Goal: Task Accomplishment & Management: Manage account settings

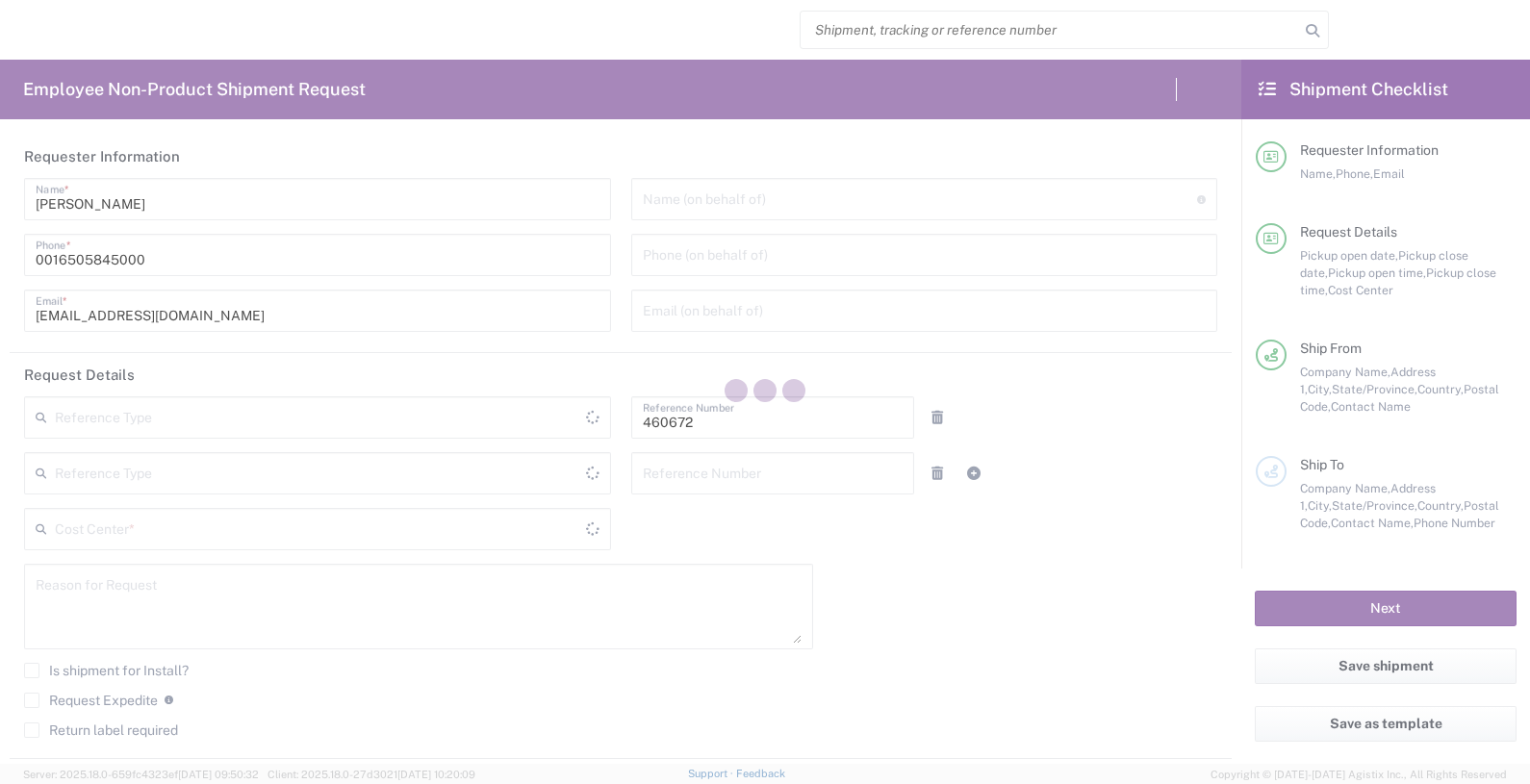
type input "Department"
type input "US01, FIN, Distri 460672"
type input "[US_STATE]"
type input "[GEOGRAPHIC_DATA]"
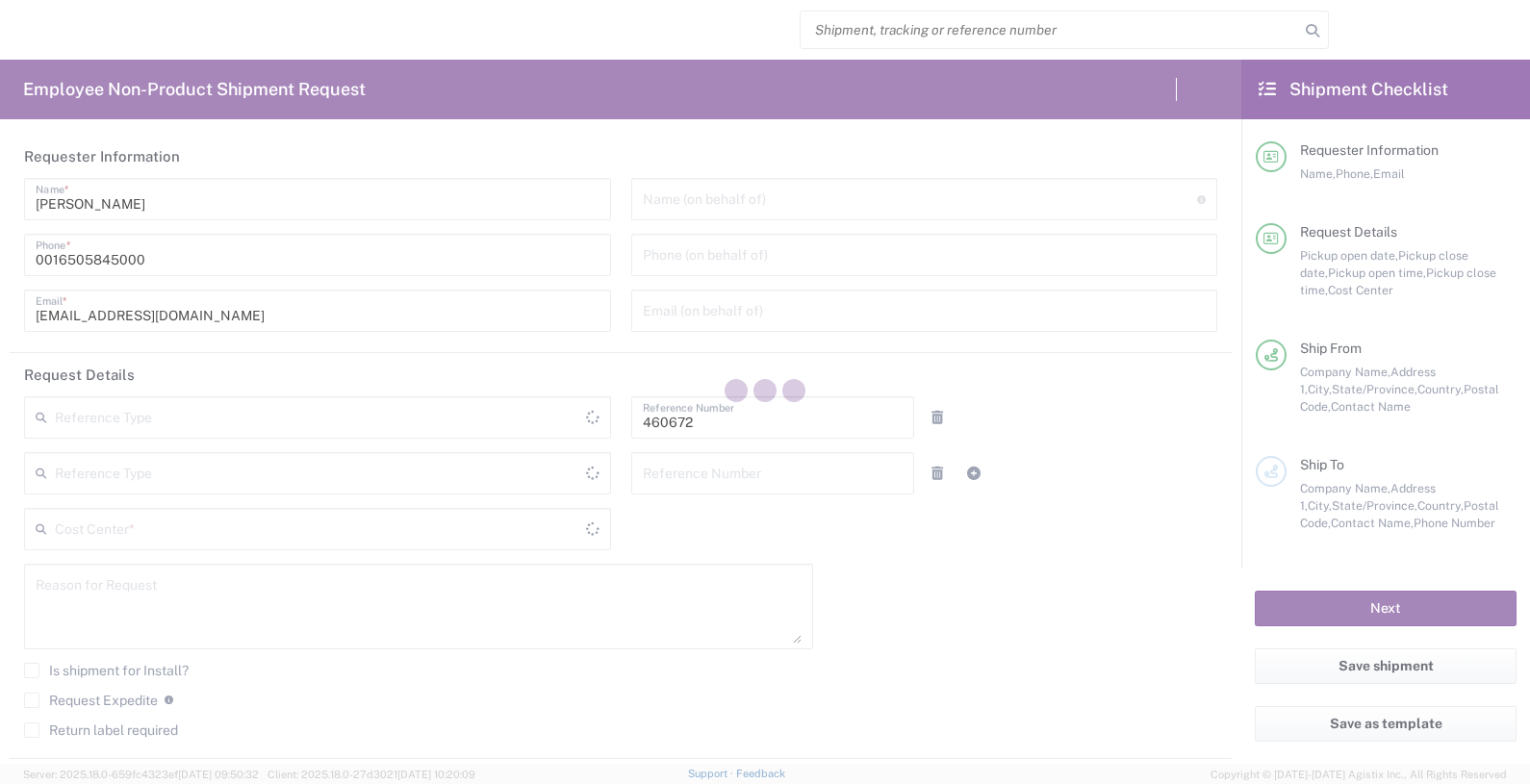
type input "Delivered at Place"
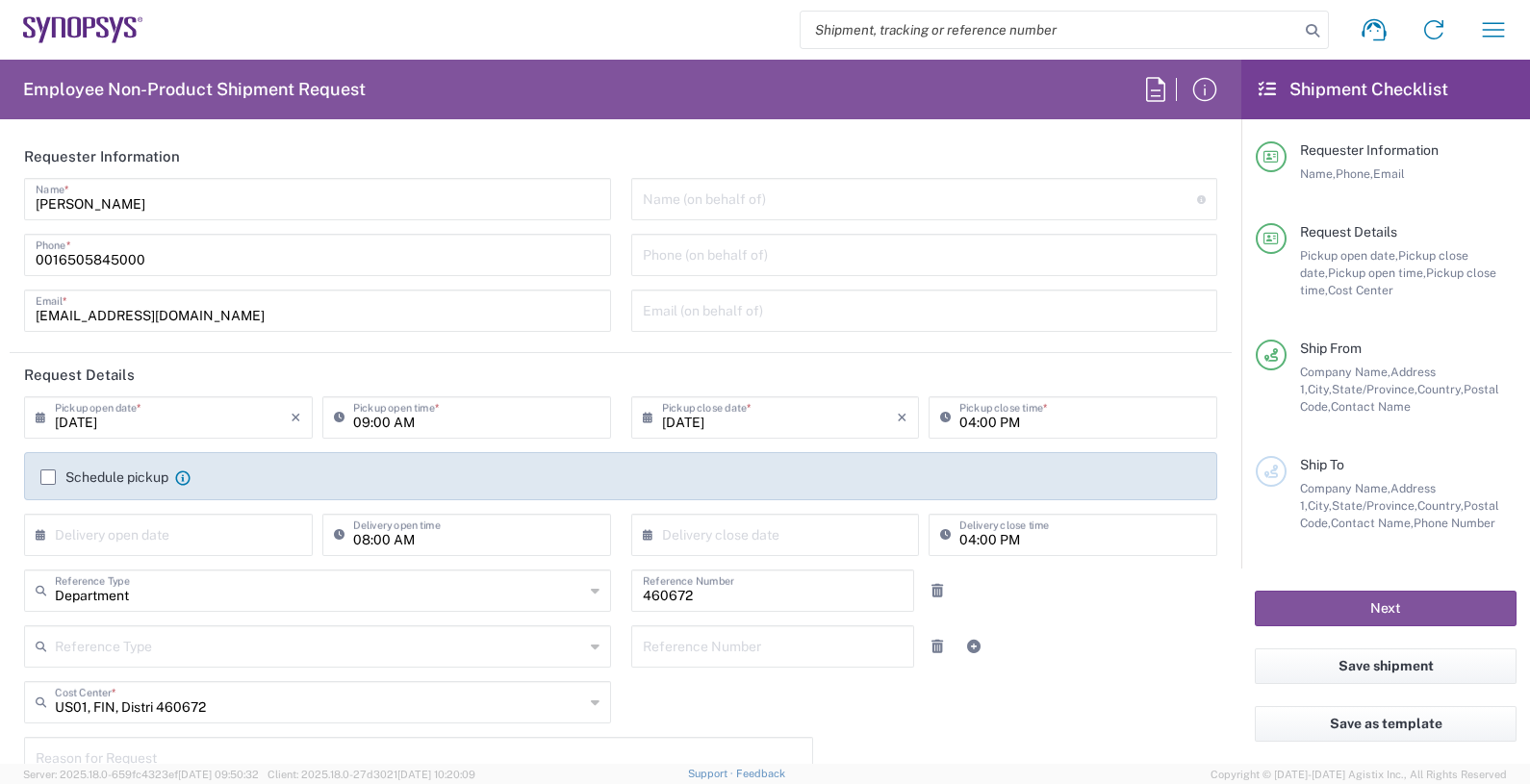
type input "Headquarters USSV"
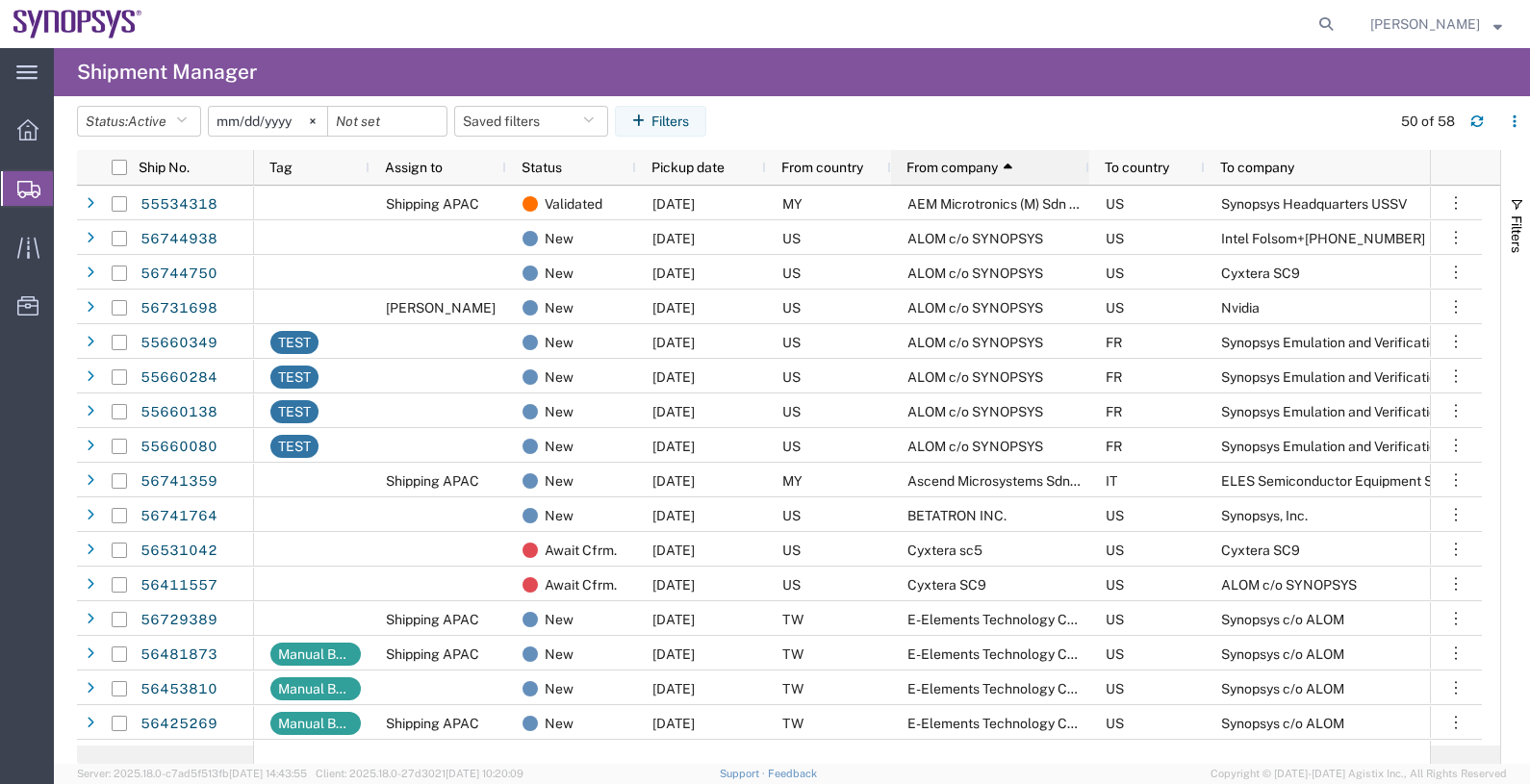
click at [972, 168] on span "From company" at bounding box center [952, 167] width 92 height 16
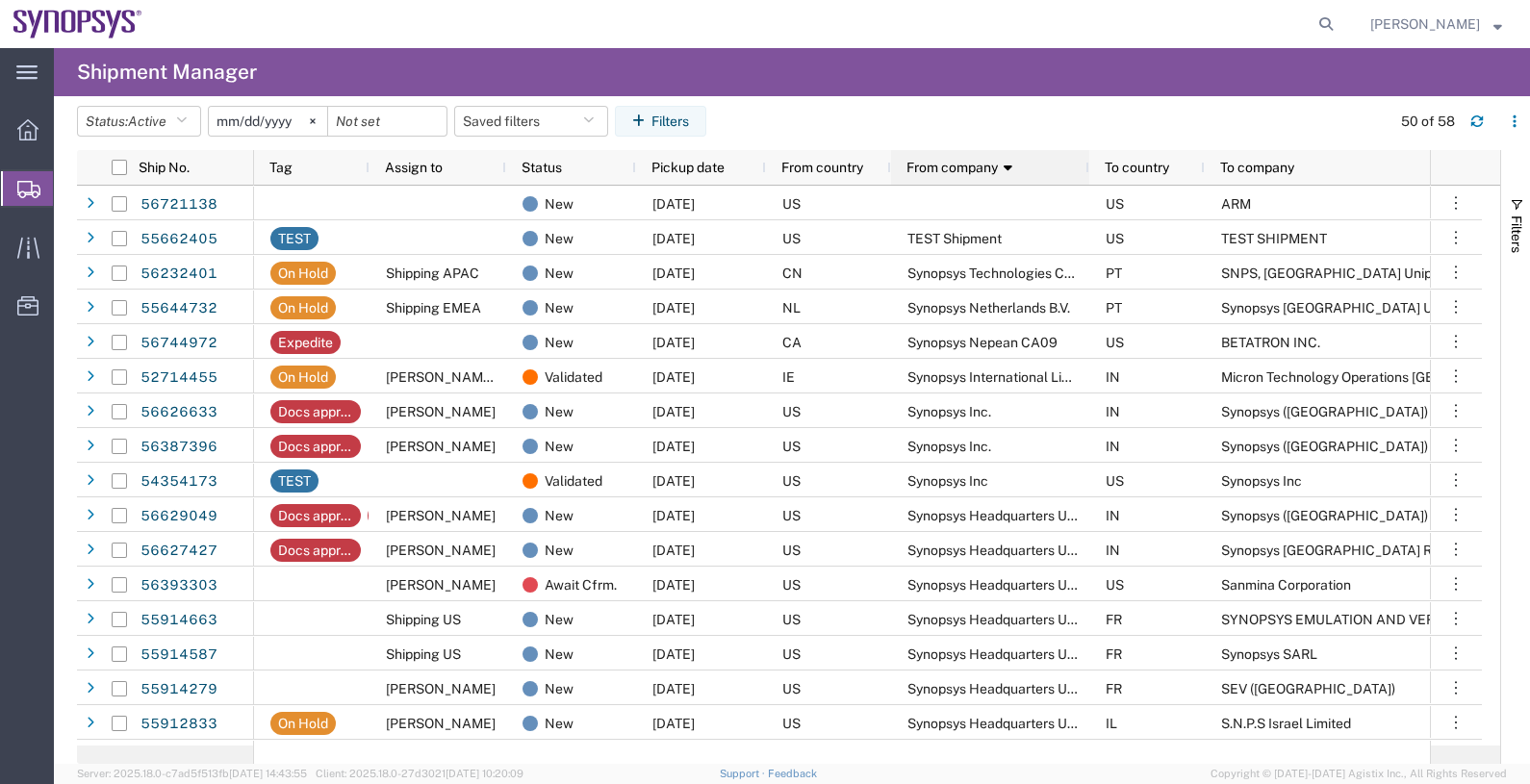
click at [962, 165] on span "From company" at bounding box center [952, 167] width 92 height 16
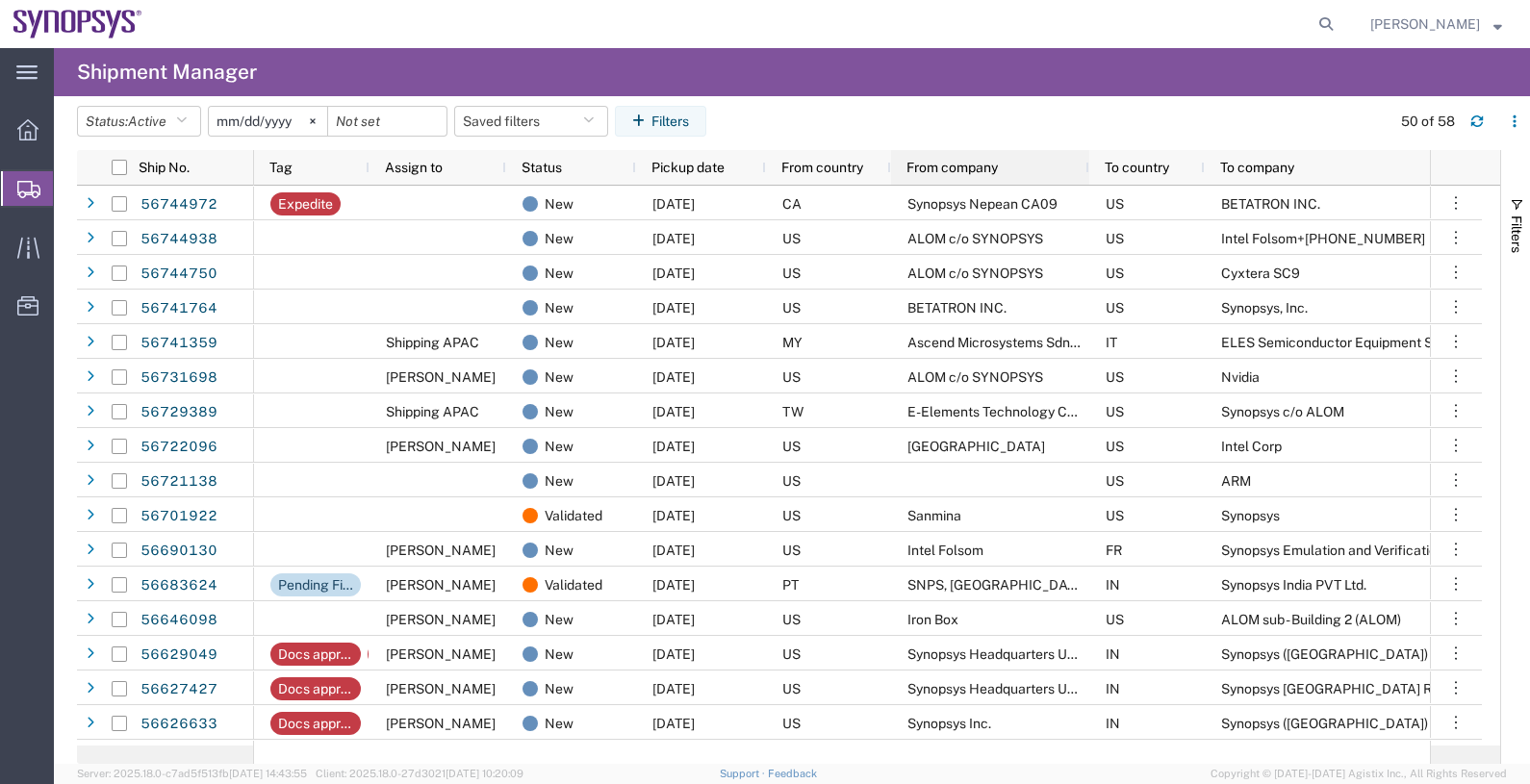
click at [928, 171] on span "From company" at bounding box center [952, 167] width 92 height 16
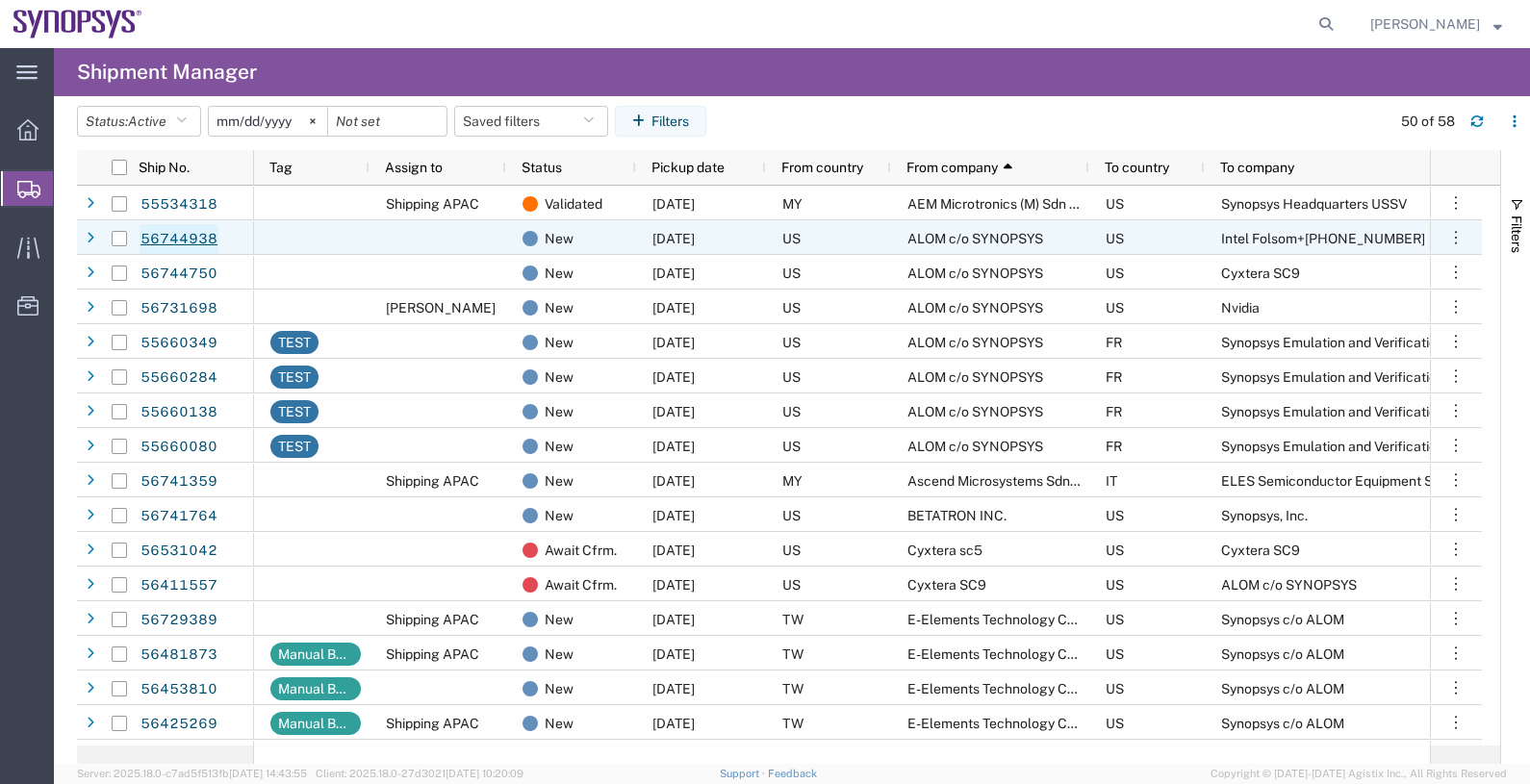
click at [200, 233] on link "56744938" at bounding box center [179, 240] width 79 height 31
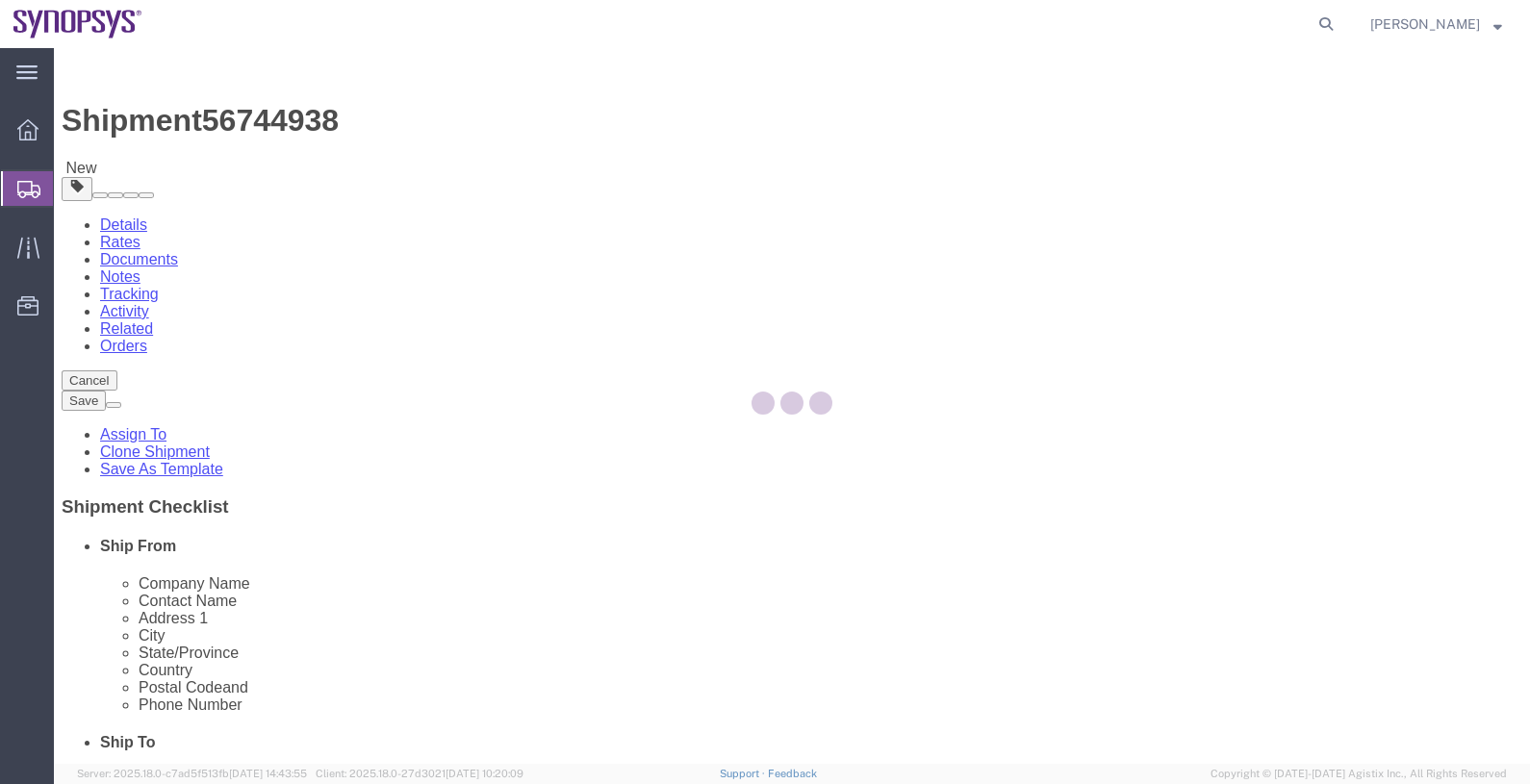
select select
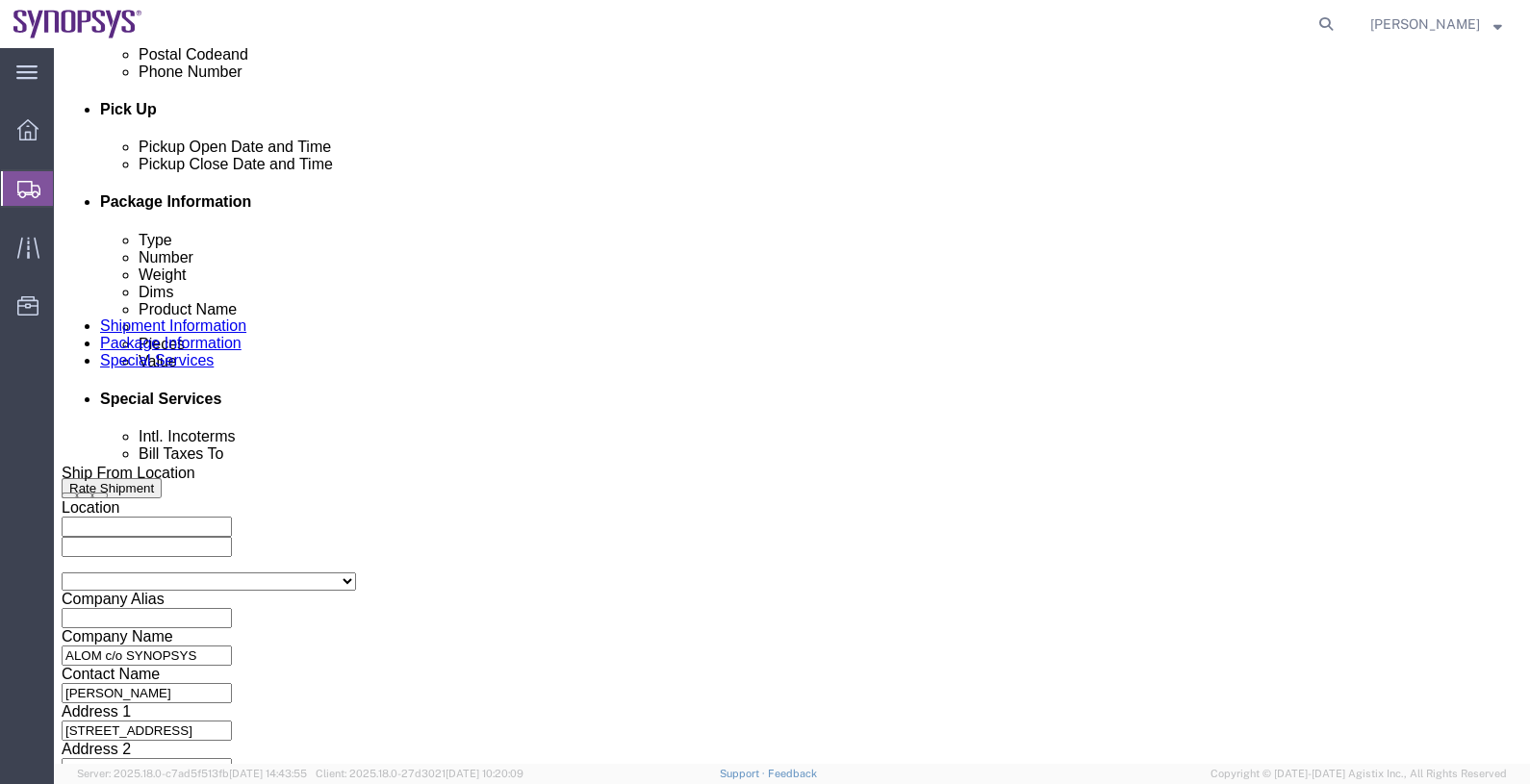
scroll to position [592, 0]
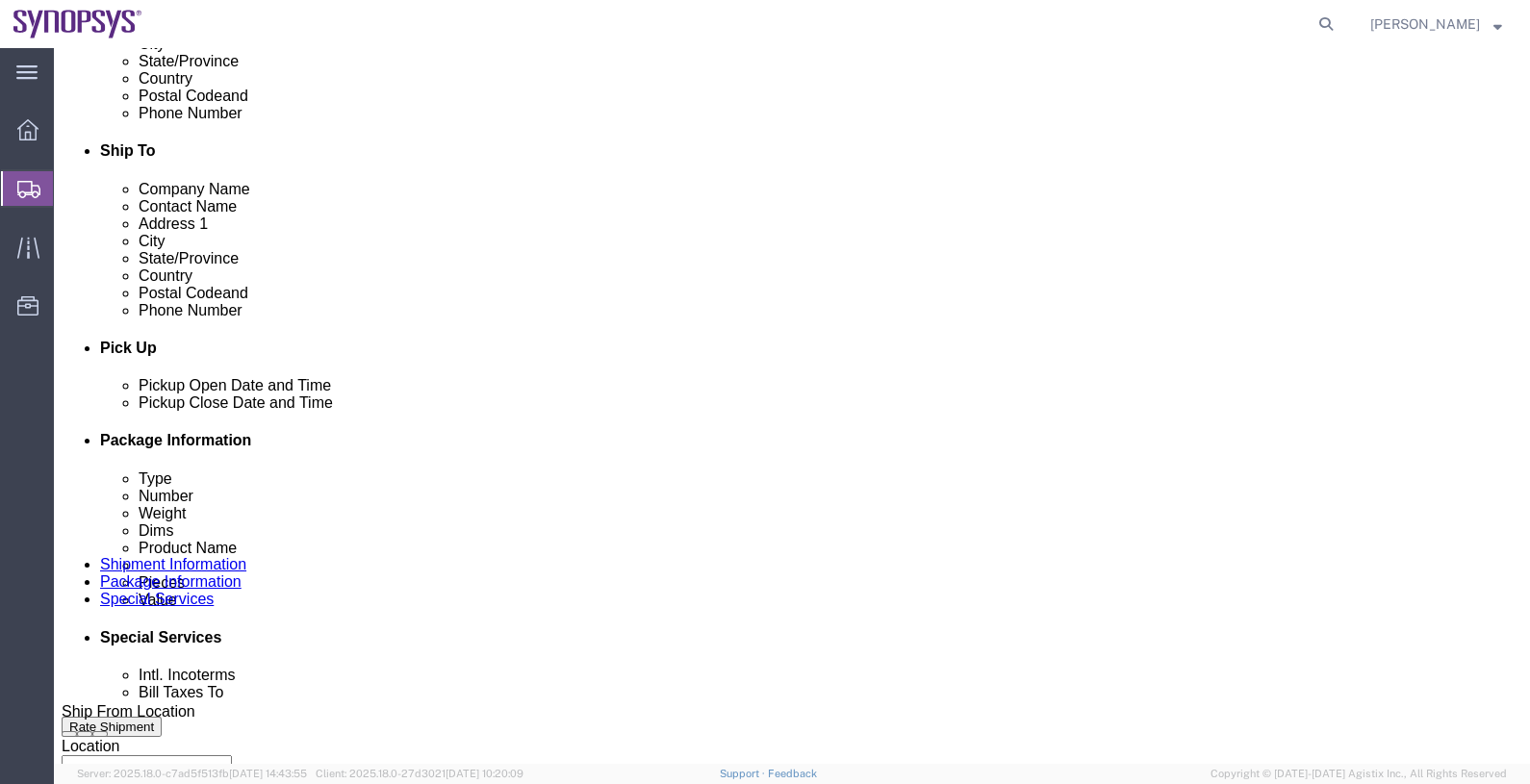
click div "Sep 08 2025 8:00 PM"
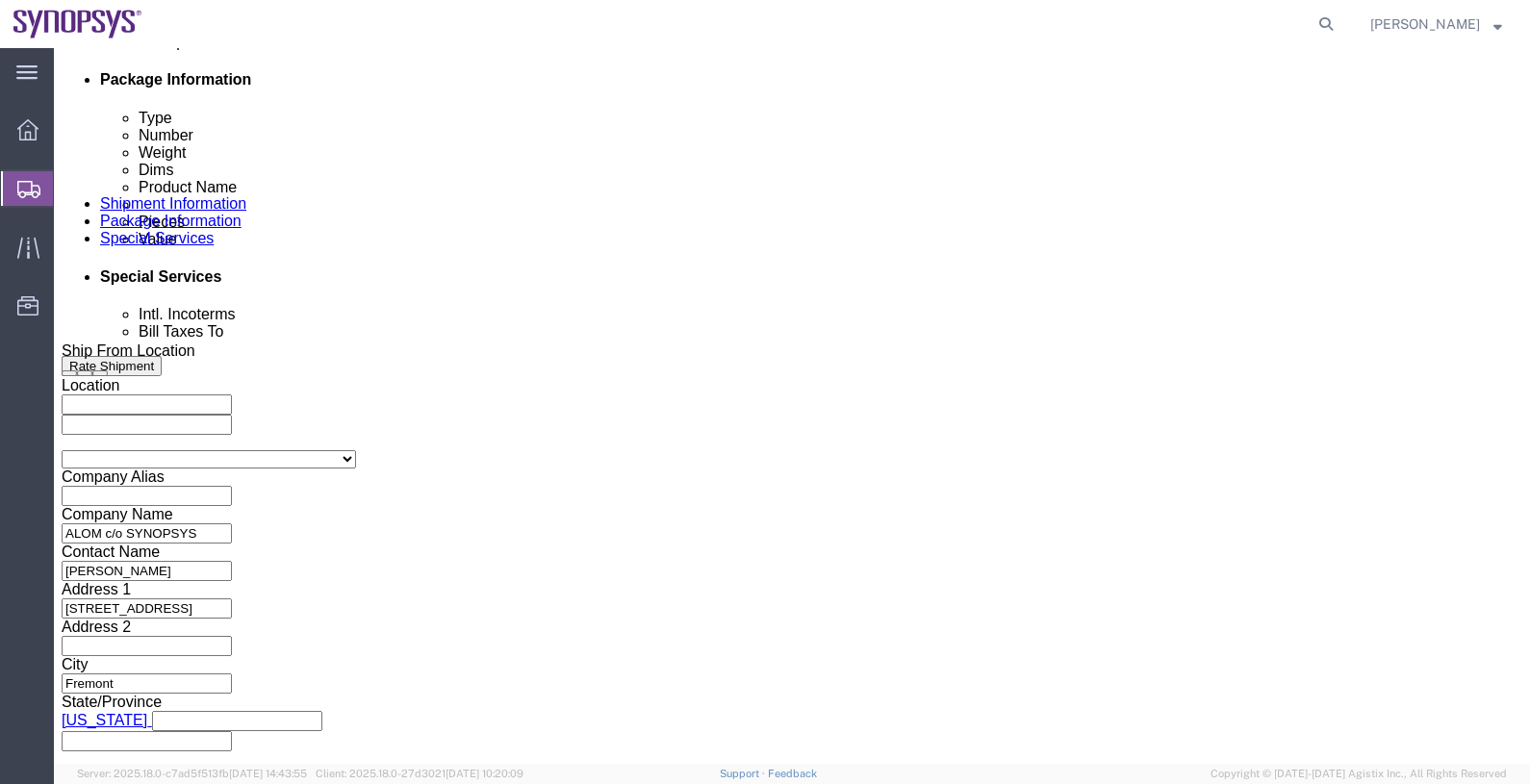
type input "2:00 PM"
click button "Apply"
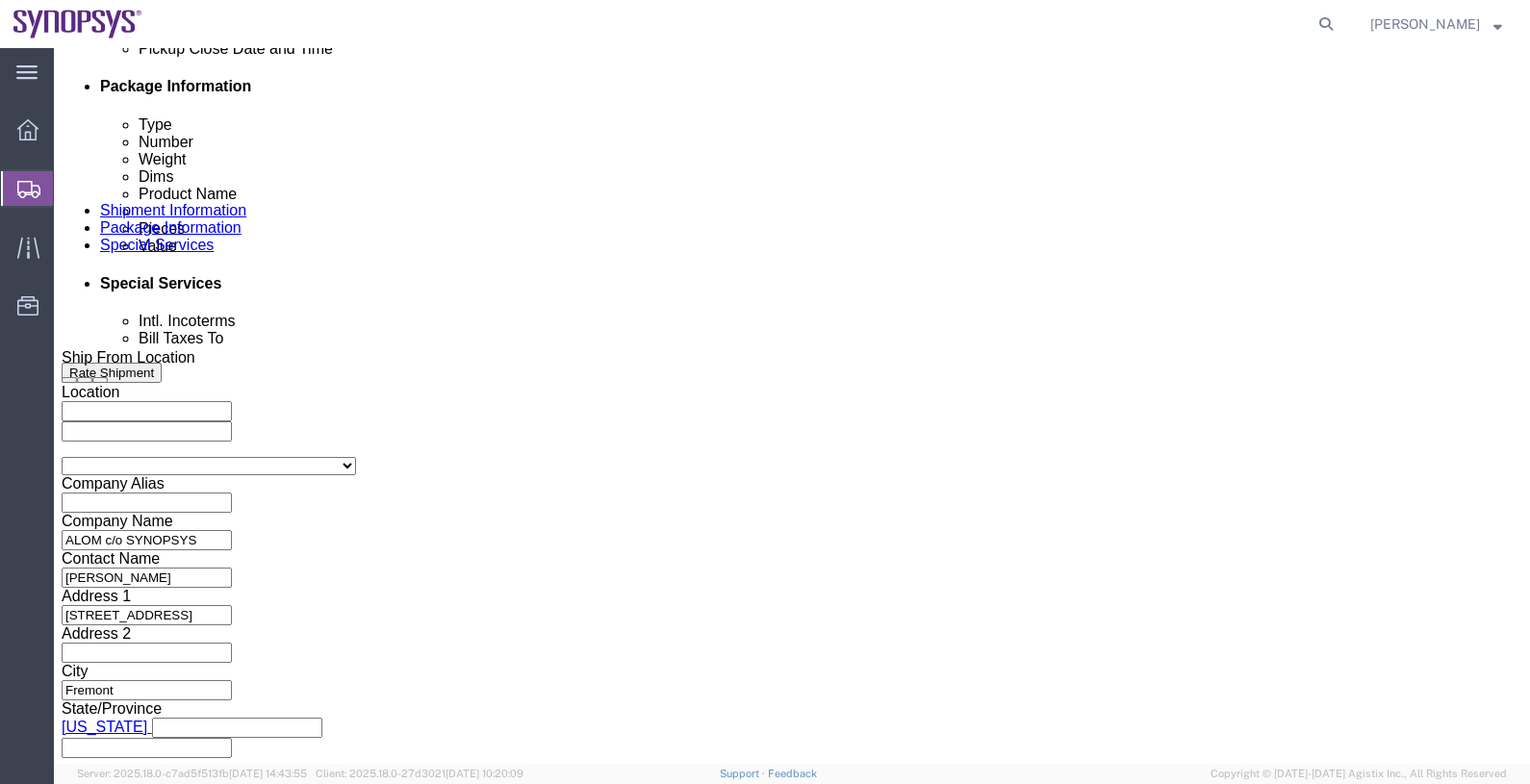
scroll to position [713, 0]
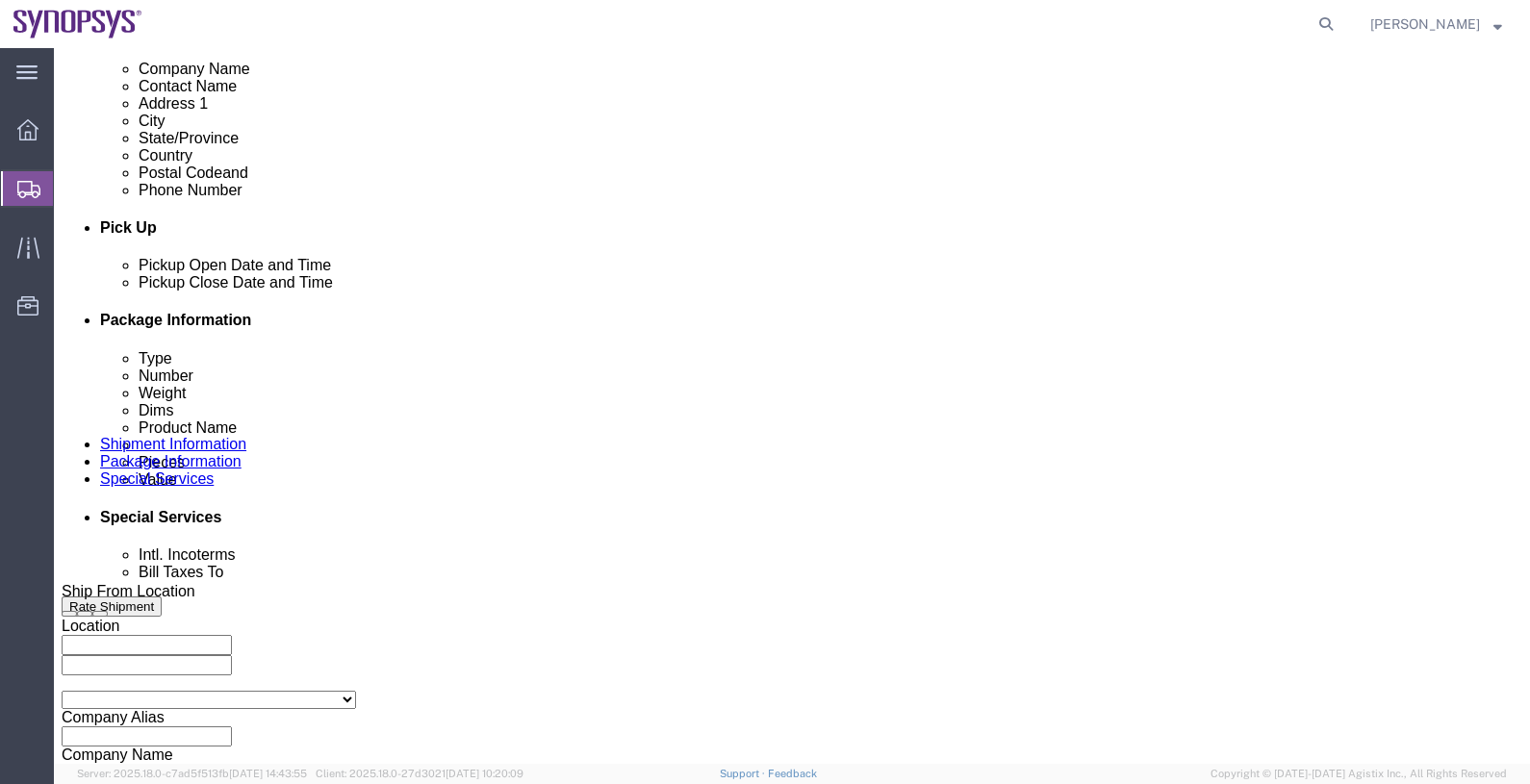
click div "Sep 08 2025 9:00 PM"
type input "4:00 PM"
click button "Apply"
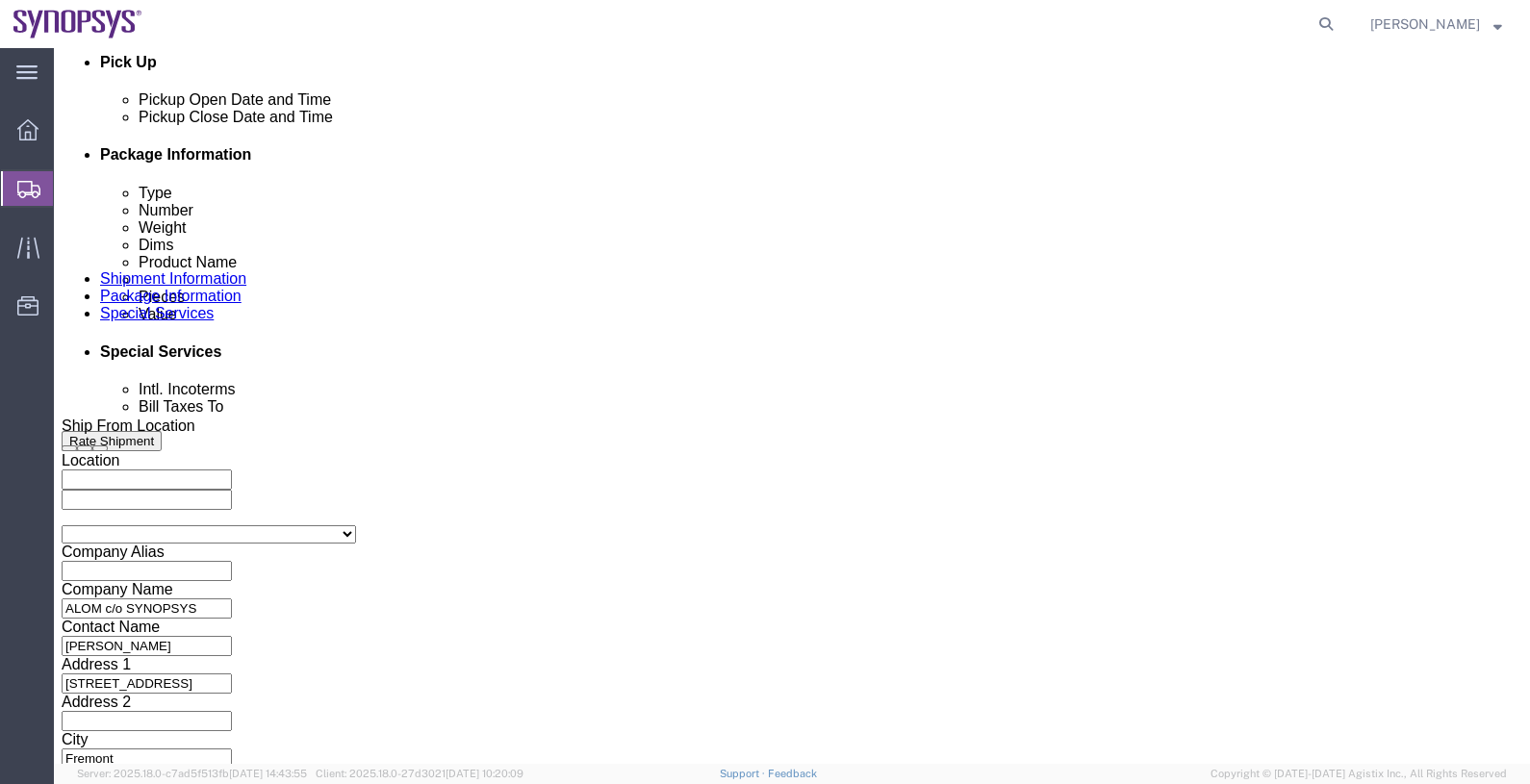
scroll to position [953, 0]
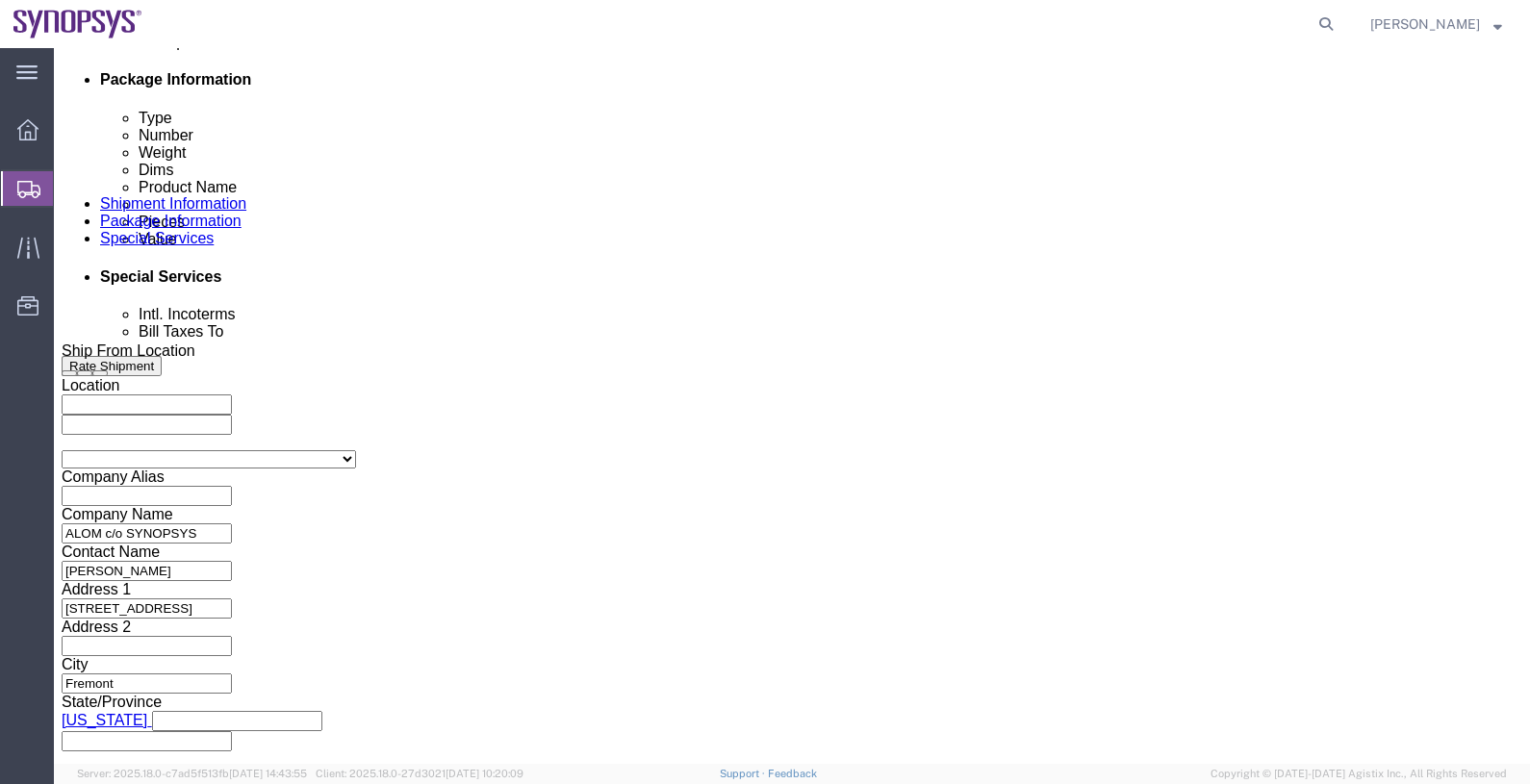
click button "Continue"
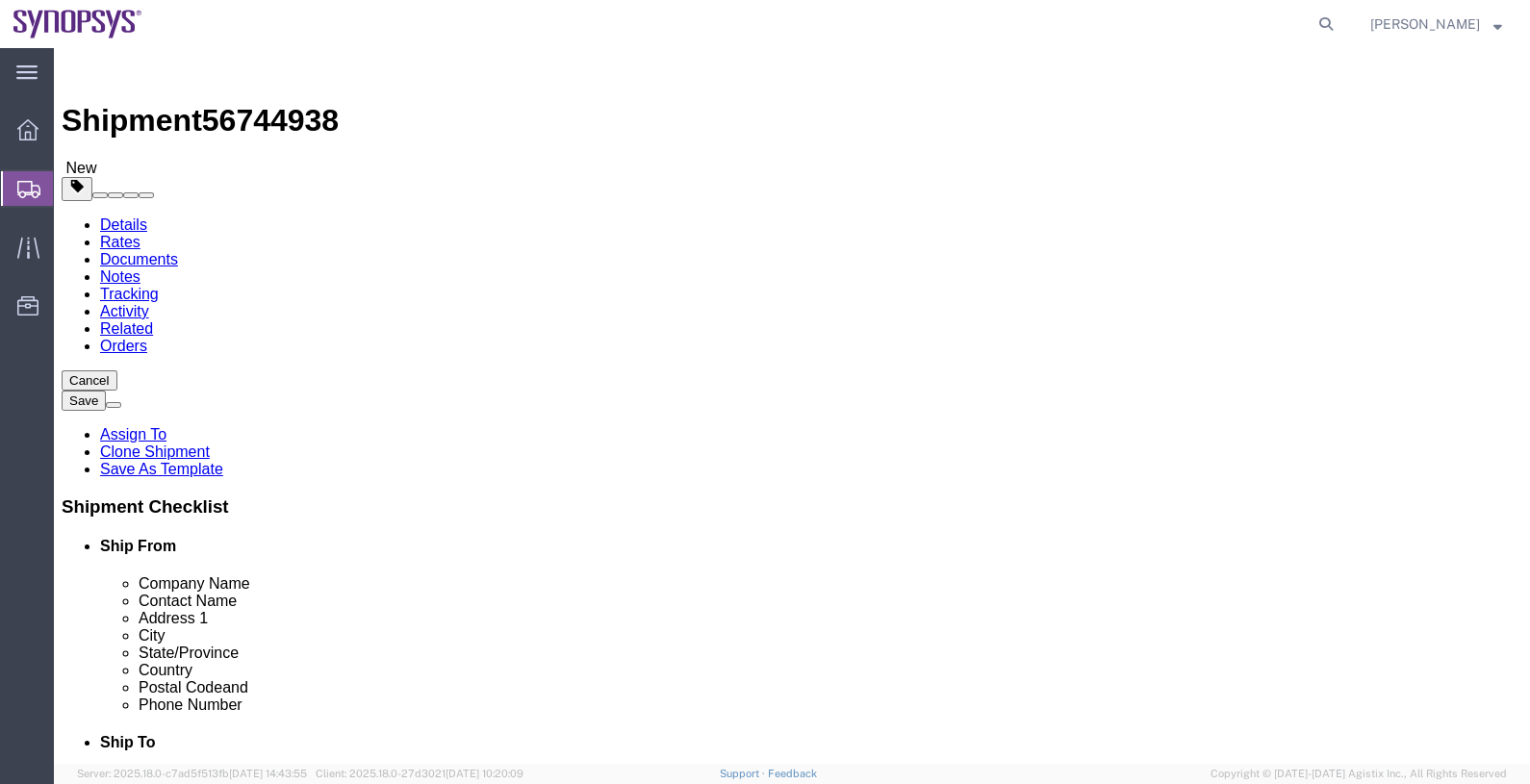
click link "Documents"
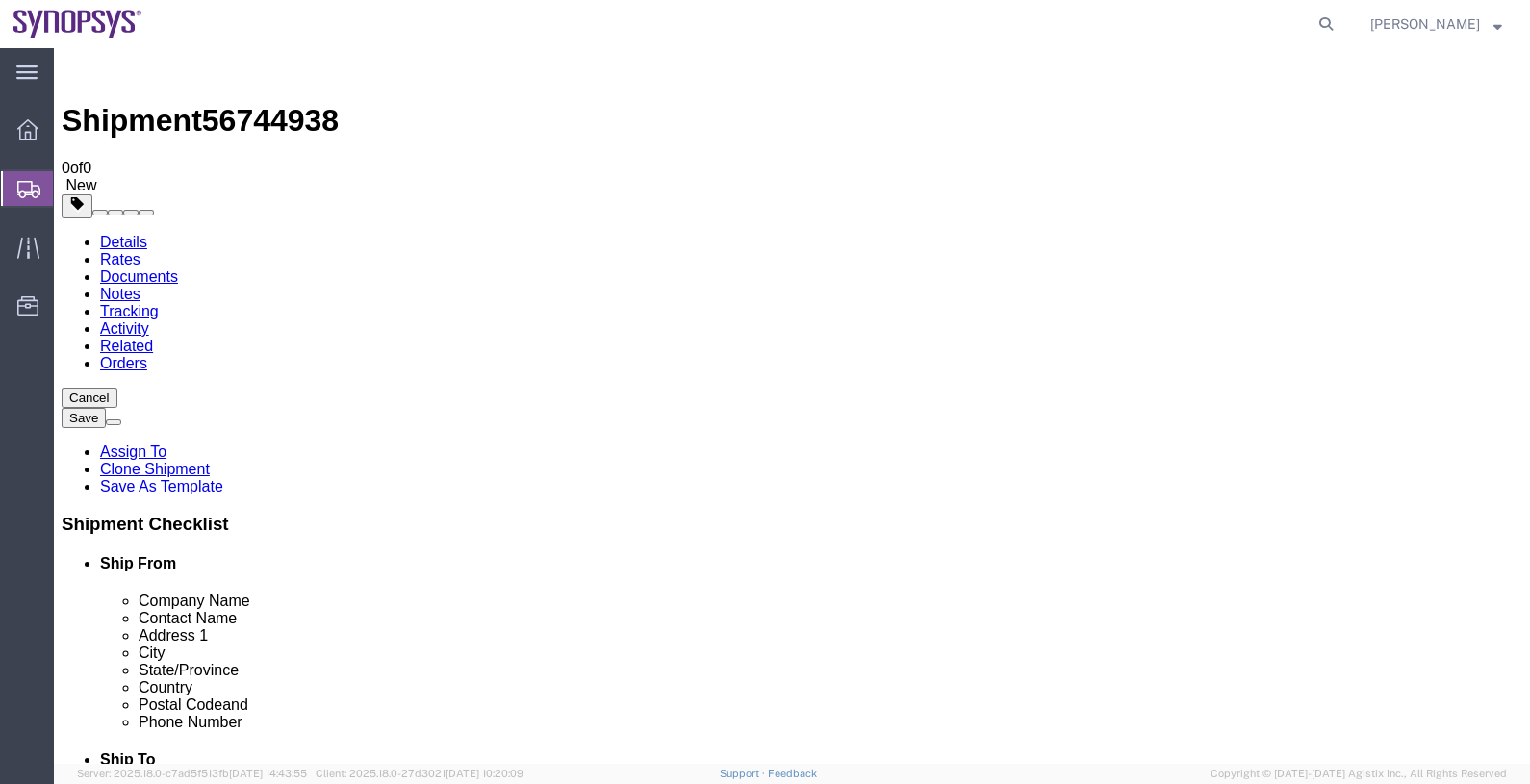
click at [283, 103] on span "56744938" at bounding box center [271, 119] width 137 height 34
copy span "56744938"
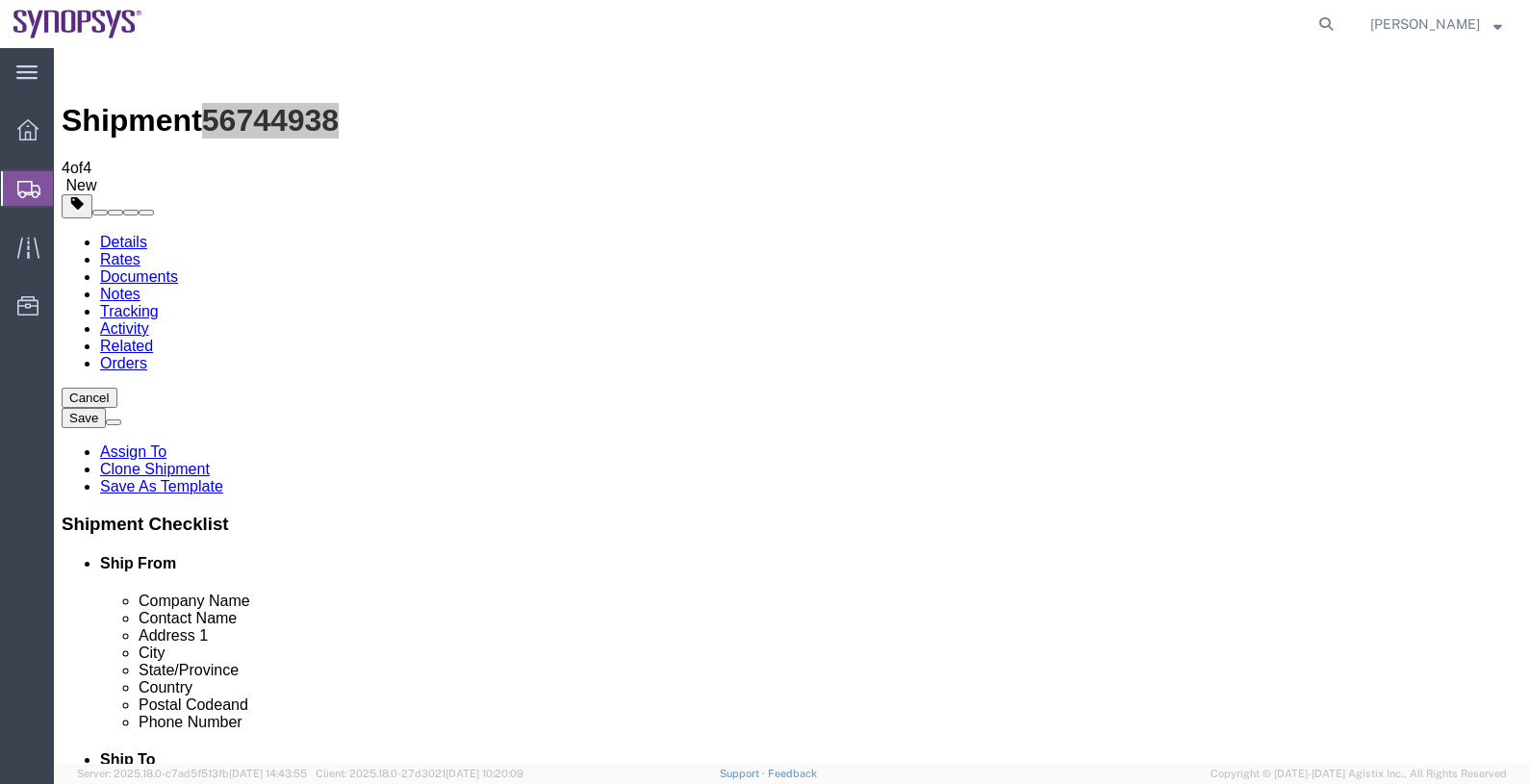
click at [68, 185] on span "Shipments" at bounding box center [61, 188] width 16 height 38
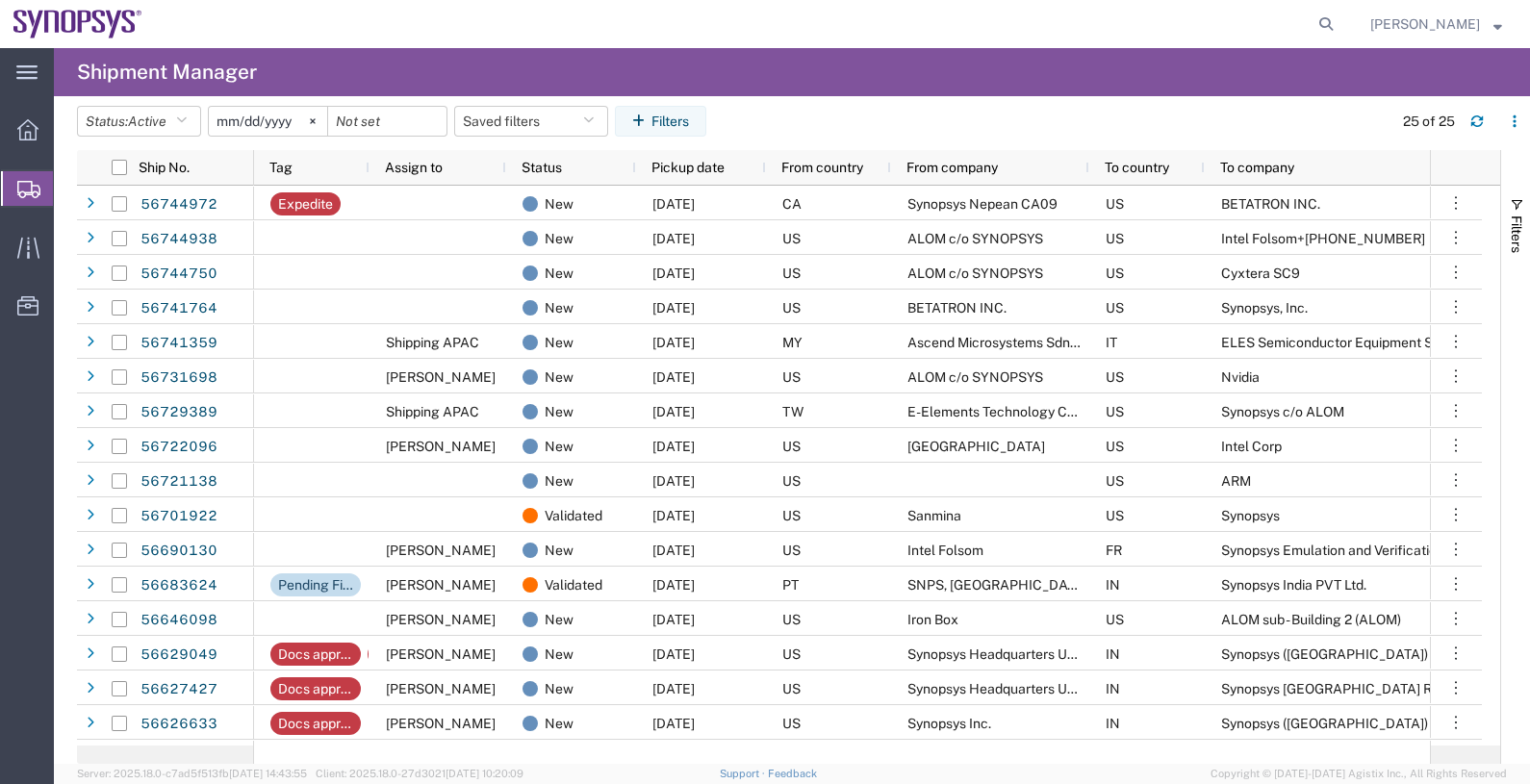
click at [952, 165] on span "From company" at bounding box center [952, 167] width 92 height 16
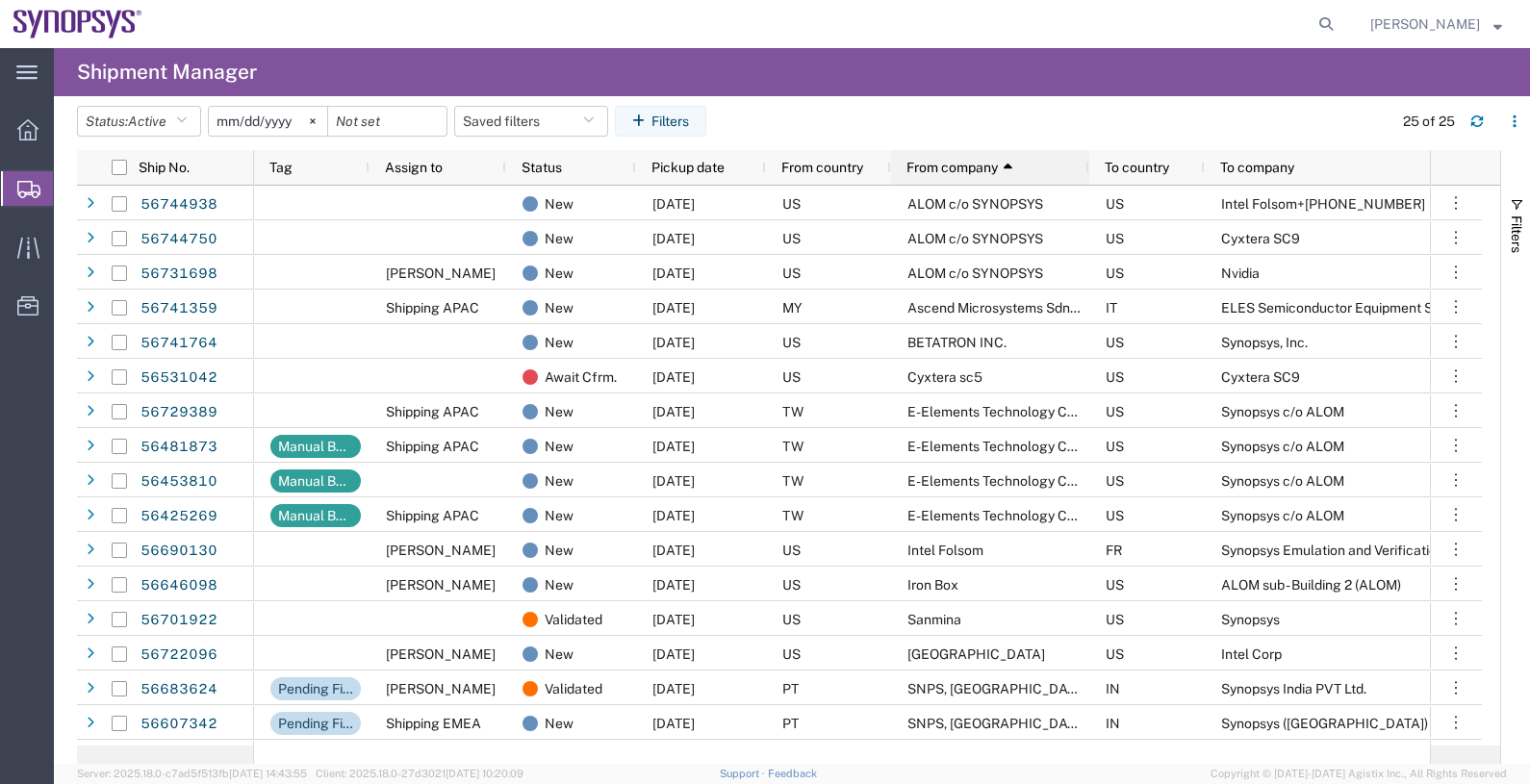
click at [948, 168] on span "From company" at bounding box center [952, 167] width 92 height 16
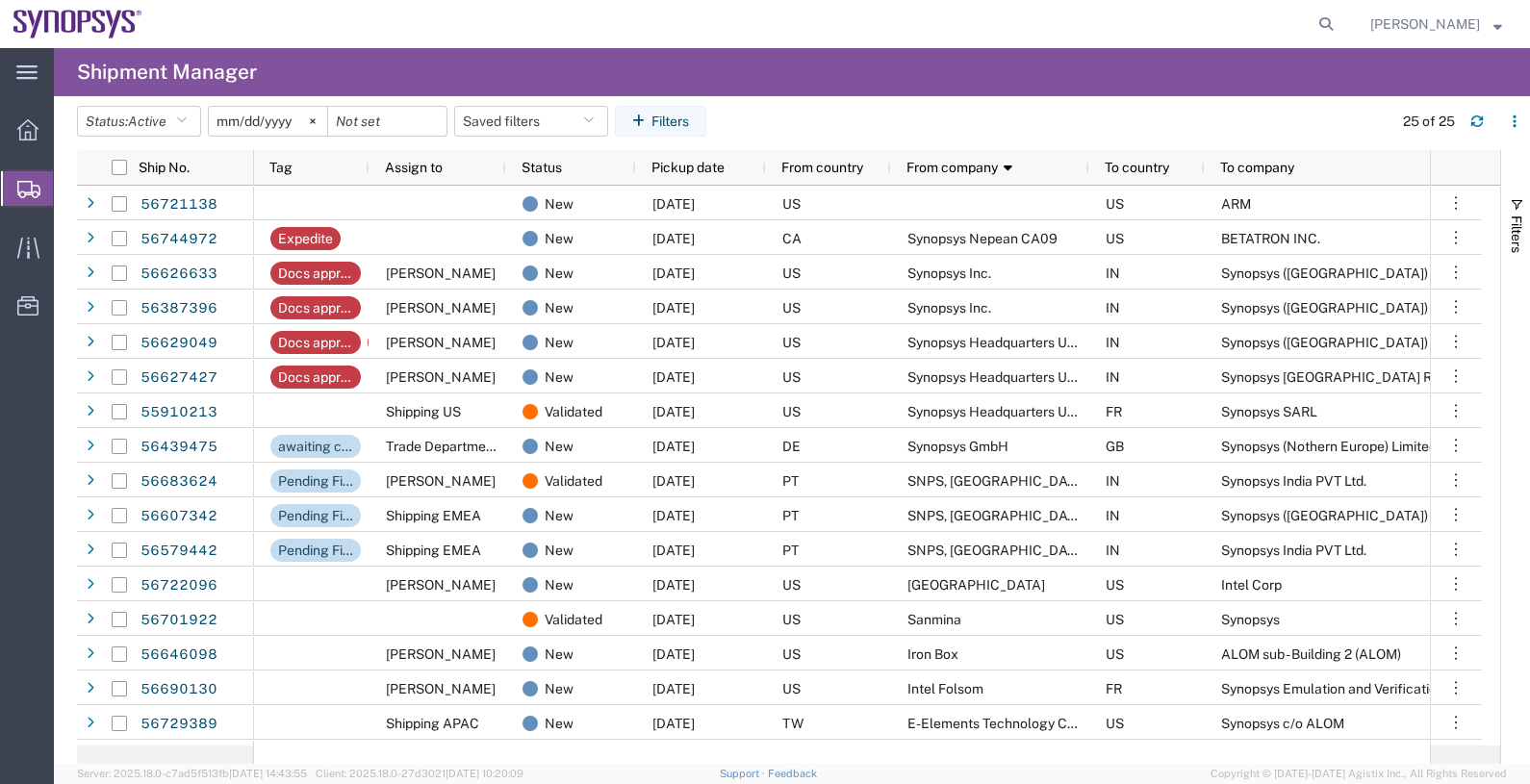
click at [944, 168] on span "From company" at bounding box center [952, 167] width 92 height 16
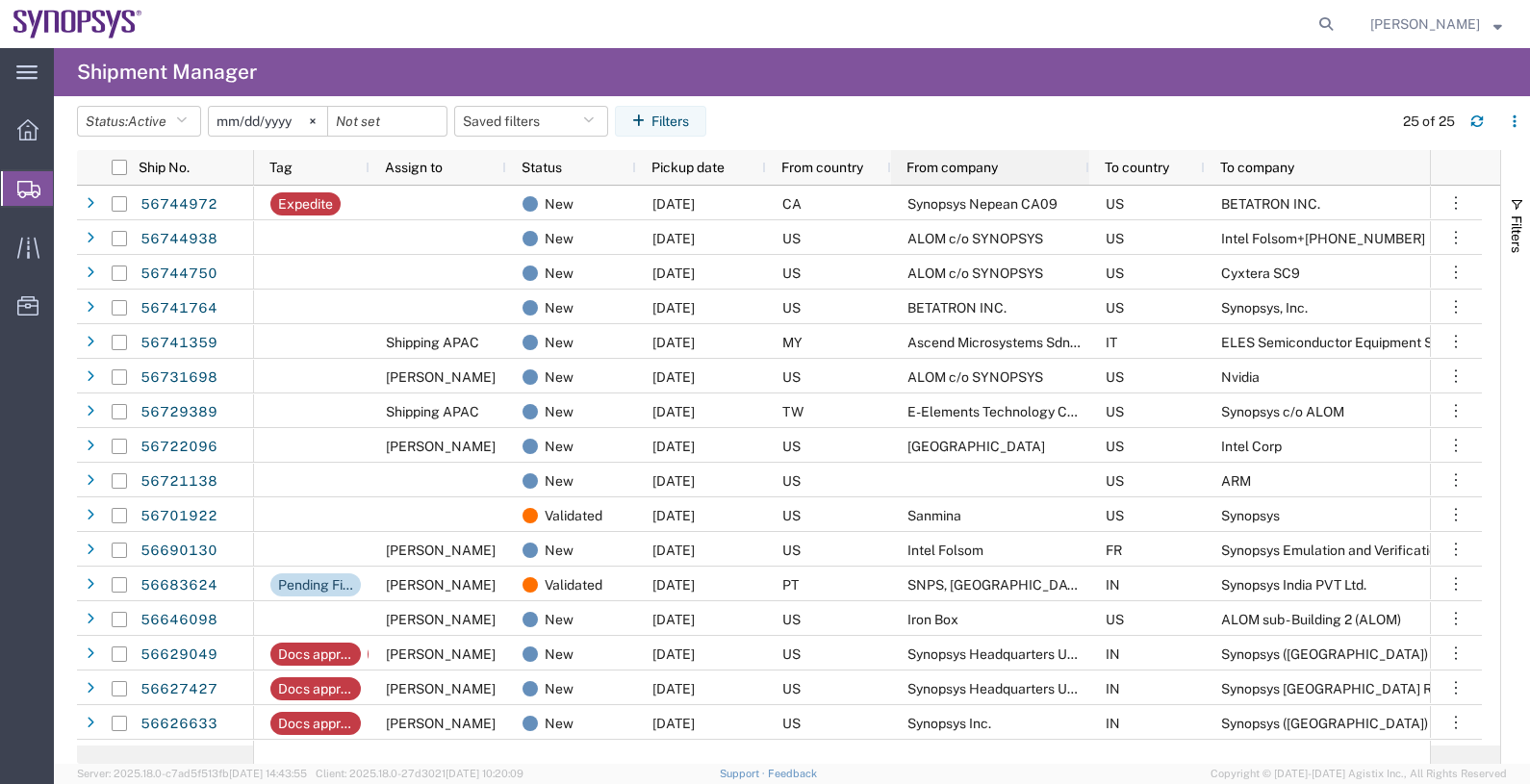
click at [935, 163] on span "From company" at bounding box center [952, 167] width 92 height 16
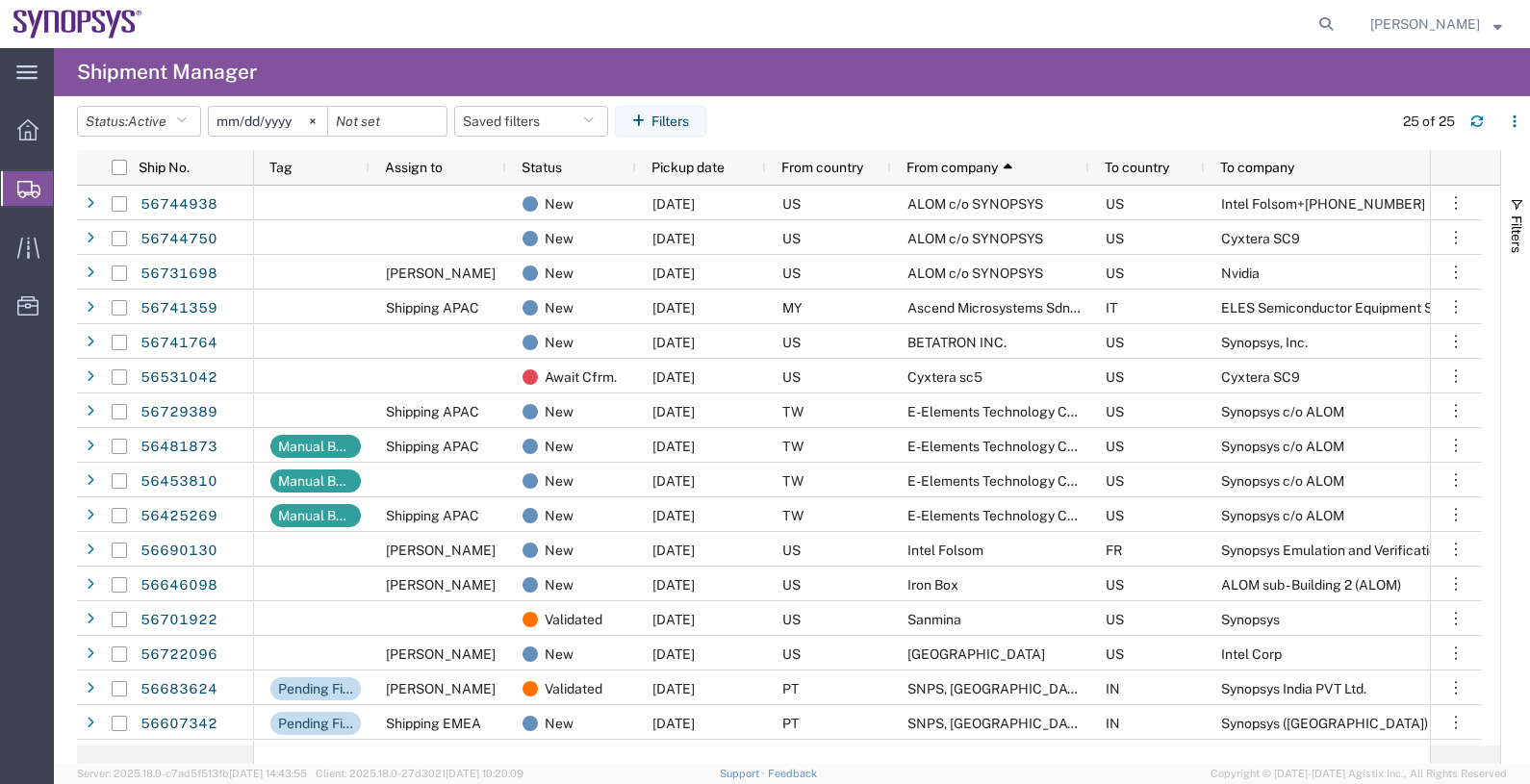
click at [1028, 78] on agx-page-header "Shipment Manager" at bounding box center [792, 71] width 1476 height 48
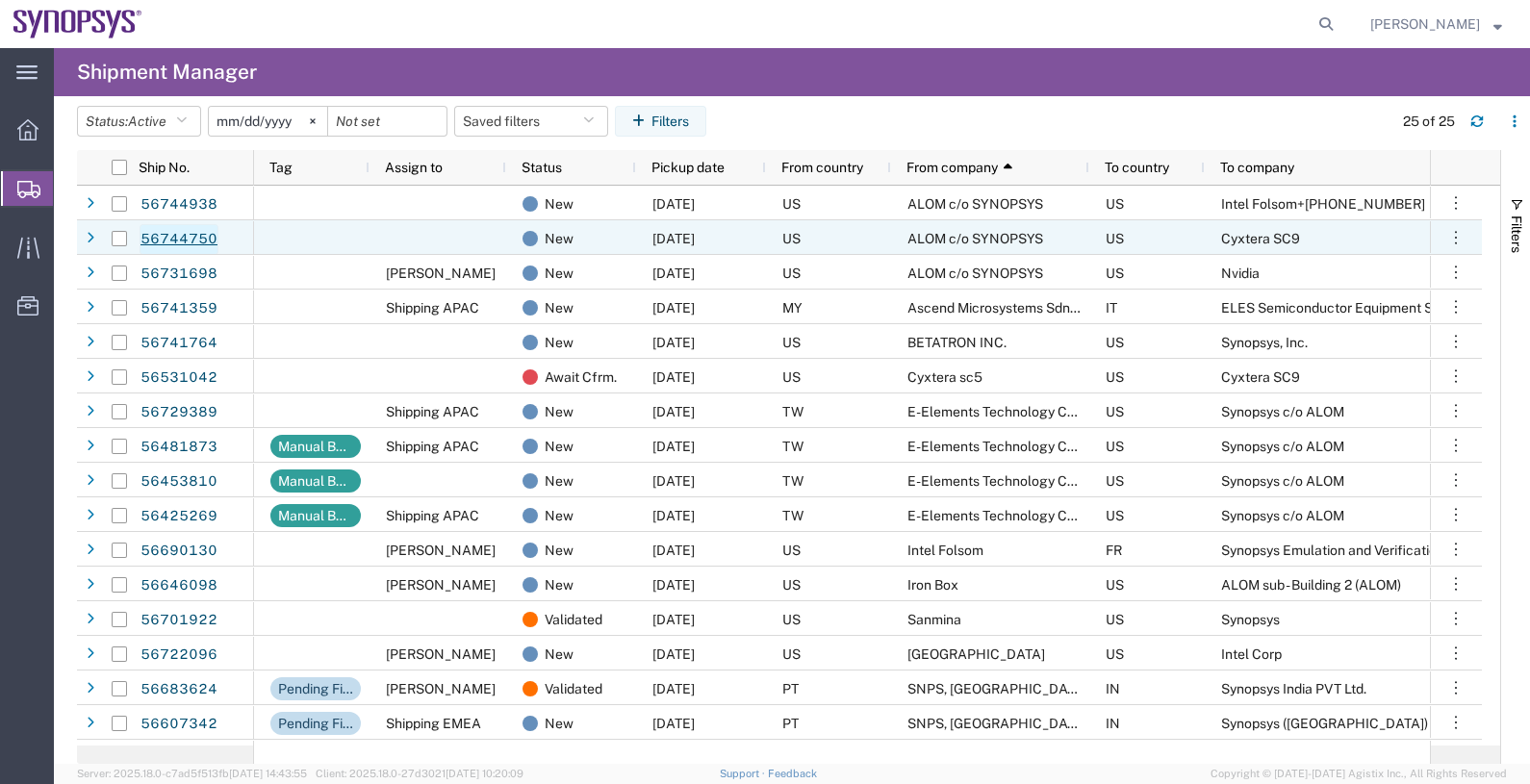
click at [189, 236] on link "56744750" at bounding box center [179, 240] width 79 height 31
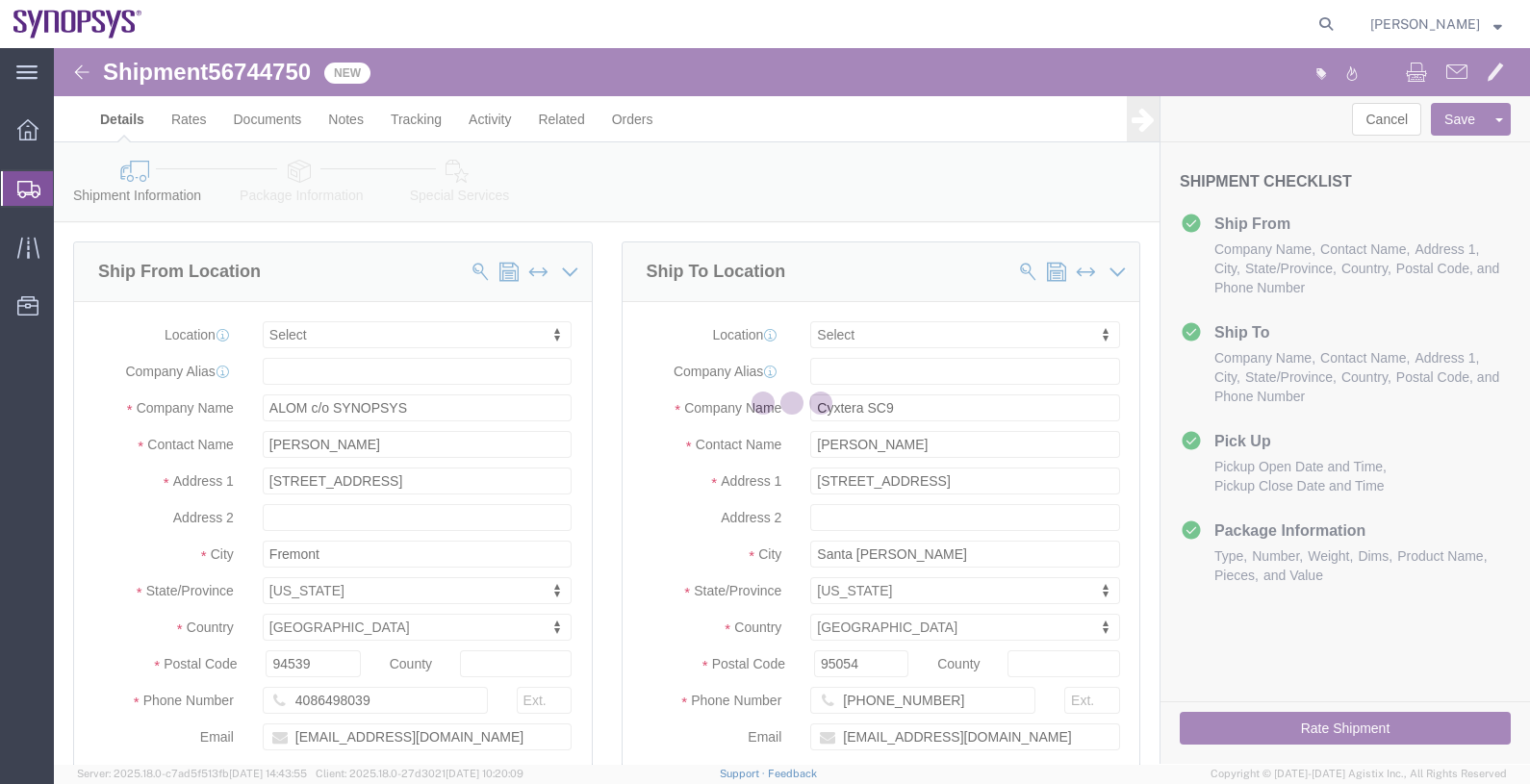
select select
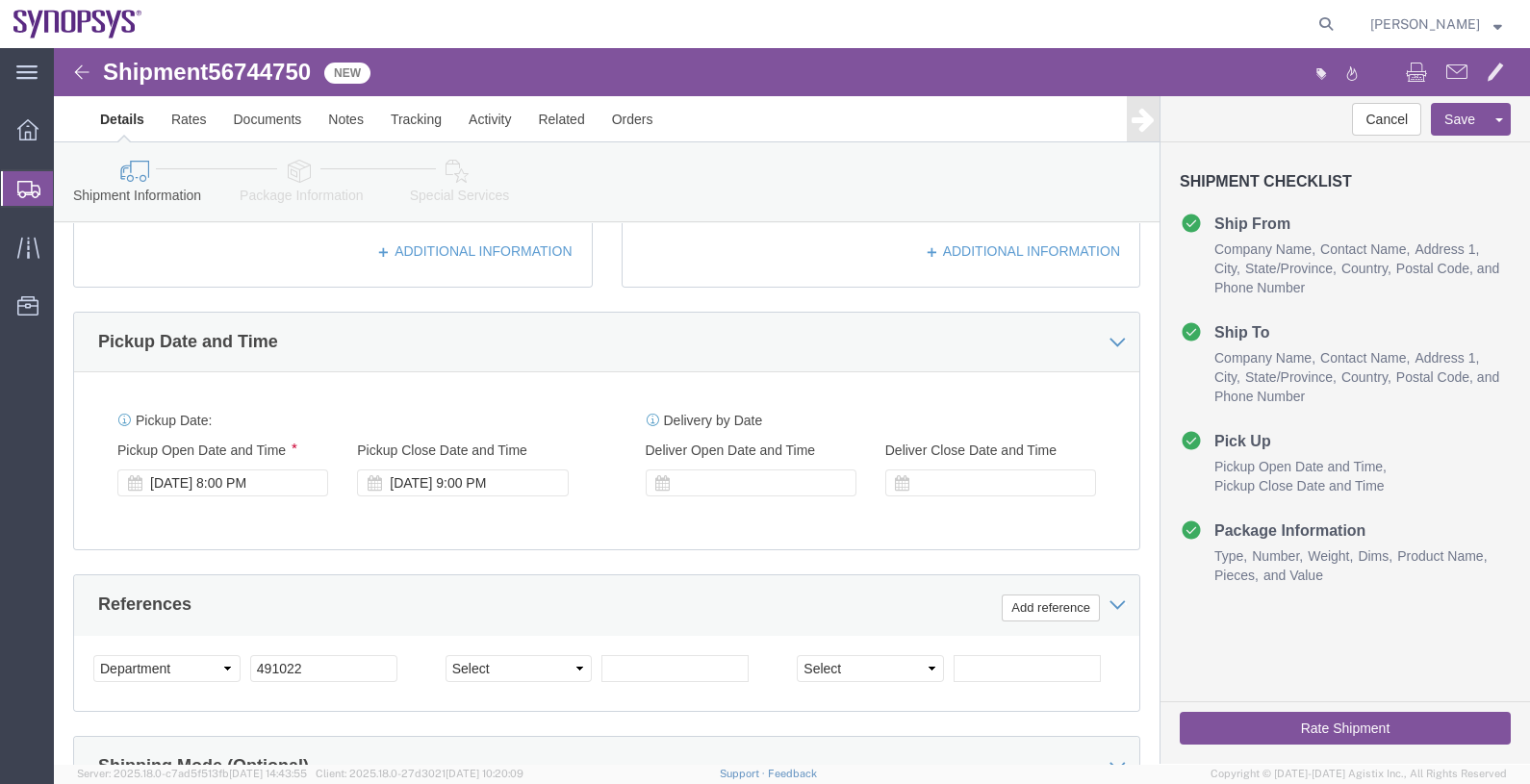
scroll to position [601, 0]
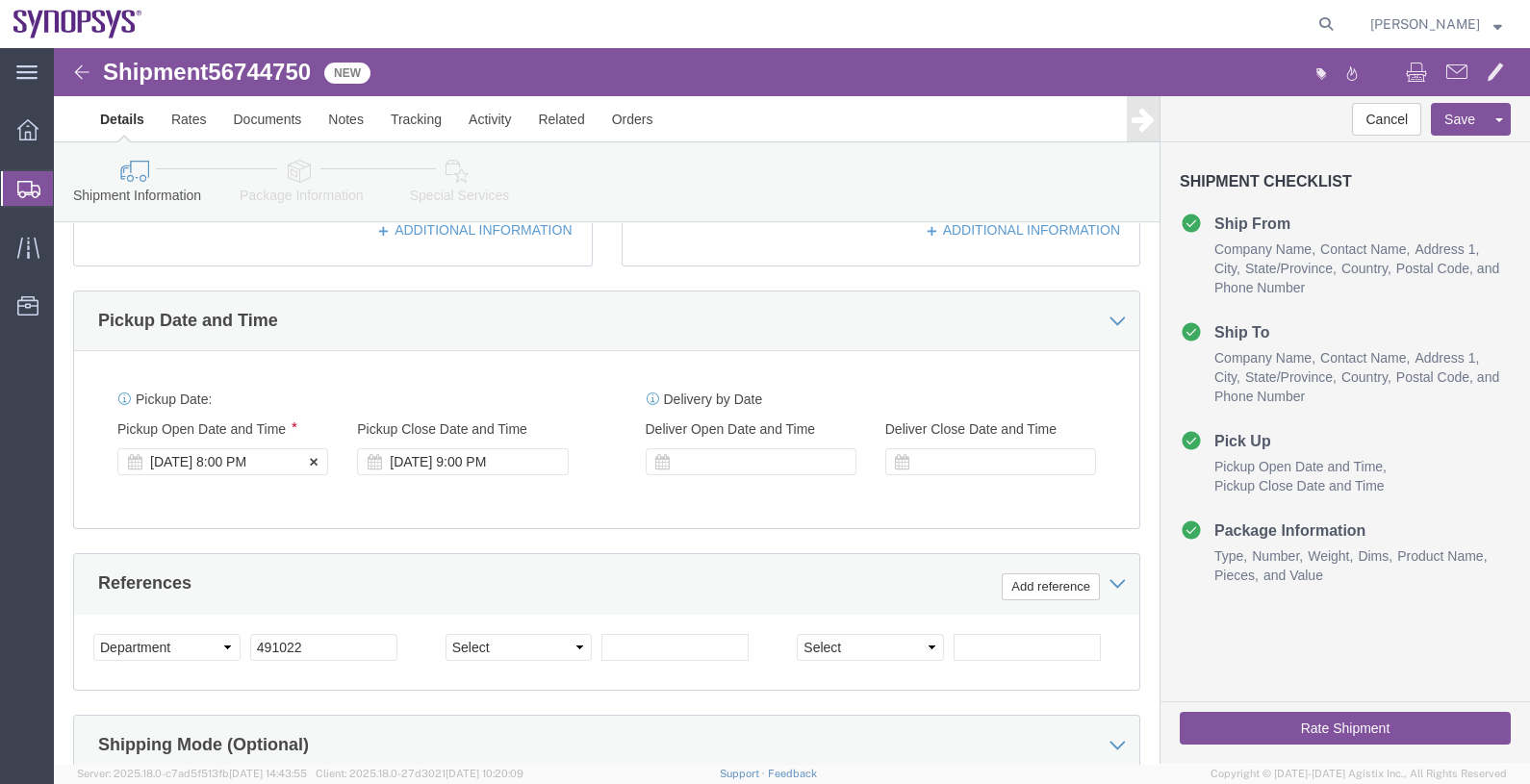
click div "Sep 08 2025 8:00 PM"
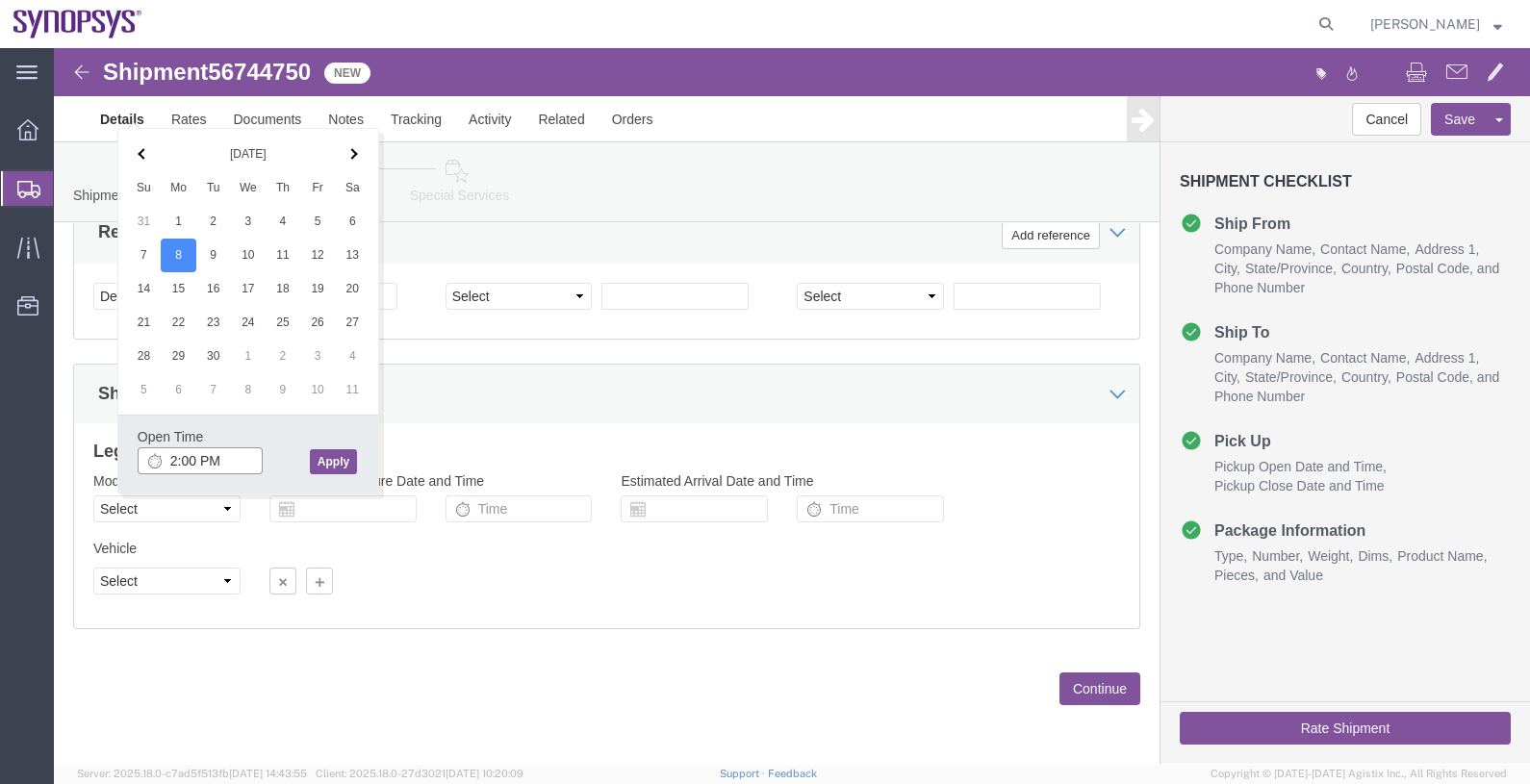
type input "2:00 PM"
click button "Apply"
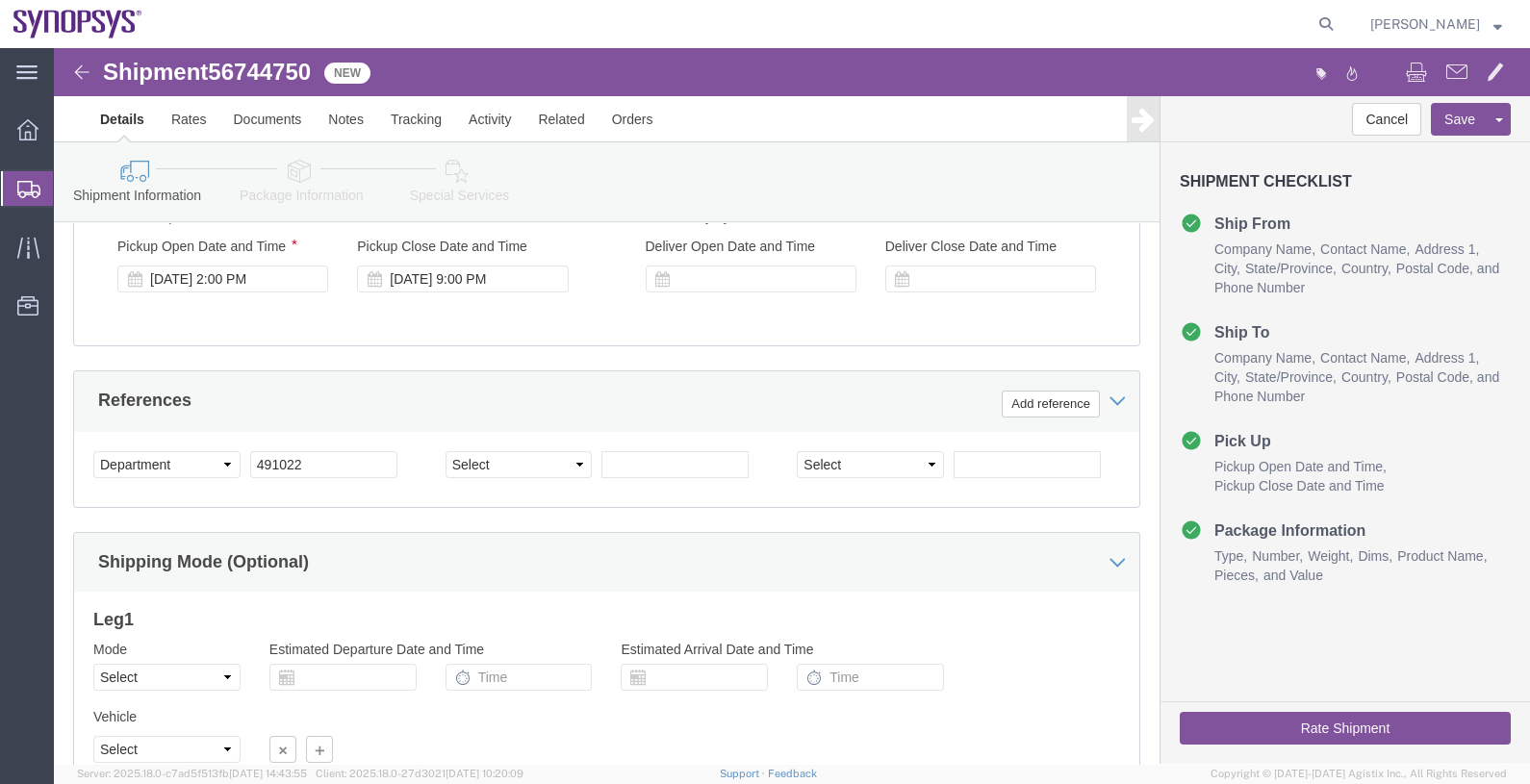
scroll to position [713, 0]
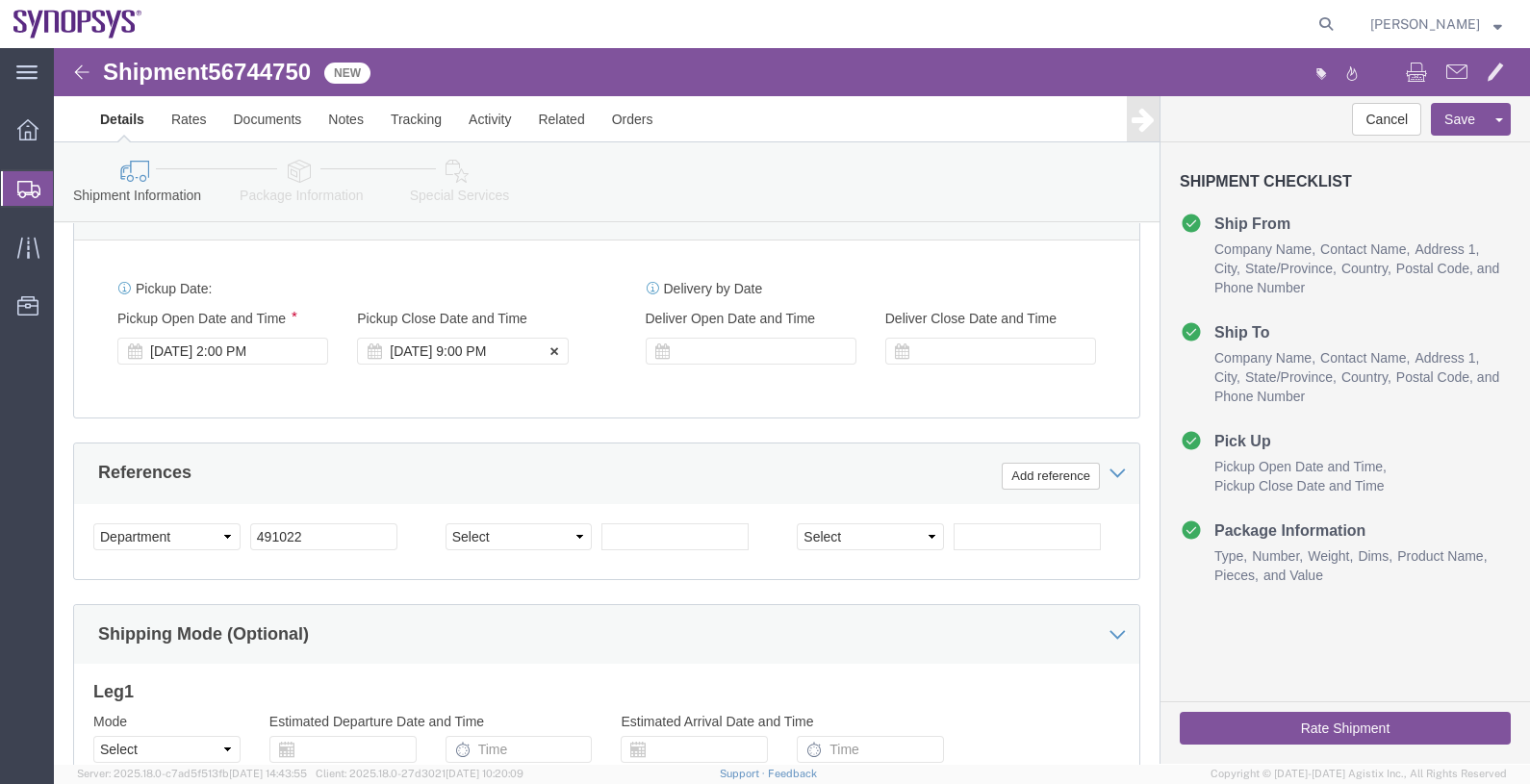
click div "Sep 08 2025 9:00 PM"
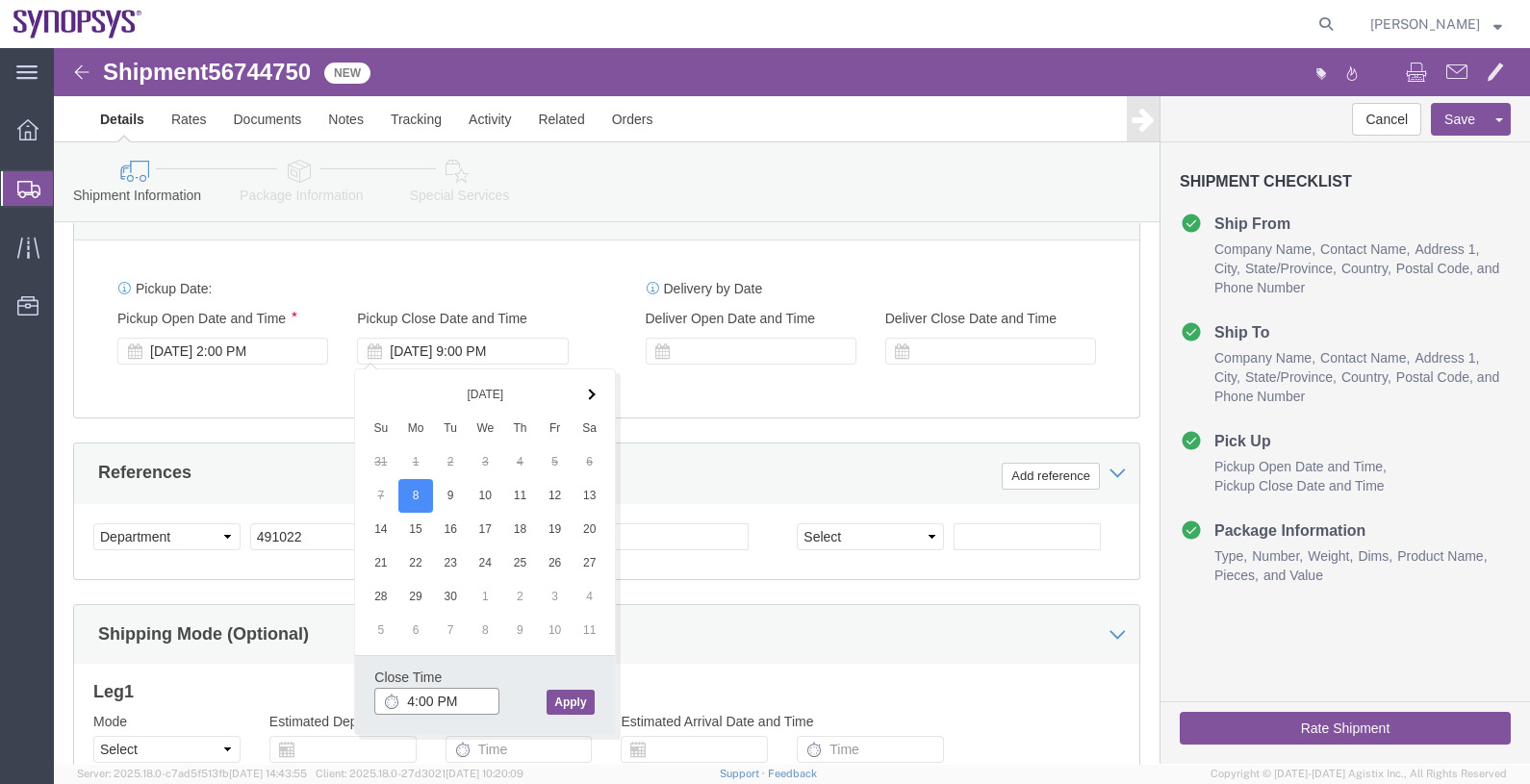
type input "4:00 PM"
click button "Apply"
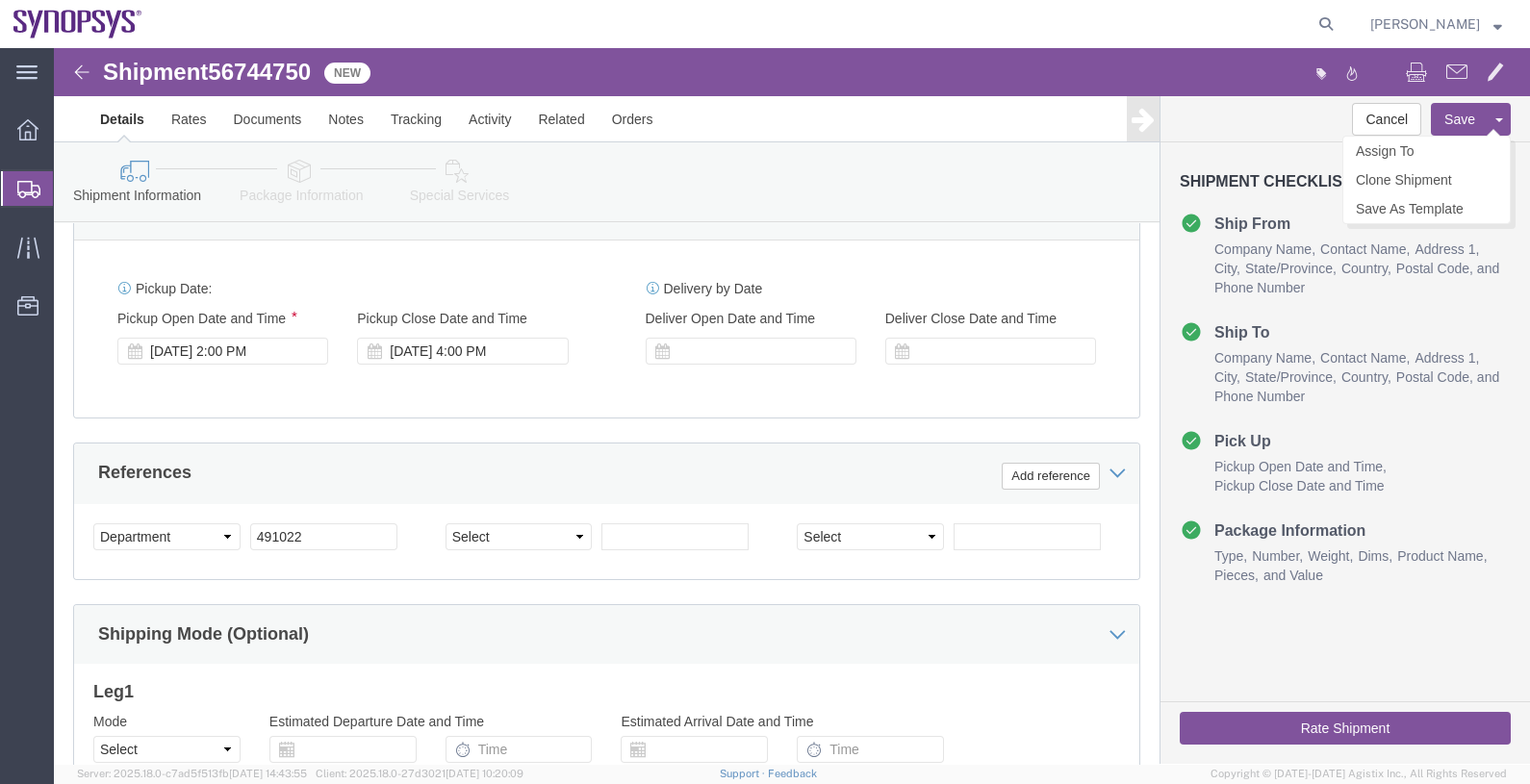
click button "Save"
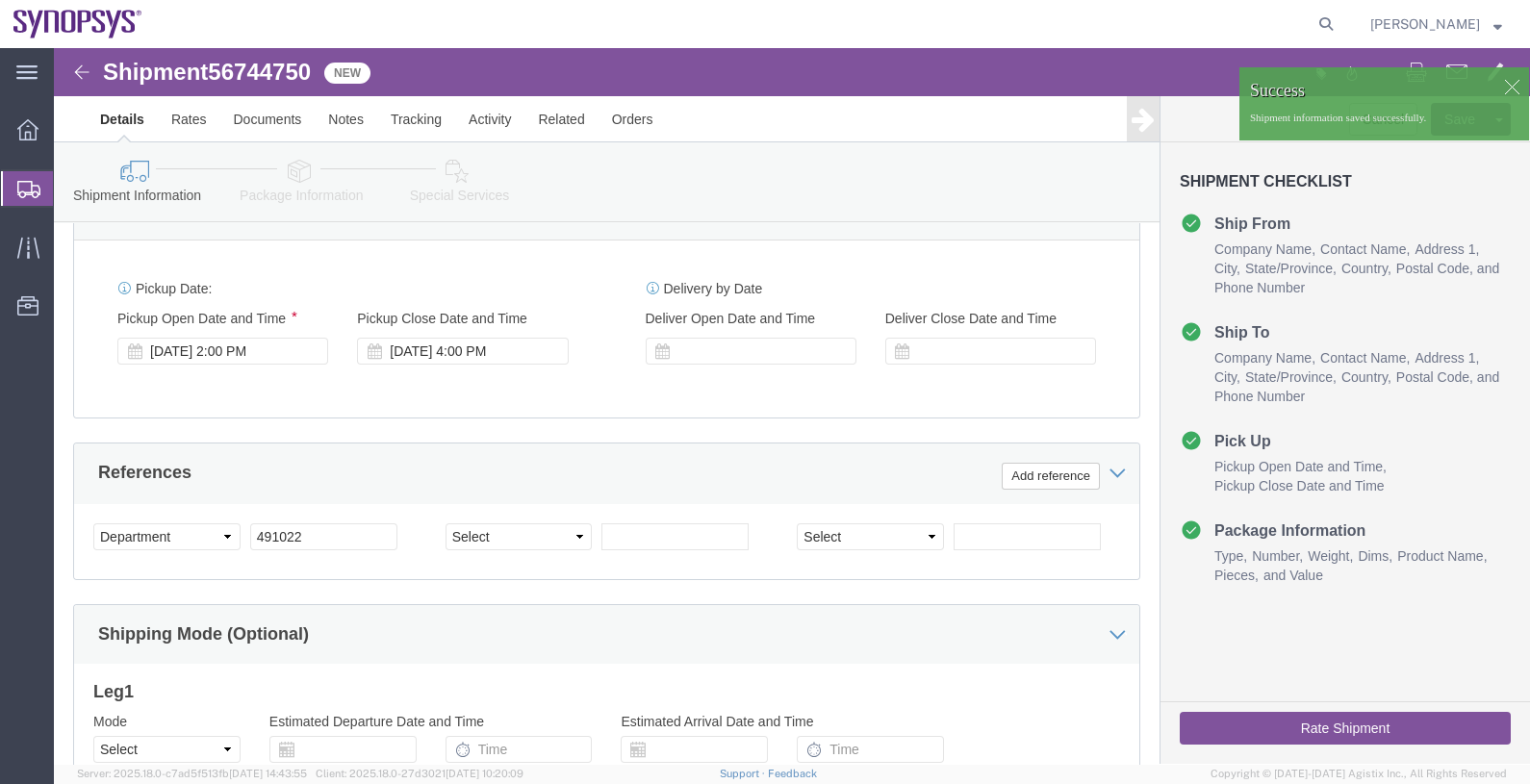
click span "56744750"
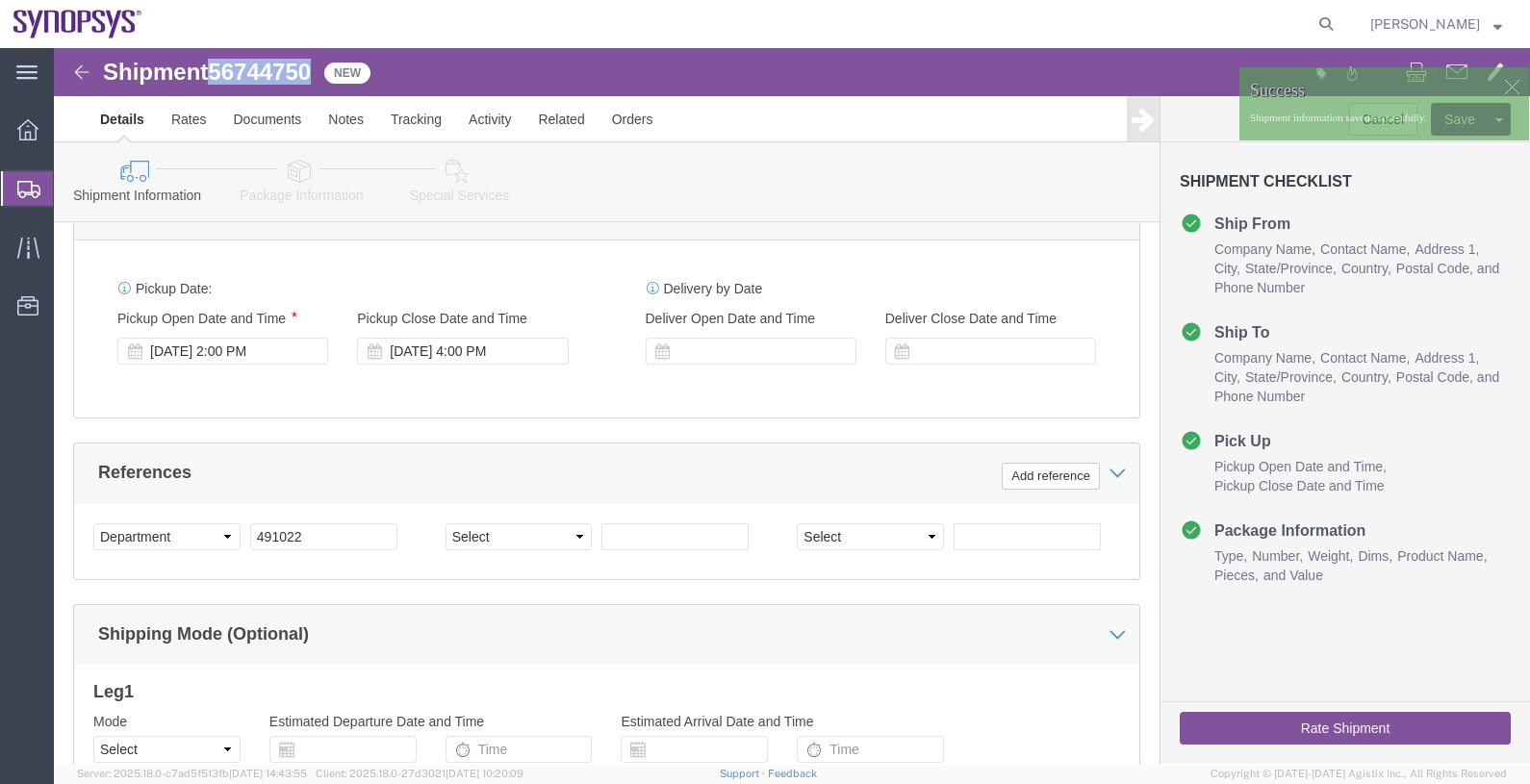
copy span "56744750"
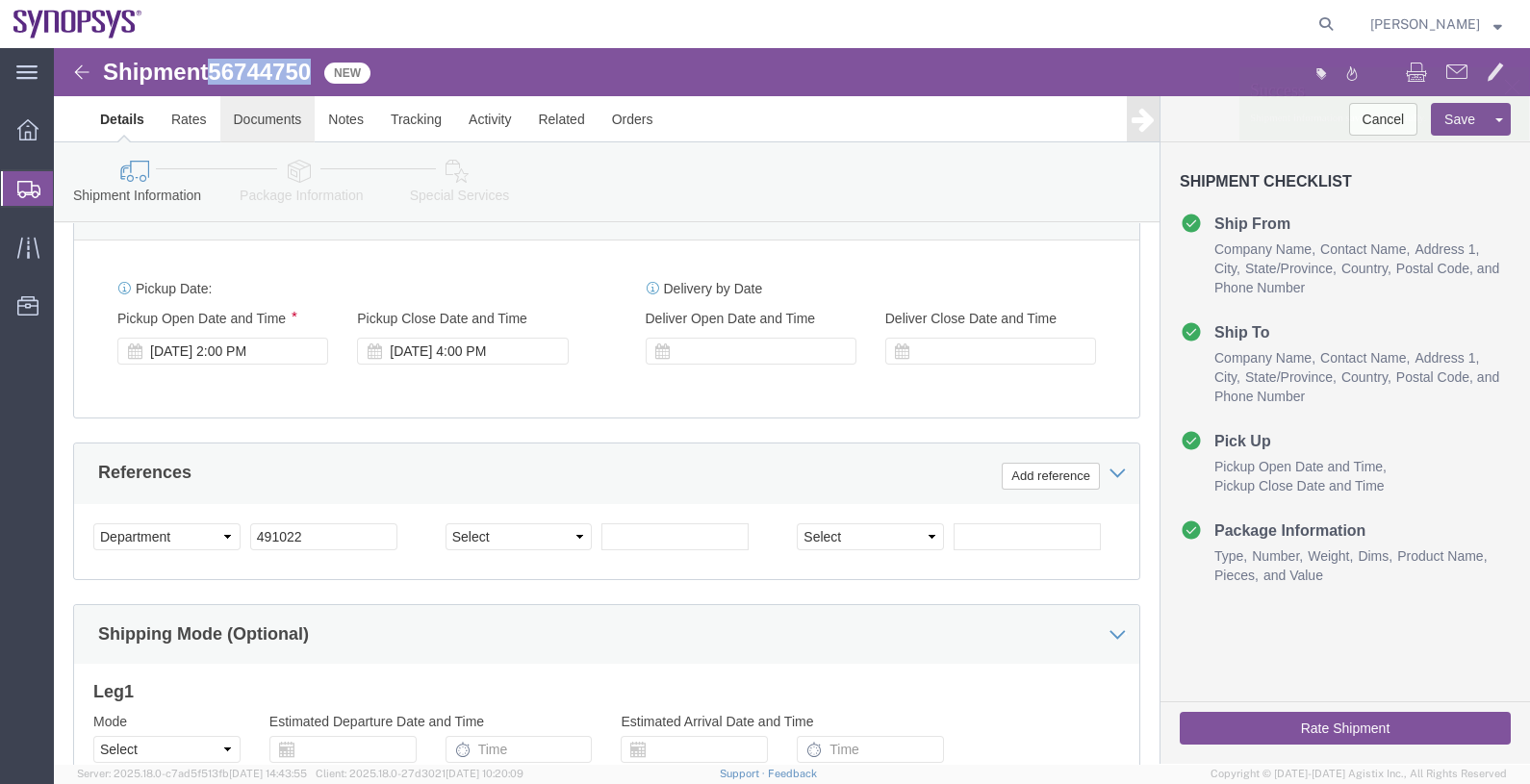
click link "Documents"
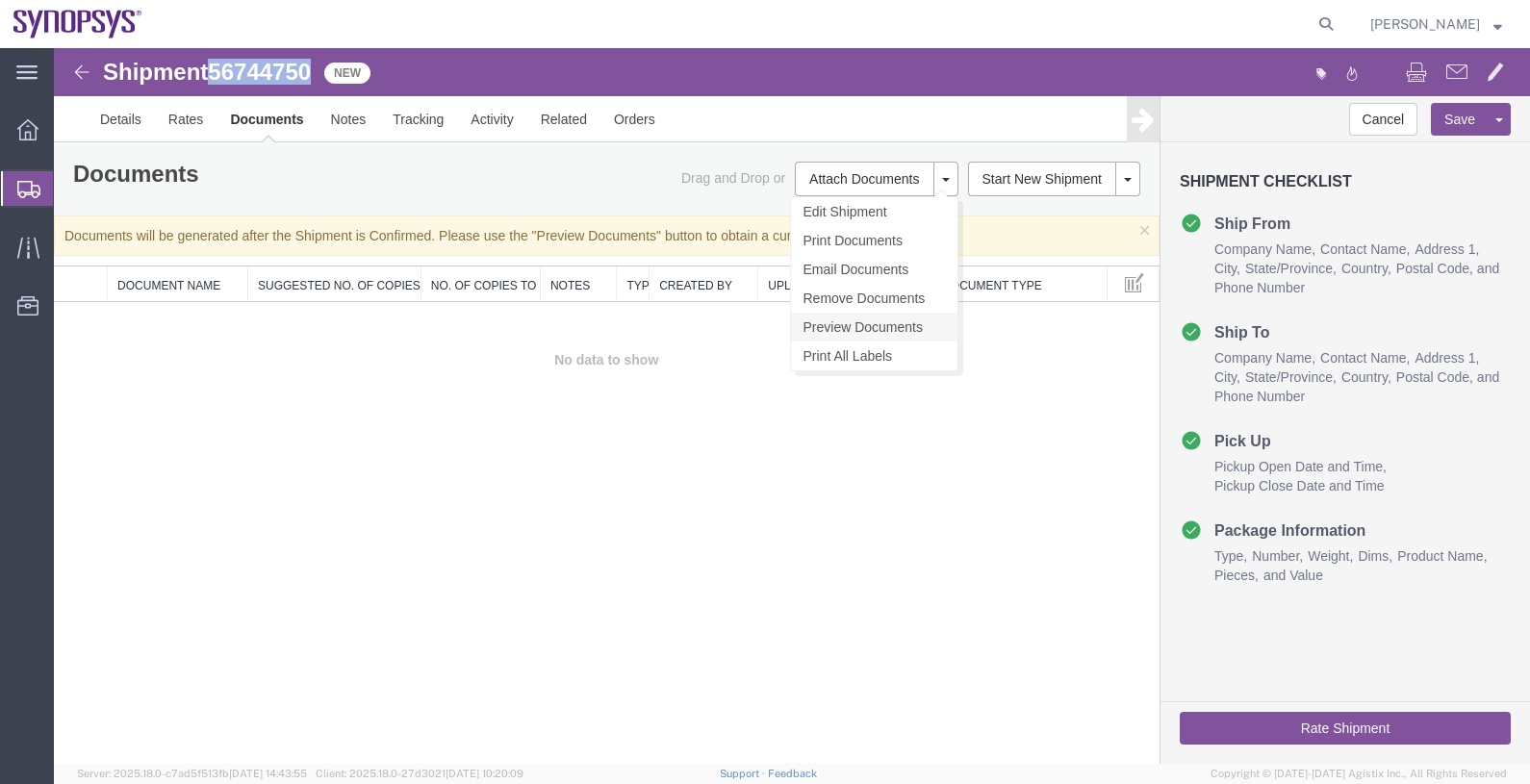
click at [869, 327] on link "Preview Documents" at bounding box center [874, 327] width 166 height 29
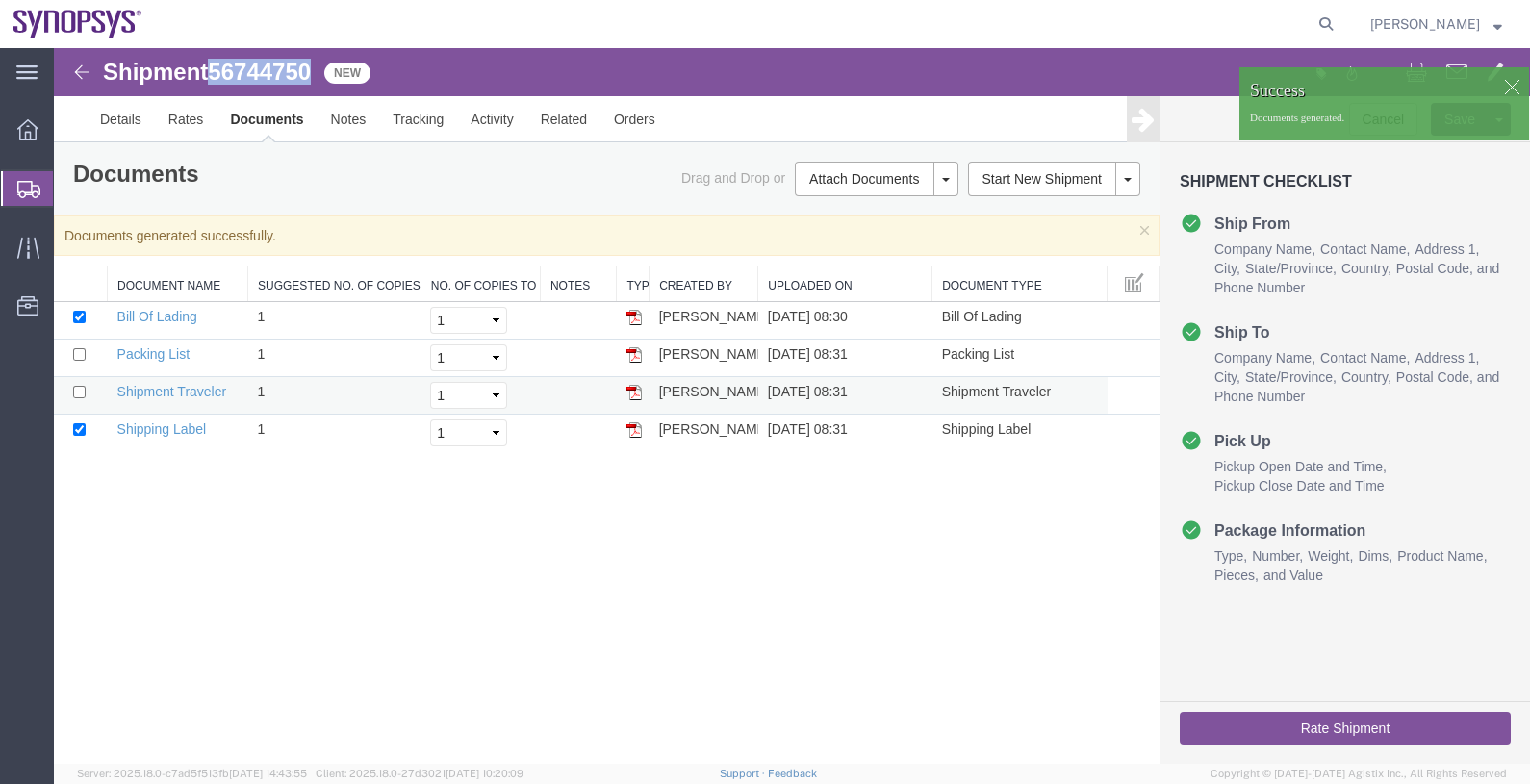
click at [634, 390] on img at bounding box center [634, 393] width 16 height 16
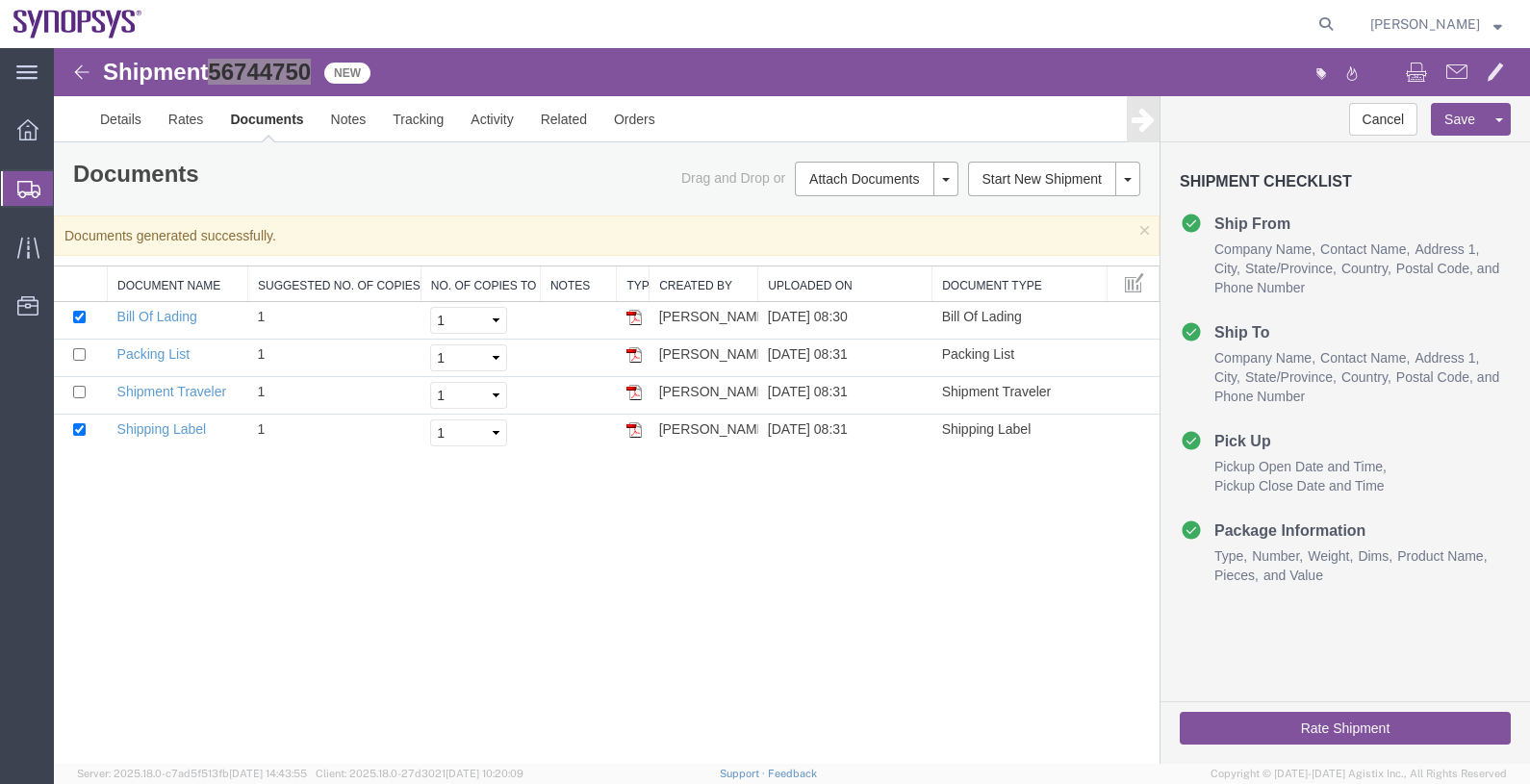
click at [68, 183] on span "Shipments" at bounding box center [61, 188] width 16 height 38
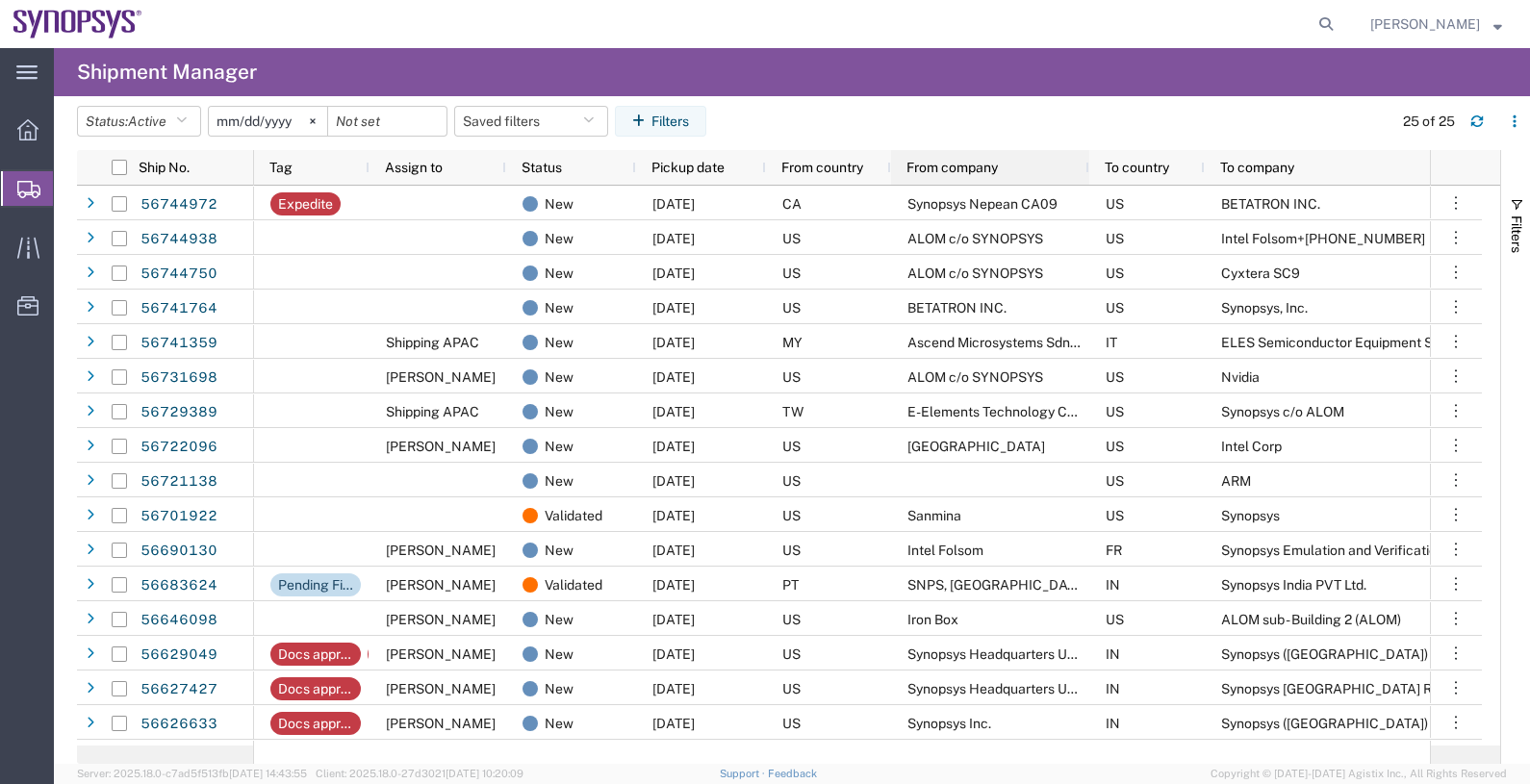
click at [1016, 164] on div "From company" at bounding box center [993, 168] width 175 height 25
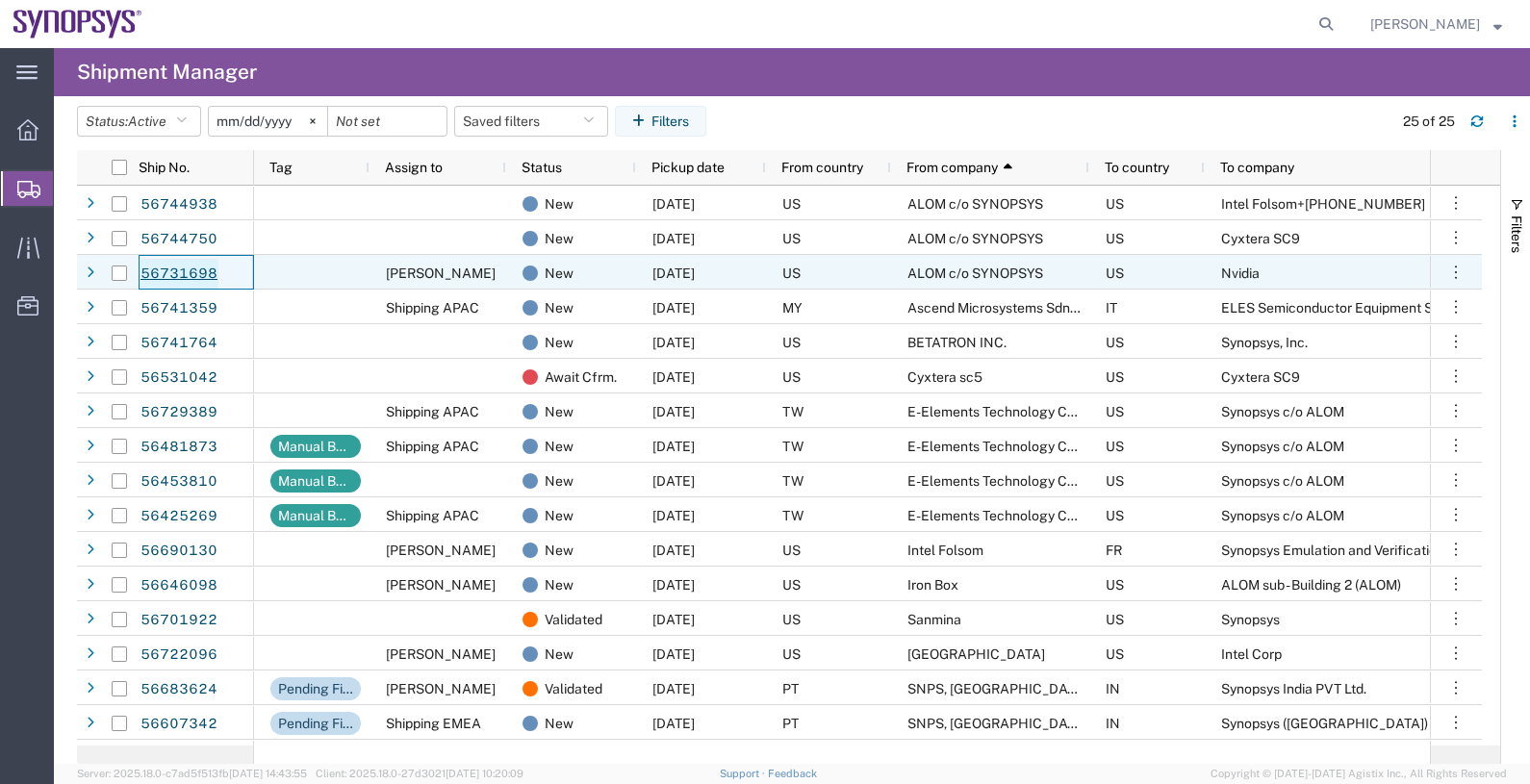
click at [171, 275] on link "56731698" at bounding box center [179, 275] width 79 height 31
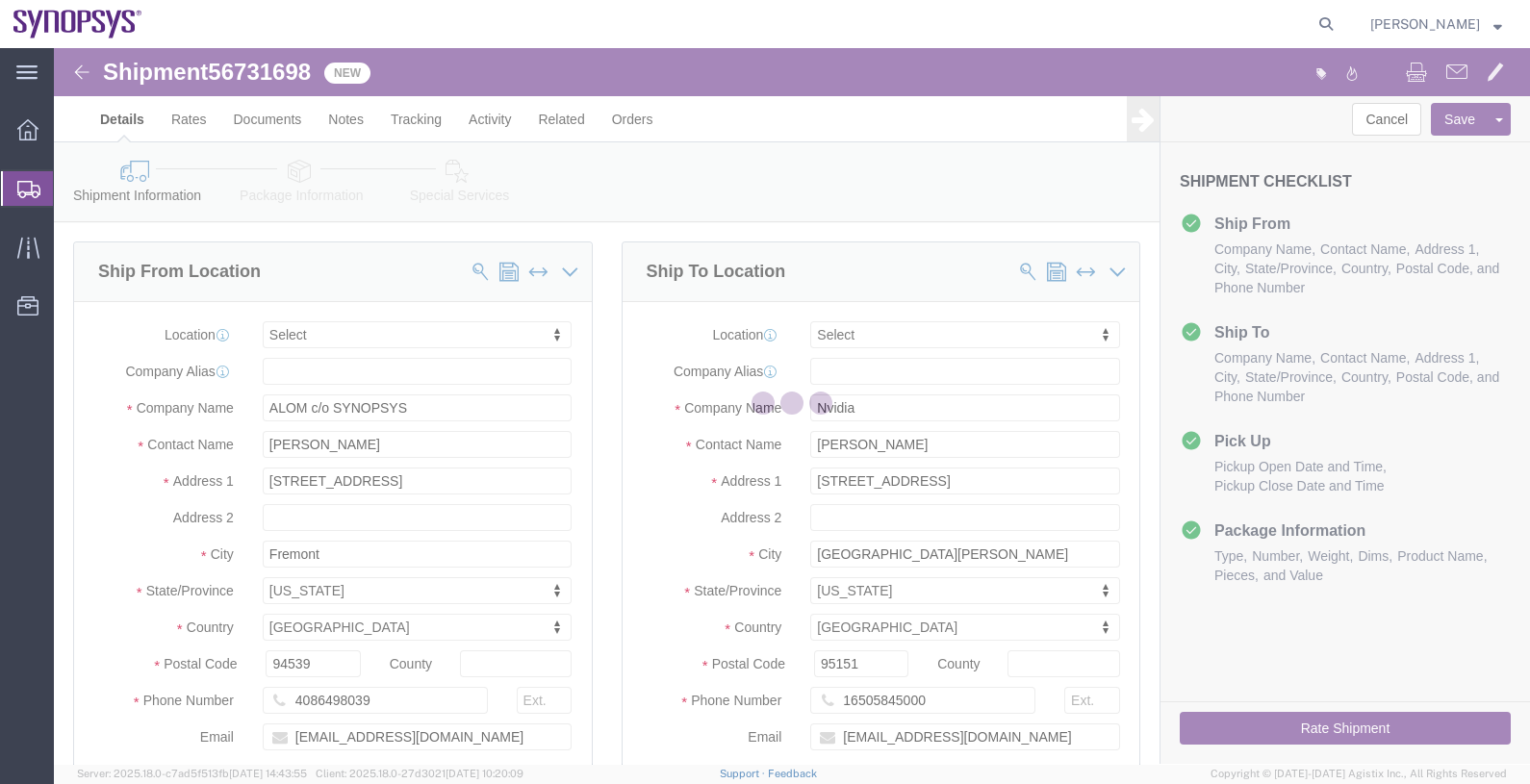
select select
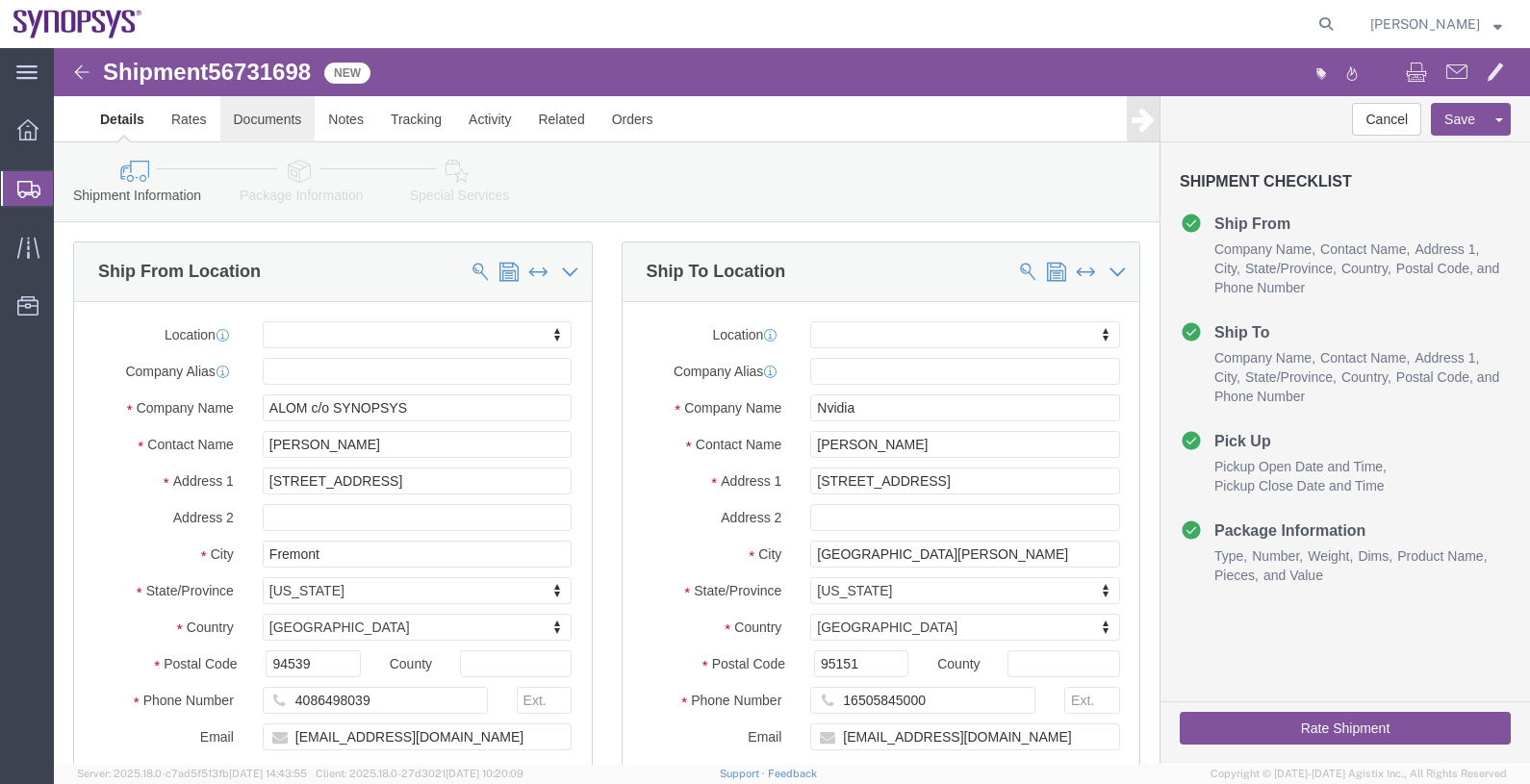
click link "Documents"
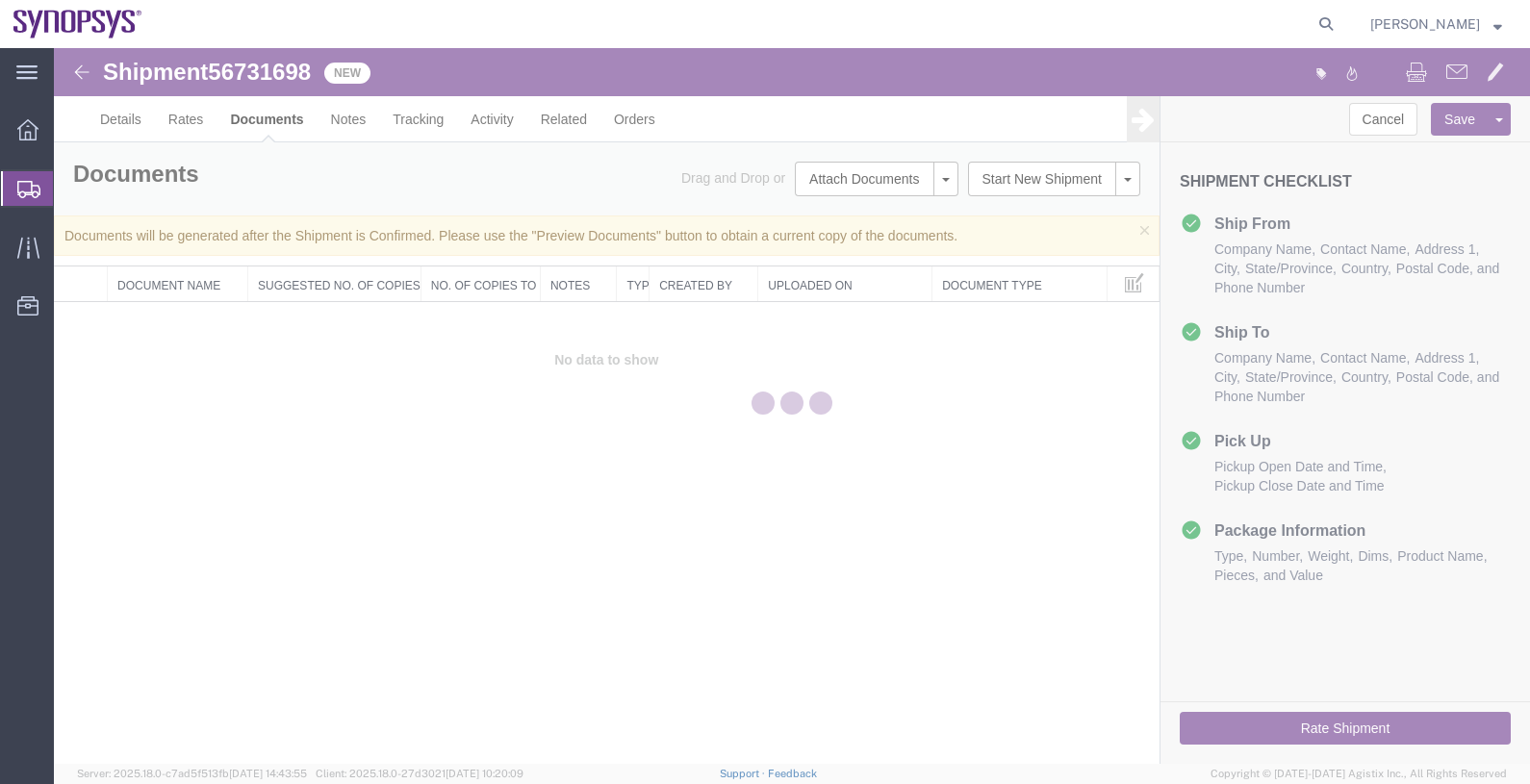
click at [284, 67] on div at bounding box center [792, 406] width 1476 height 717
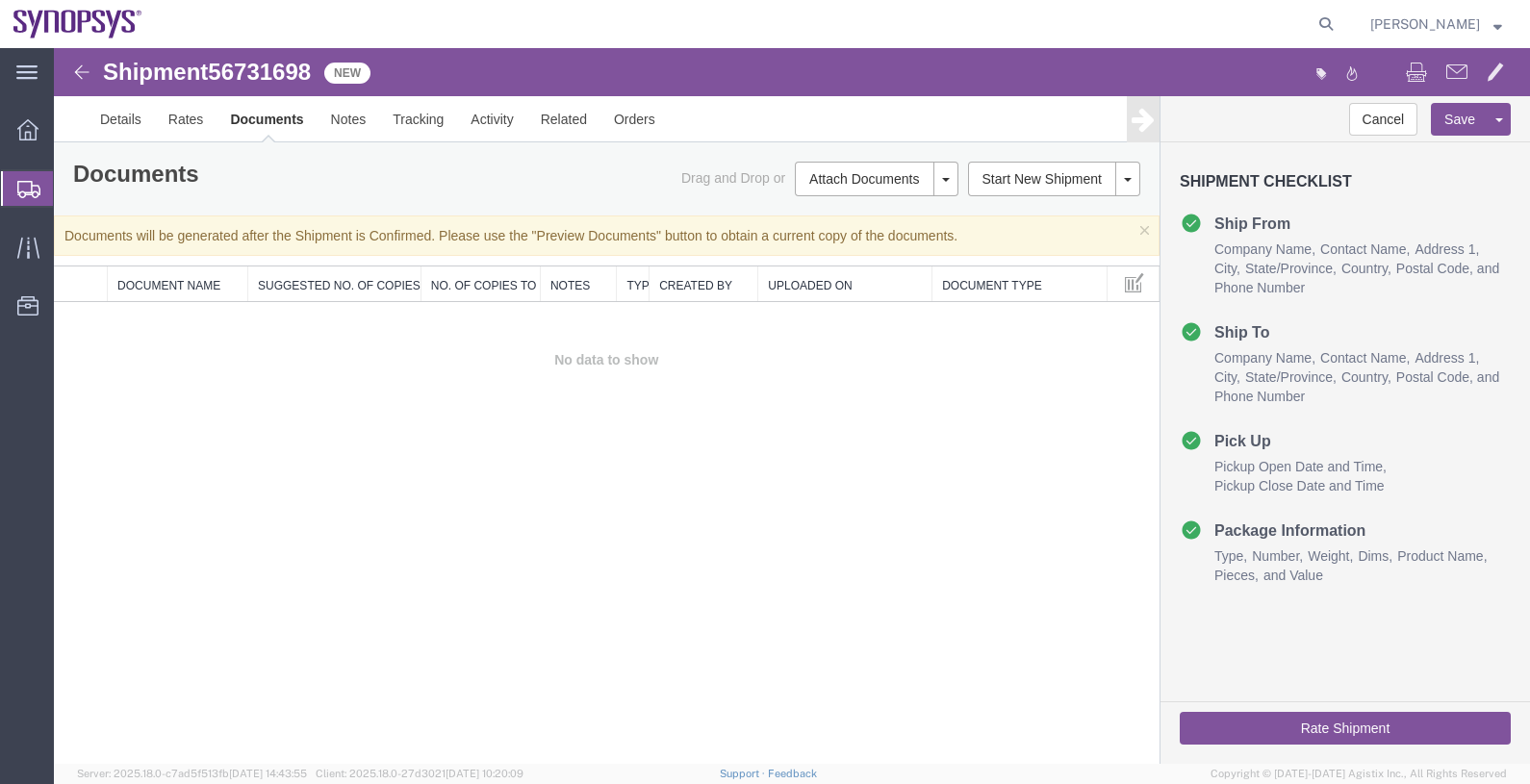
click at [270, 74] on span "56731698" at bounding box center [259, 71] width 103 height 26
copy span "56731698"
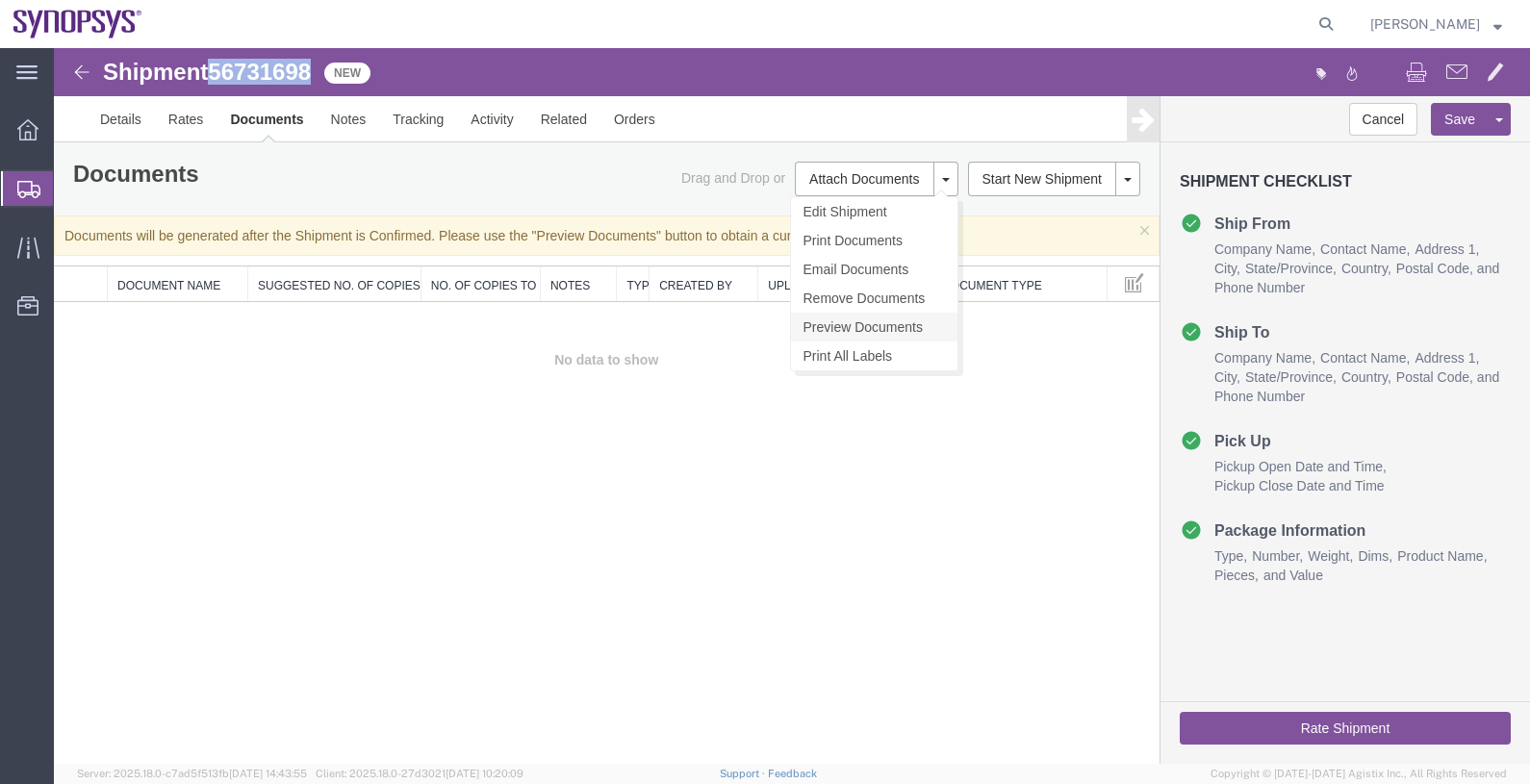
click at [876, 328] on link "Preview Documents" at bounding box center [874, 327] width 166 height 29
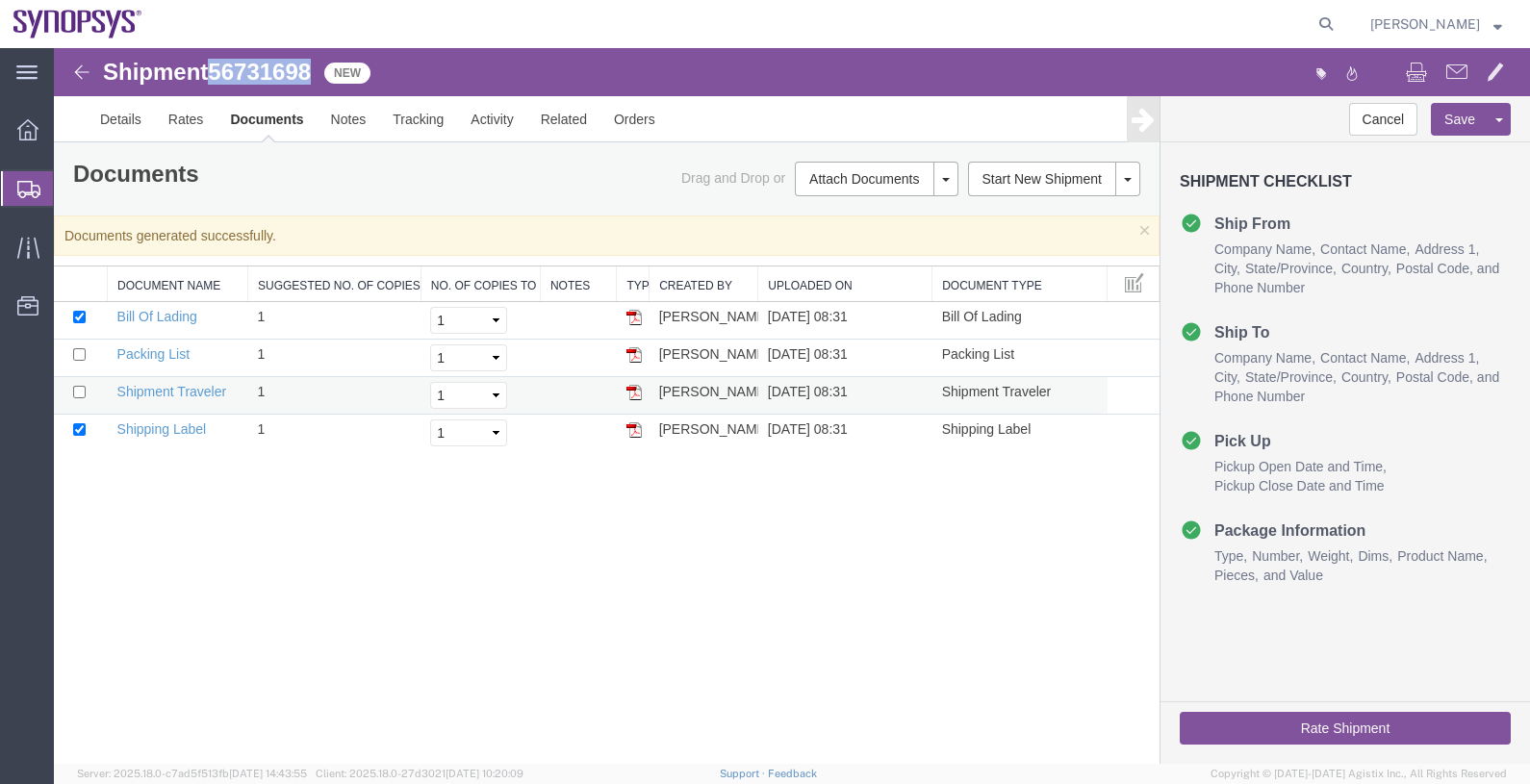
click at [638, 390] on img at bounding box center [634, 393] width 16 height 16
click at [68, 189] on span "Shipments" at bounding box center [61, 188] width 16 height 38
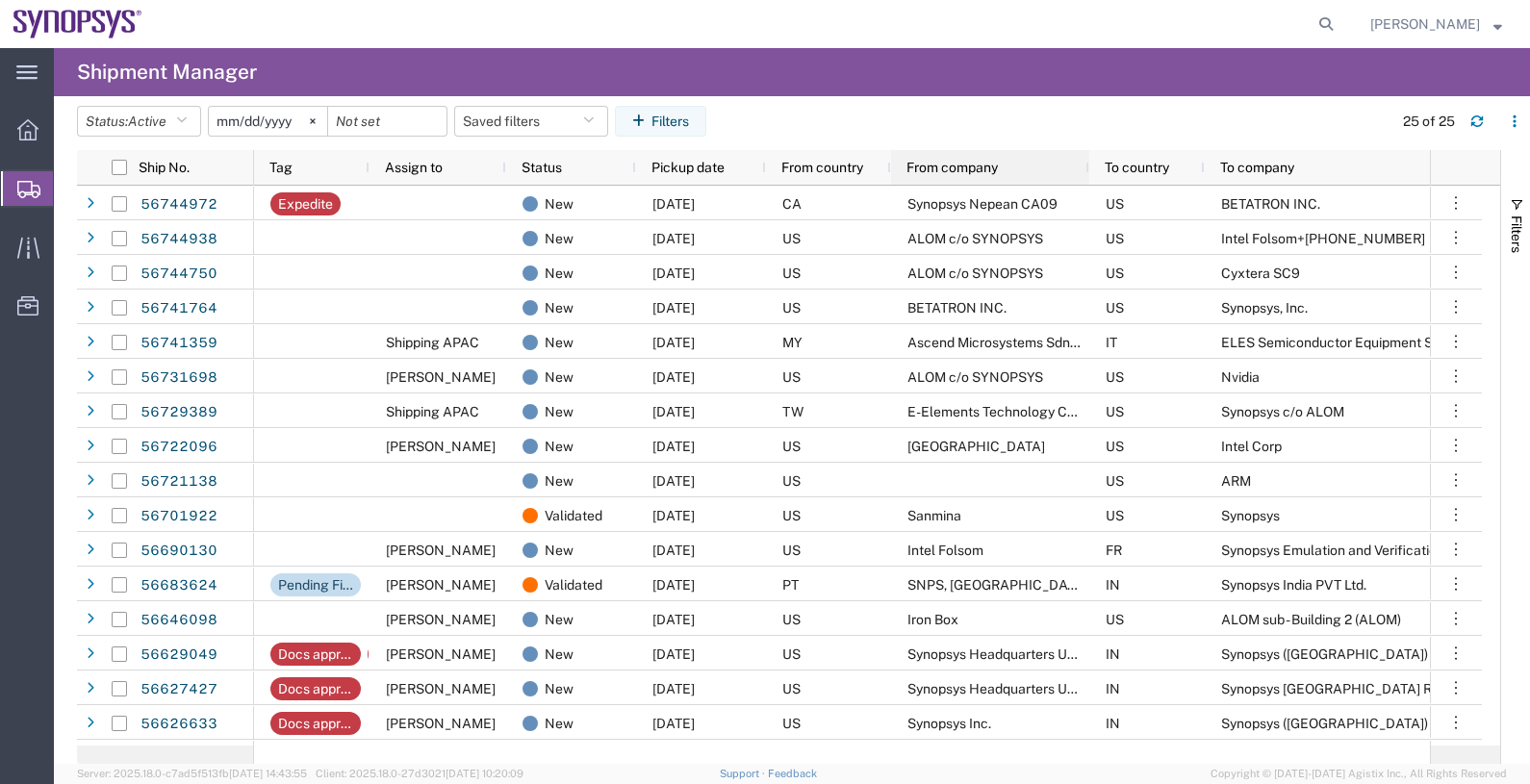
click at [984, 162] on span "From company" at bounding box center [952, 167] width 92 height 16
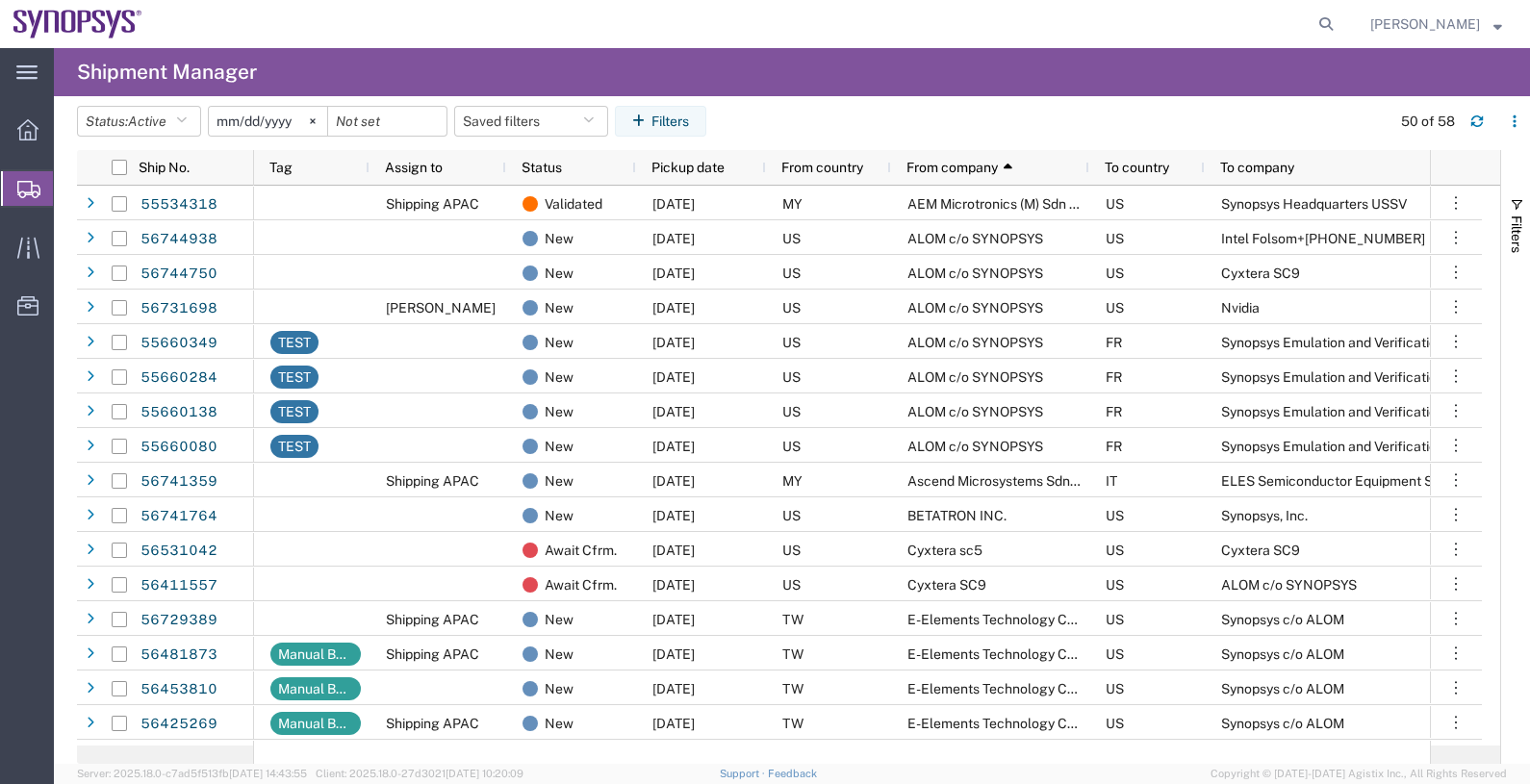
click at [68, 196] on span "Shipments" at bounding box center [61, 188] width 16 height 38
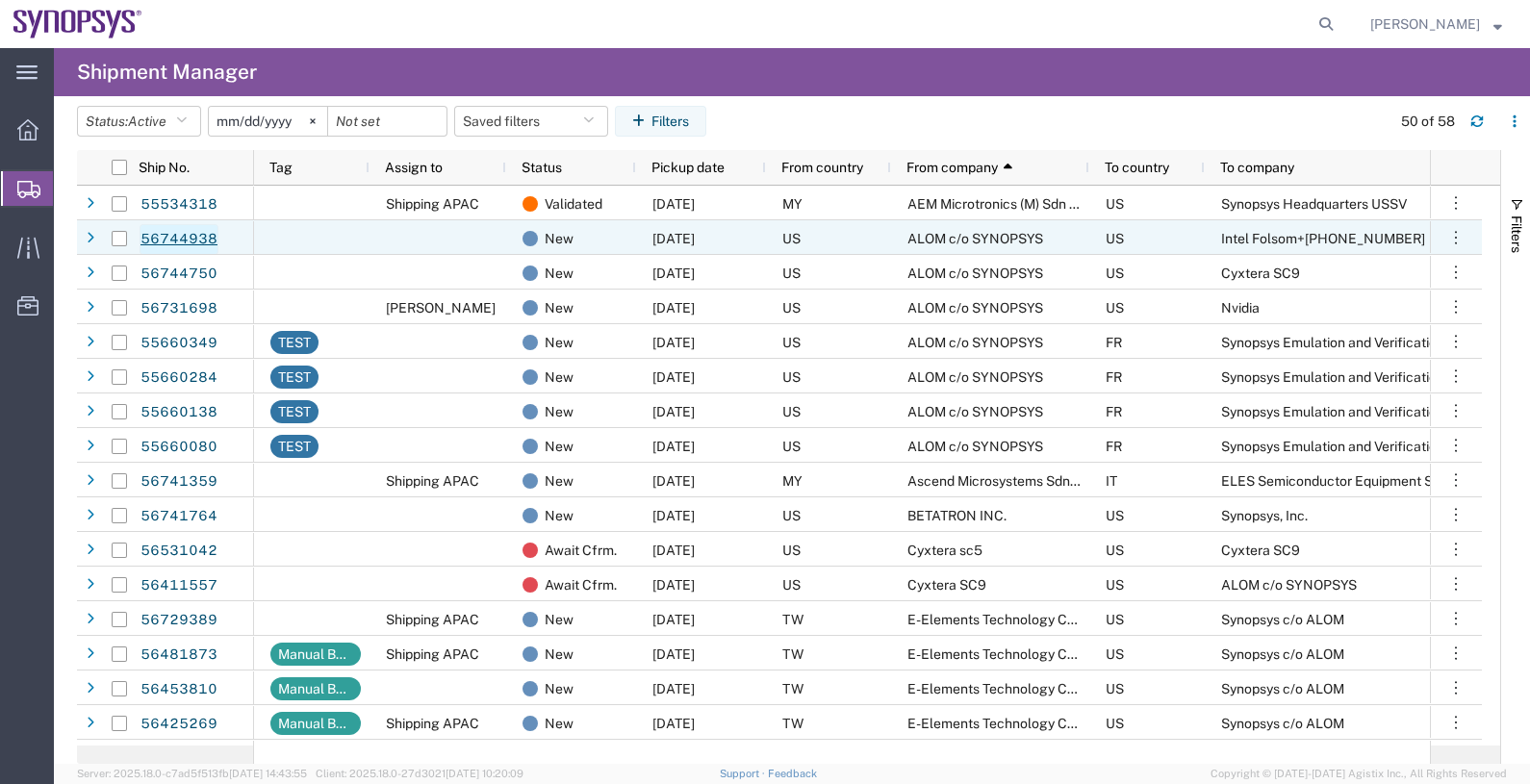
click at [173, 240] on link "56744938" at bounding box center [179, 240] width 79 height 31
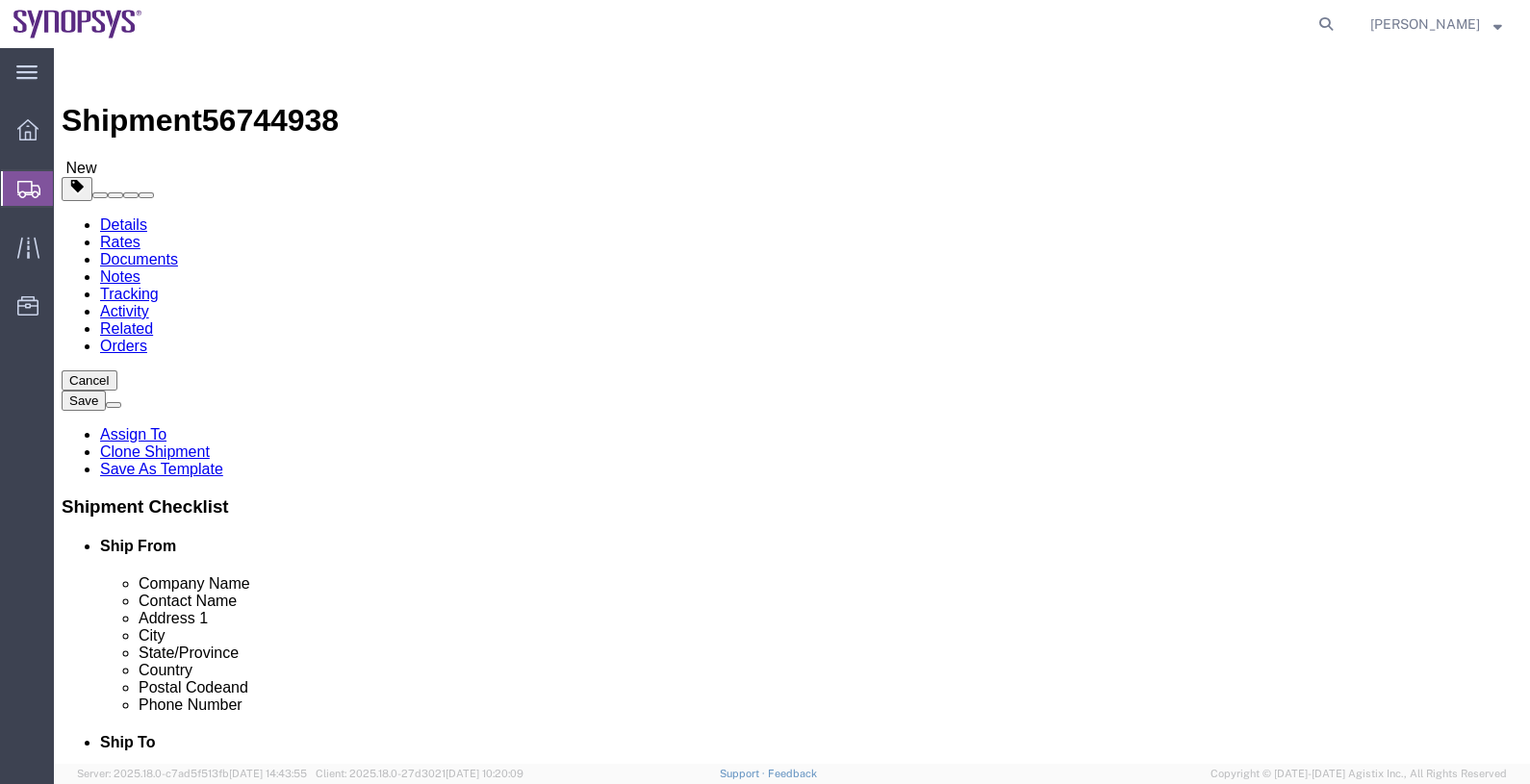
select select
click at [31, 188] on icon at bounding box center [29, 190] width 23 height 18
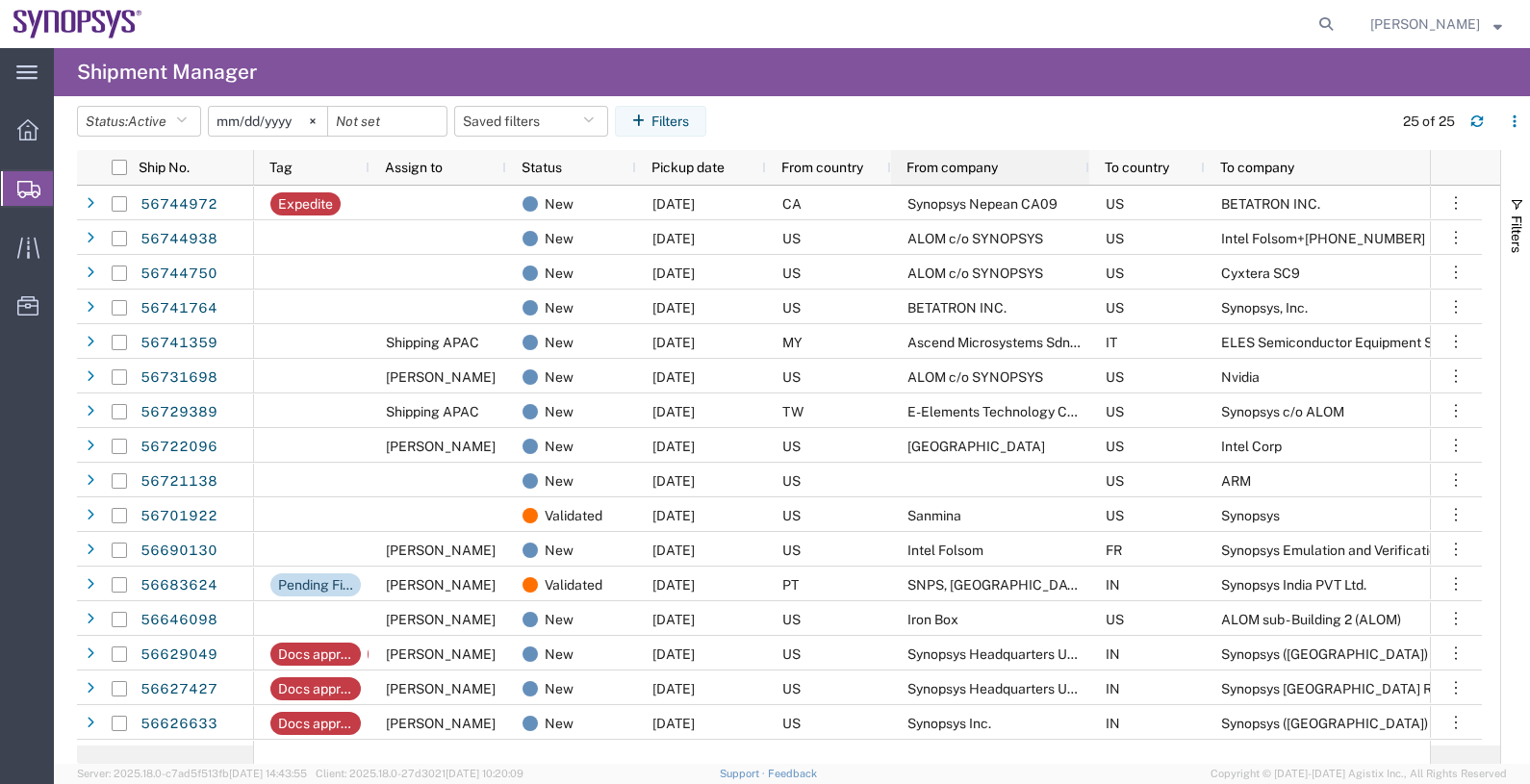
click at [940, 167] on span "From company" at bounding box center [952, 167] width 92 height 16
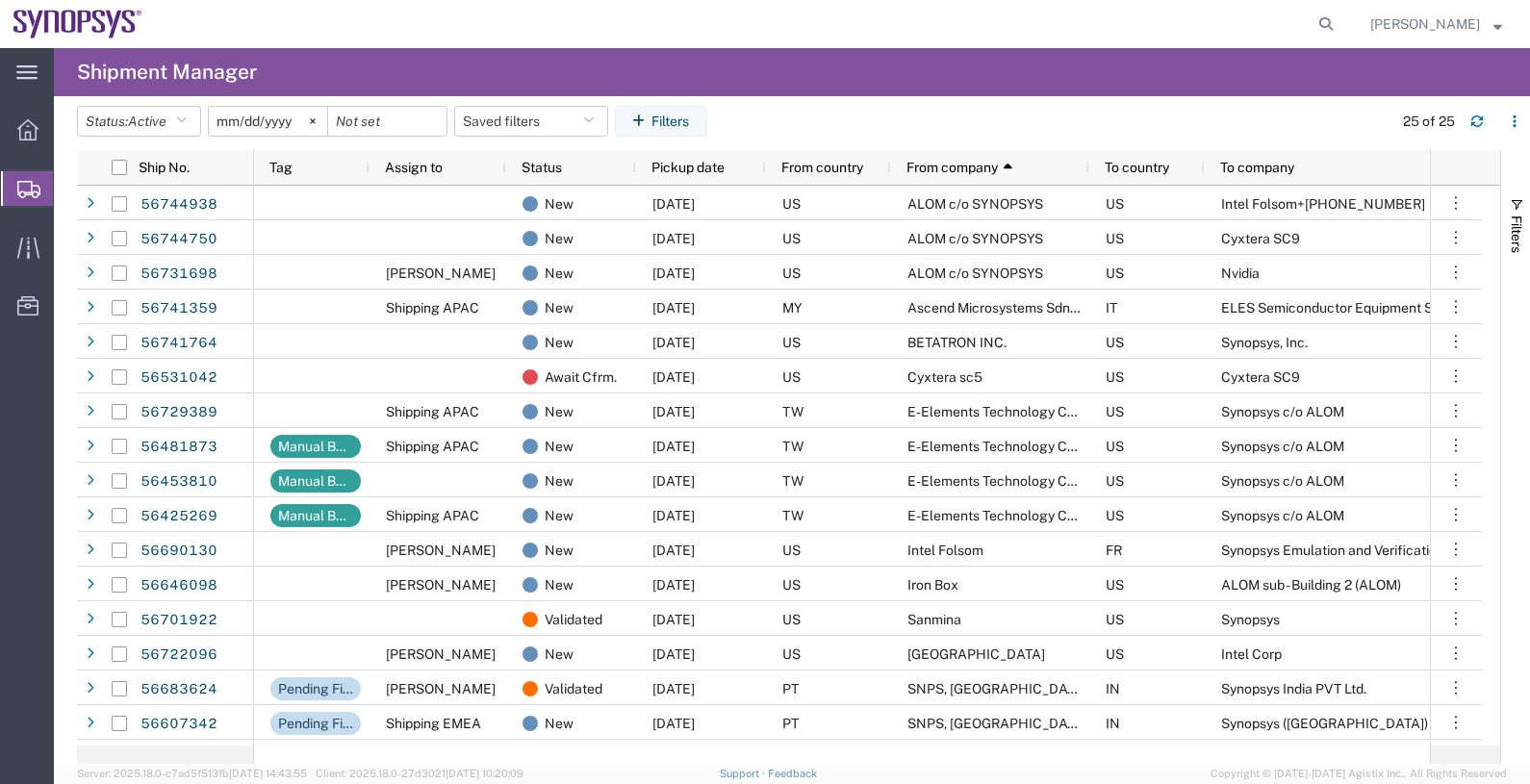
click at [68, 191] on span "Shipments" at bounding box center [61, 188] width 16 height 38
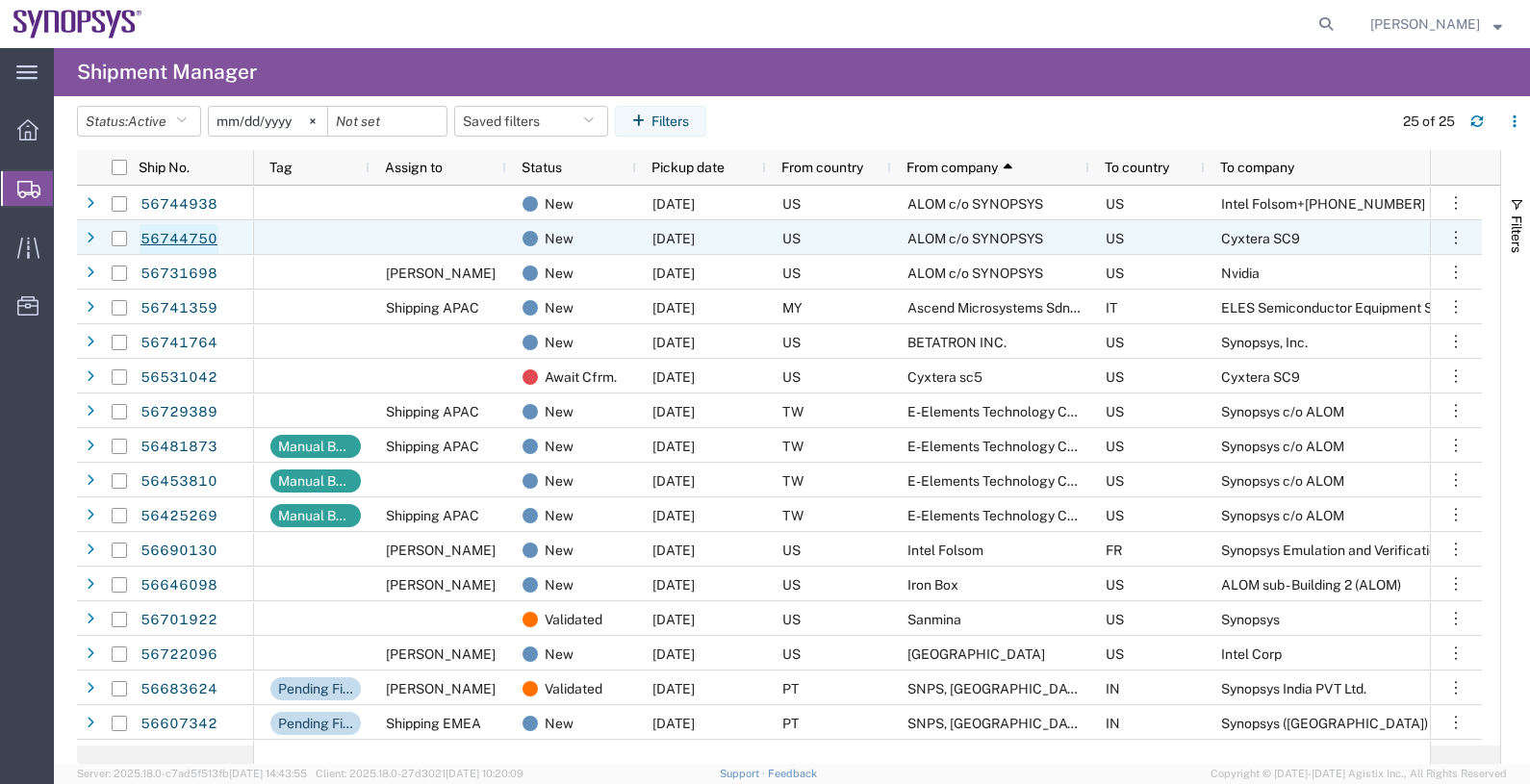
click at [197, 237] on link "56744750" at bounding box center [179, 240] width 79 height 31
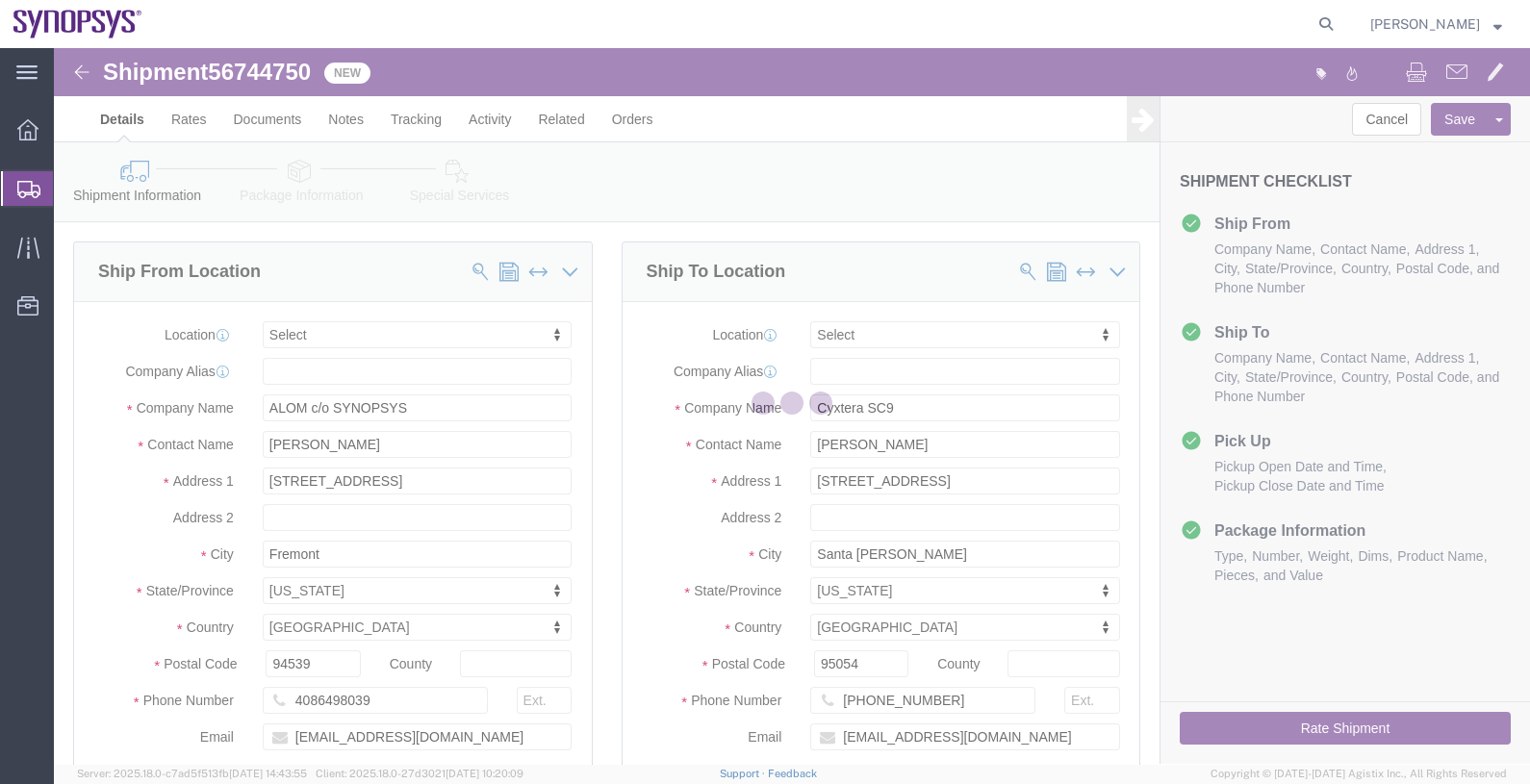
select select
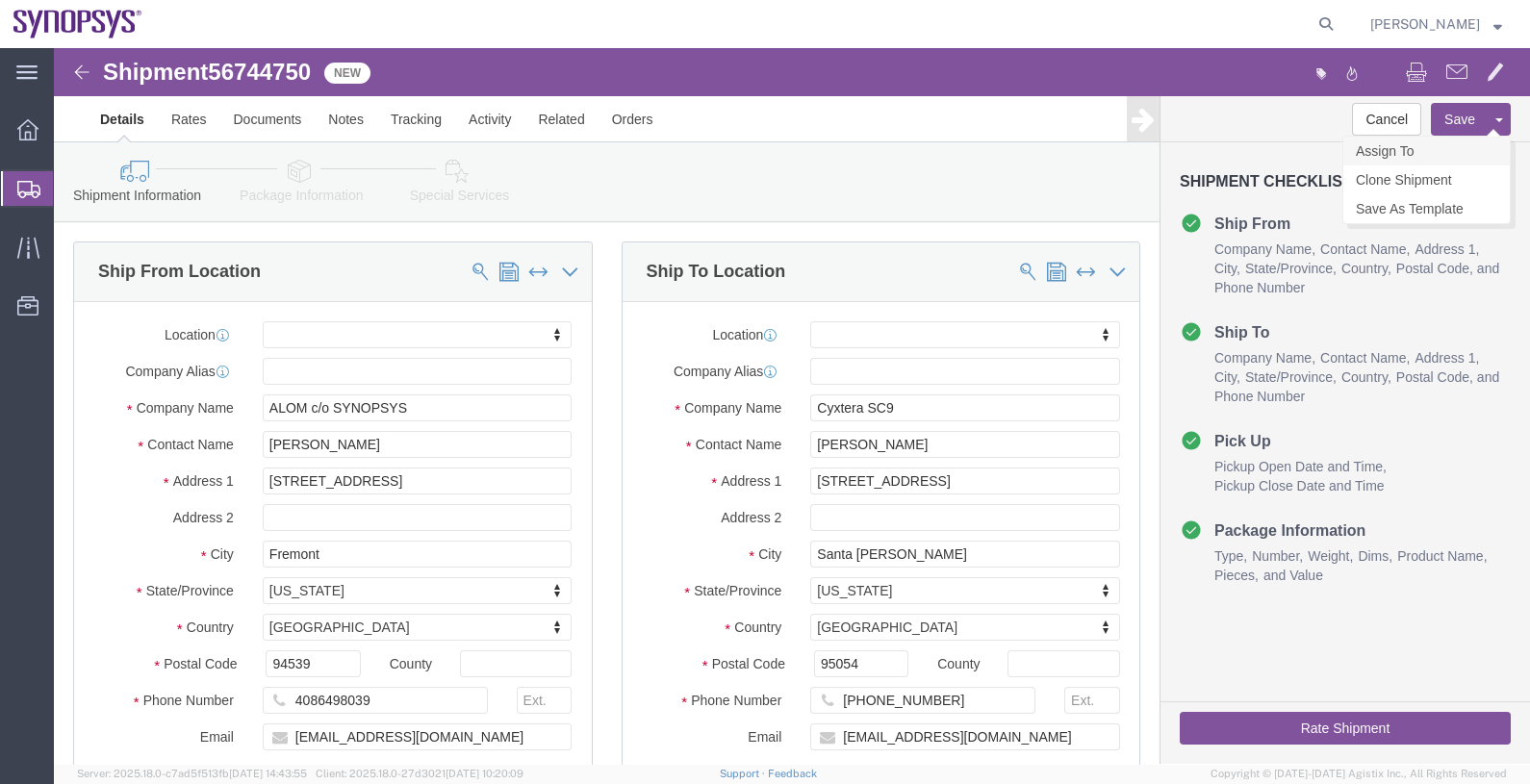
click link "Assign To"
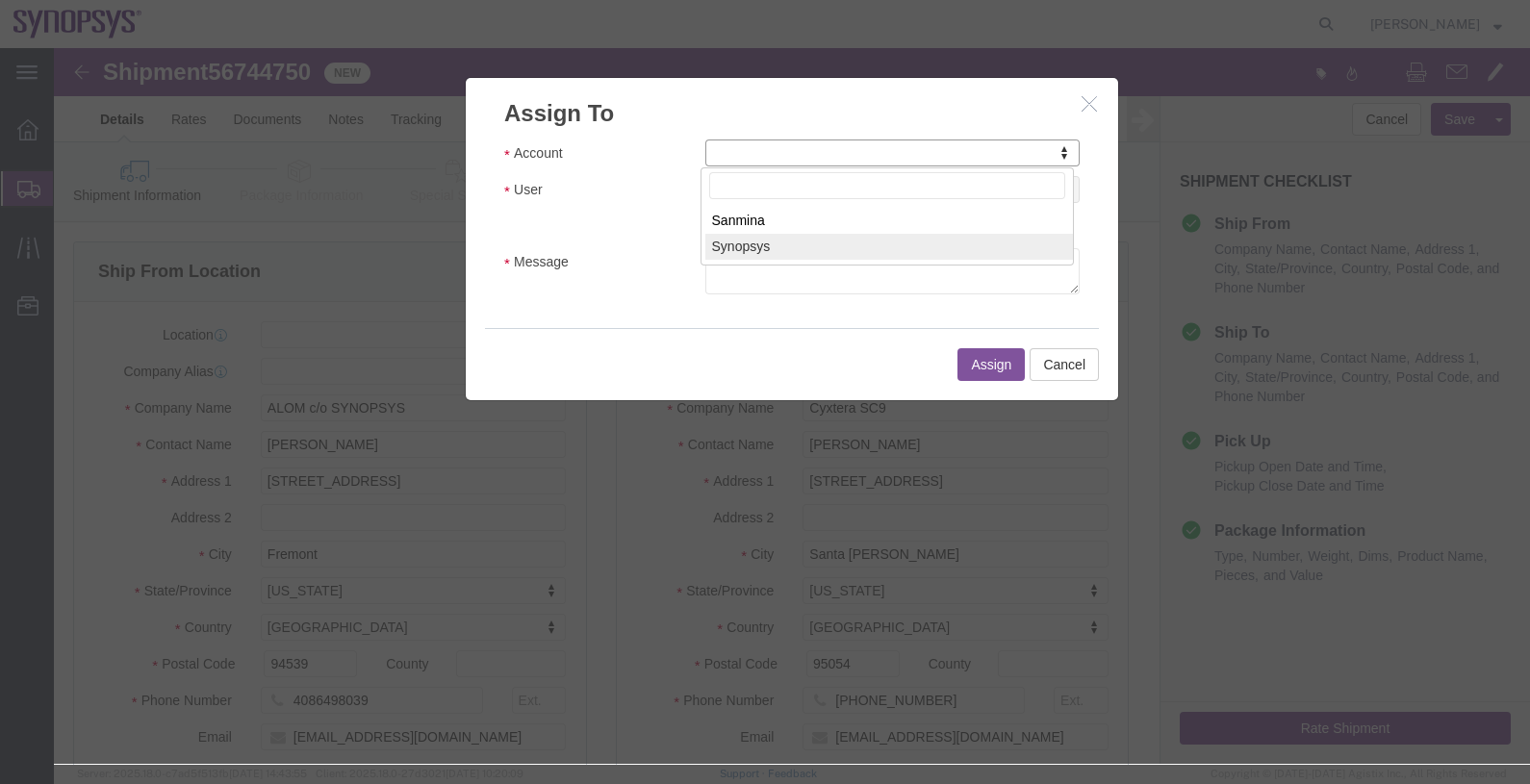
select select "117156"
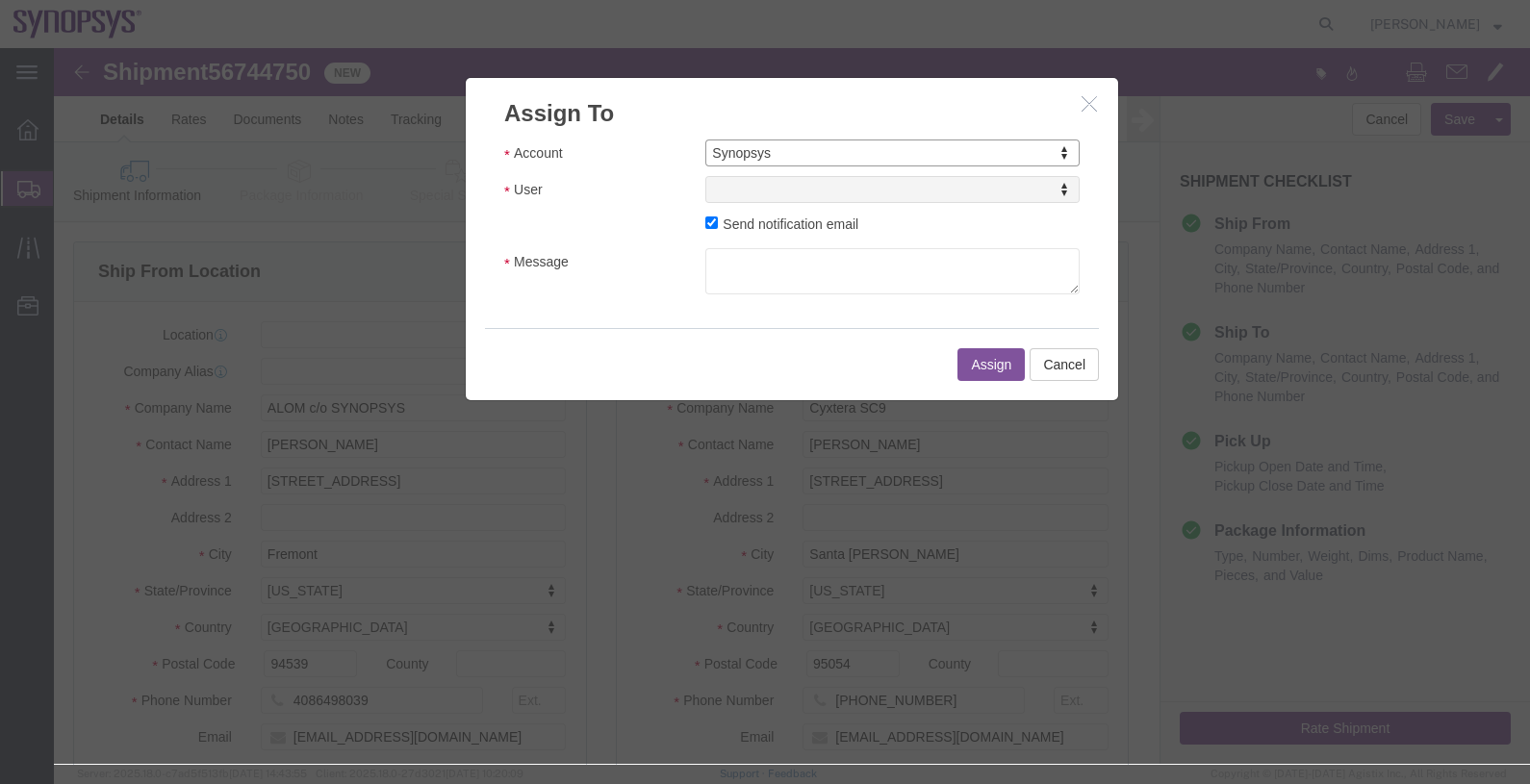
select select
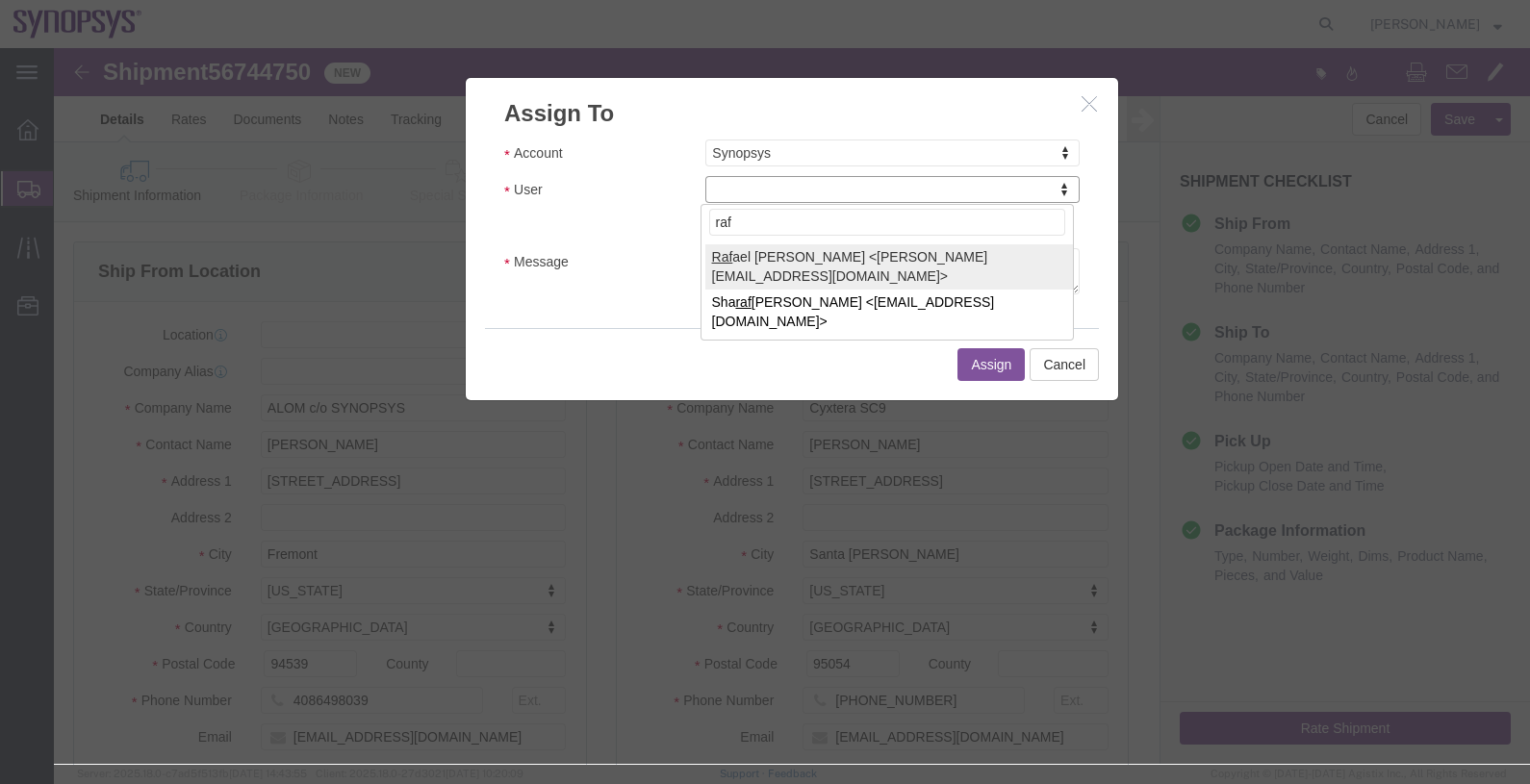
type input "raf"
select select "95522"
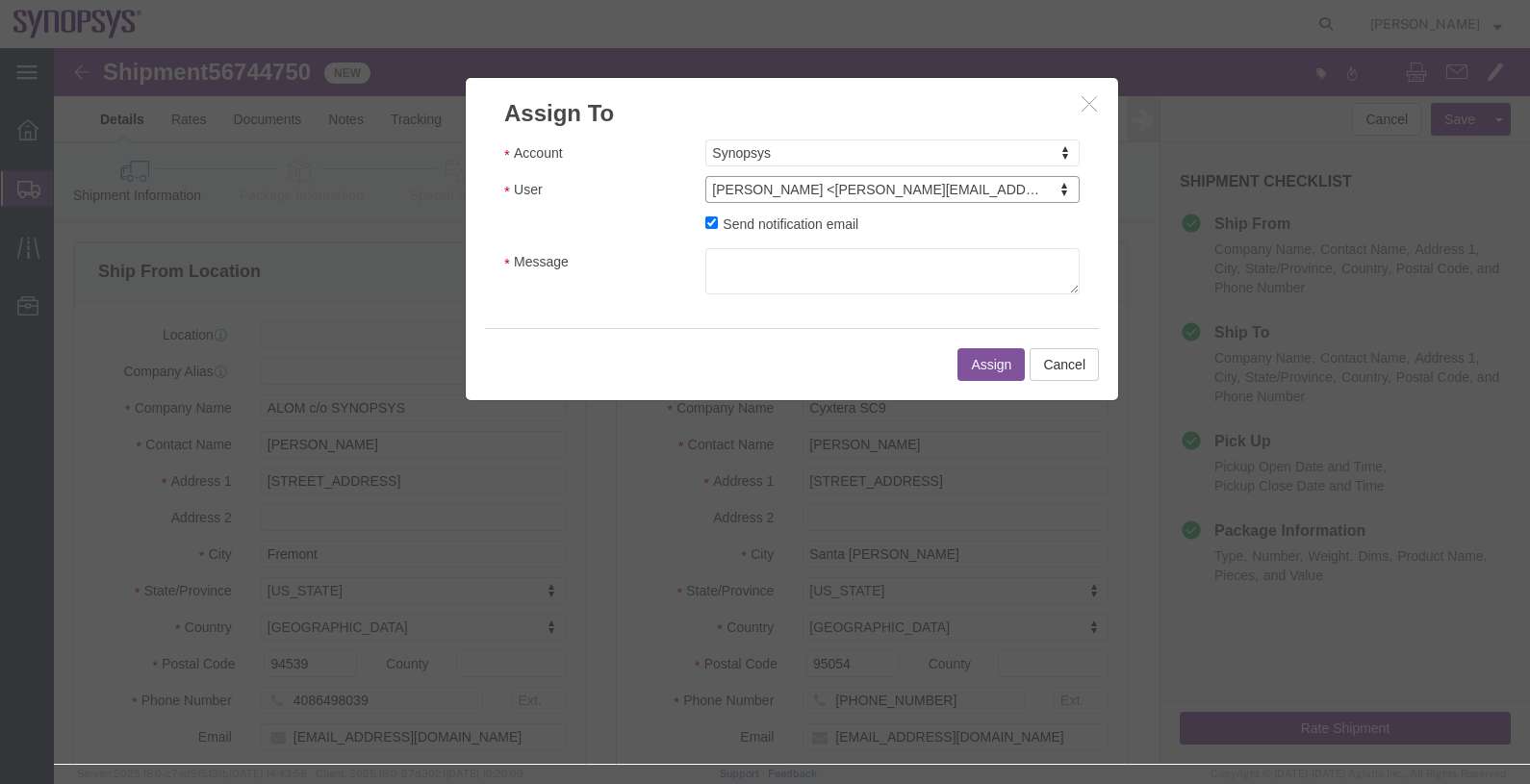
click label "Send notification email"
click input "Send notification email"
checkbox input "false"
click button "Assign"
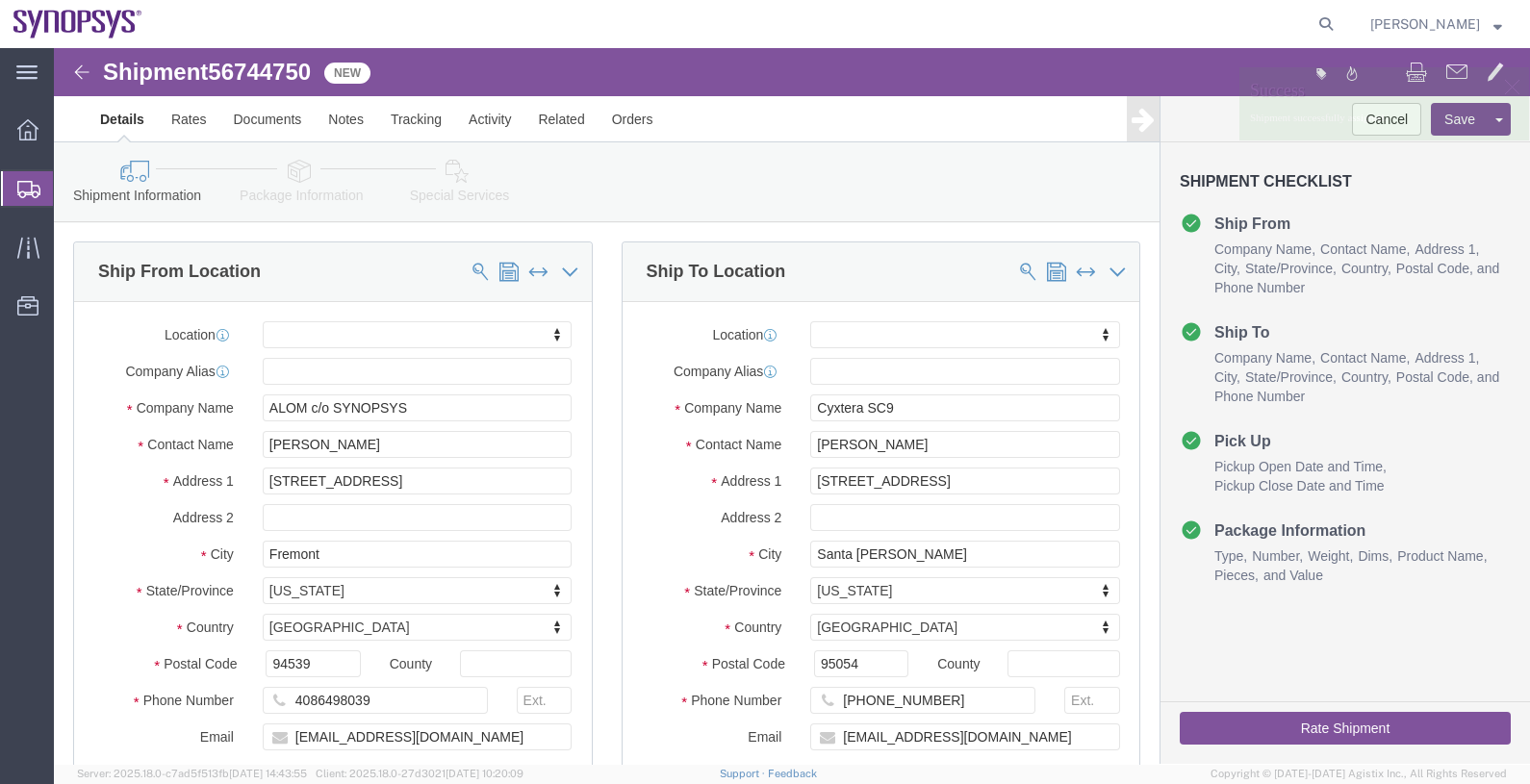
click at [68, 194] on span "Shipments" at bounding box center [61, 188] width 16 height 38
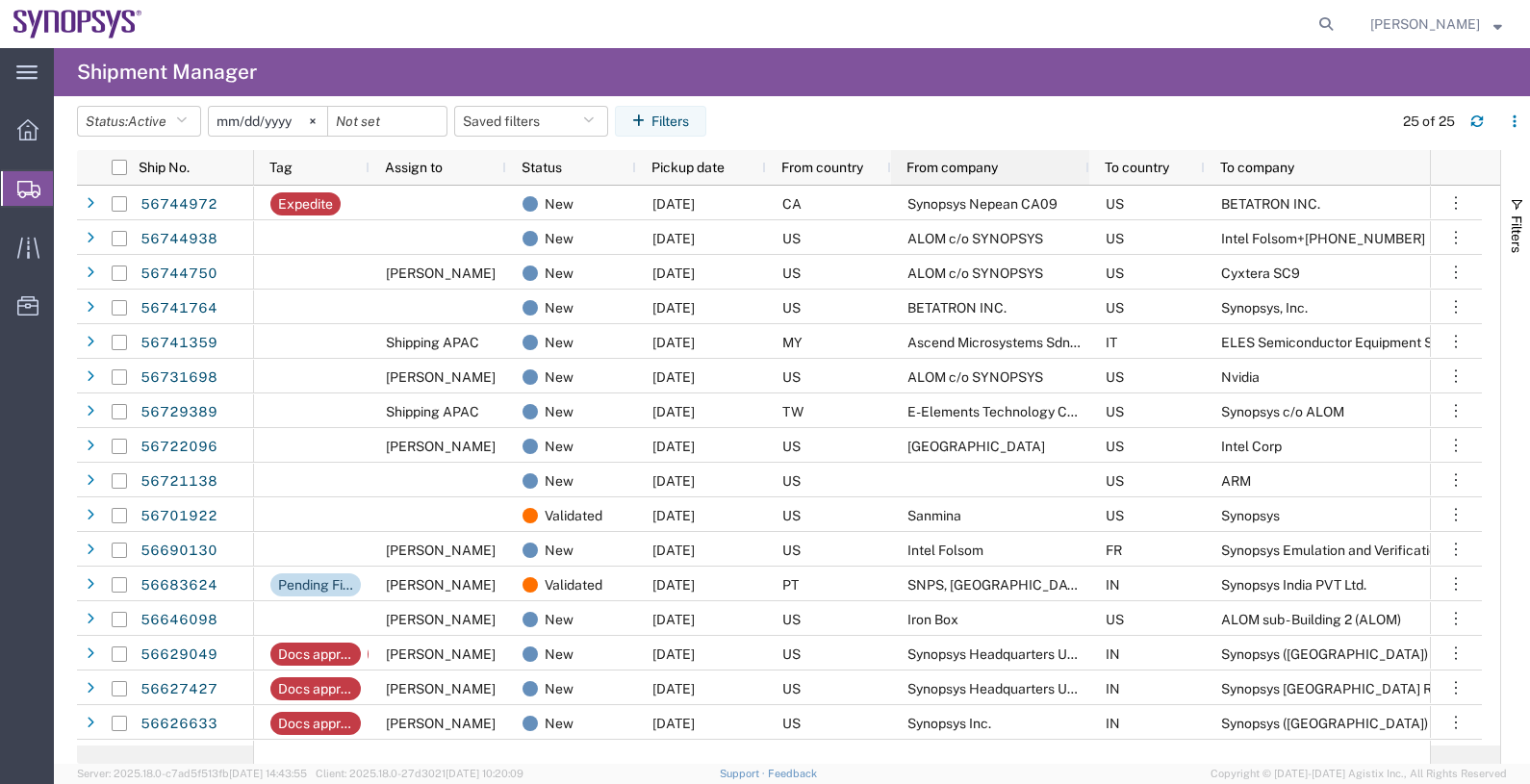
click at [947, 160] on span "From company" at bounding box center [952, 167] width 92 height 16
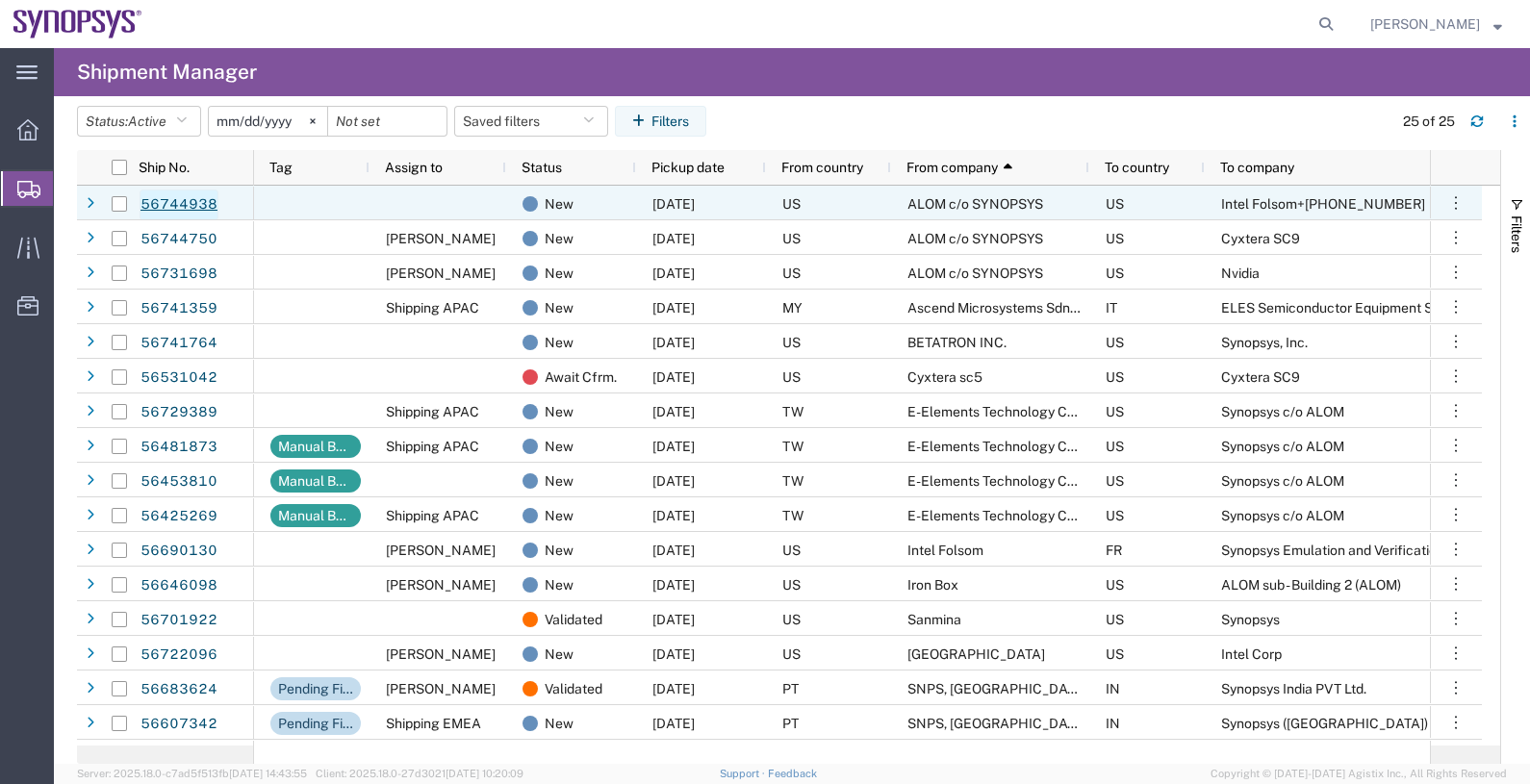
click at [191, 209] on link "56744938" at bounding box center [179, 205] width 79 height 31
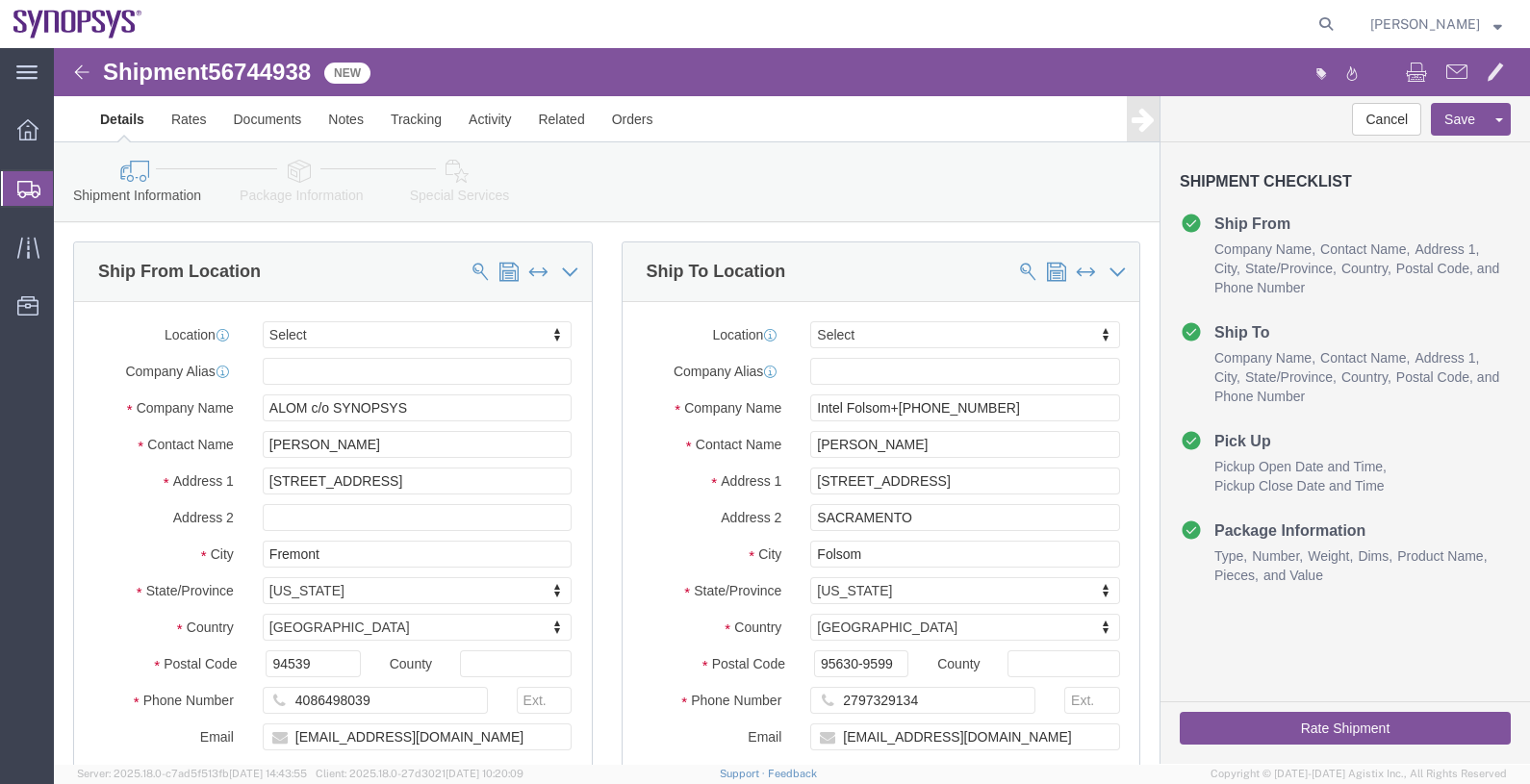
select select
click link "Assign To"
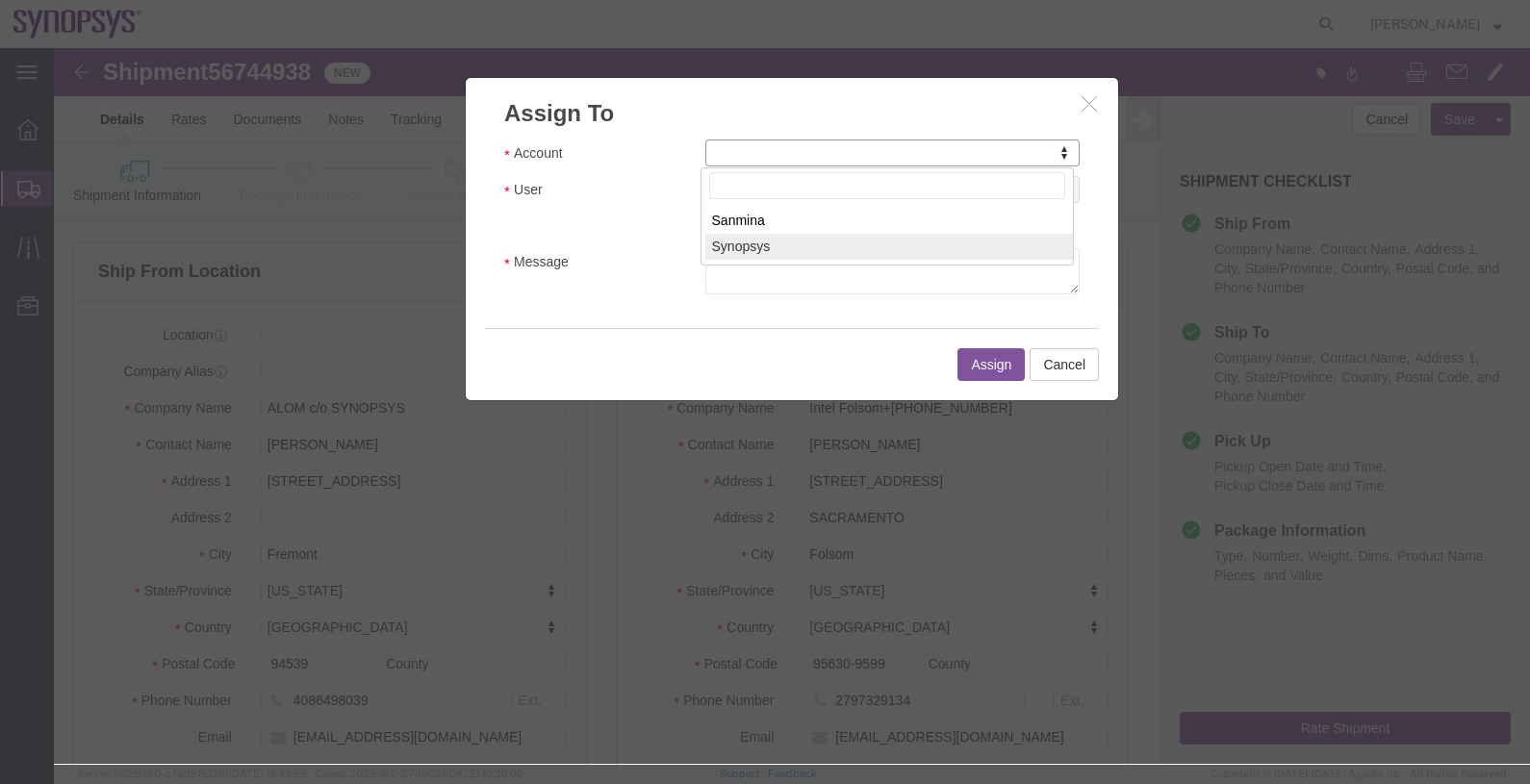
select select "117156"
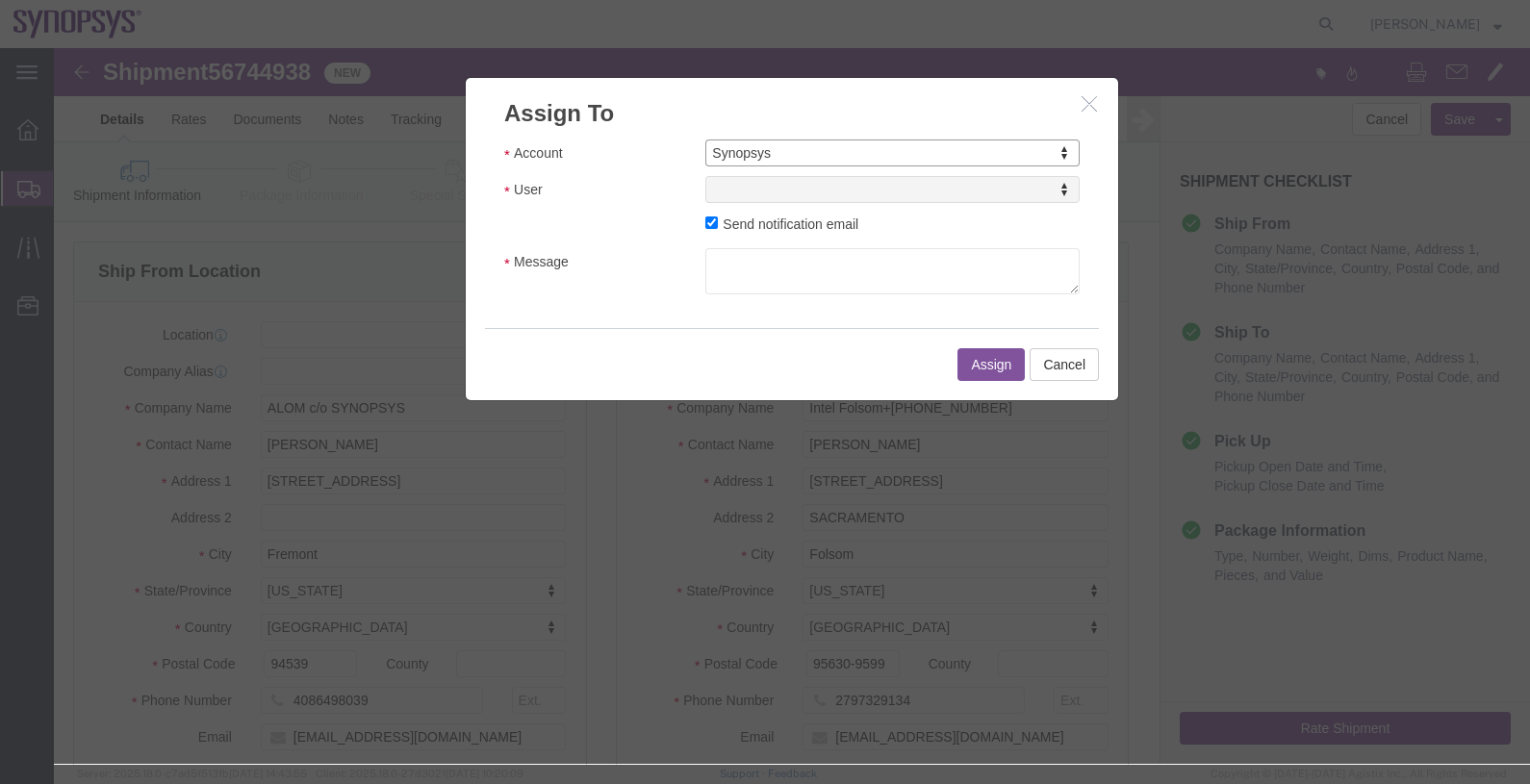
select select
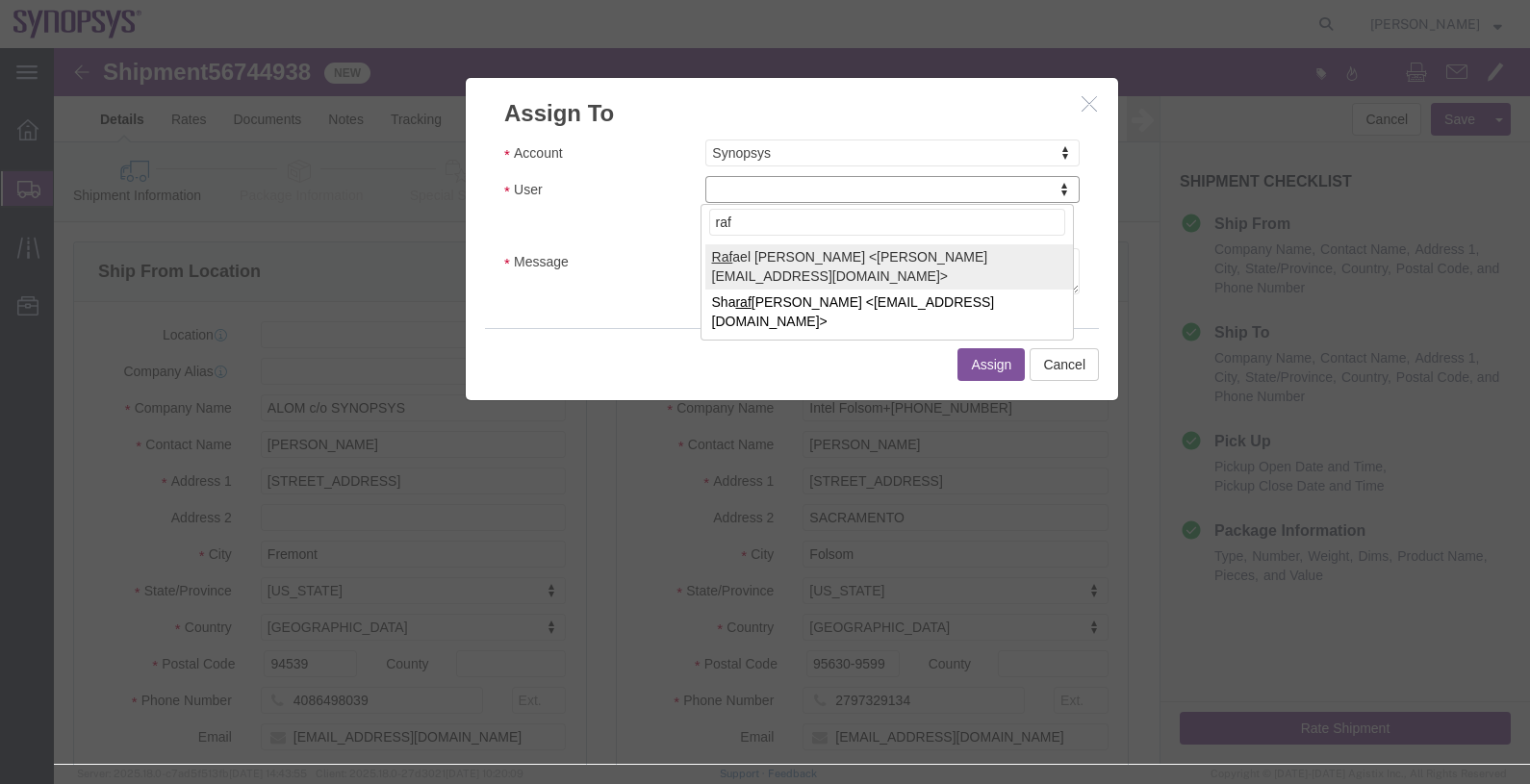
type input "raf"
select select "95522"
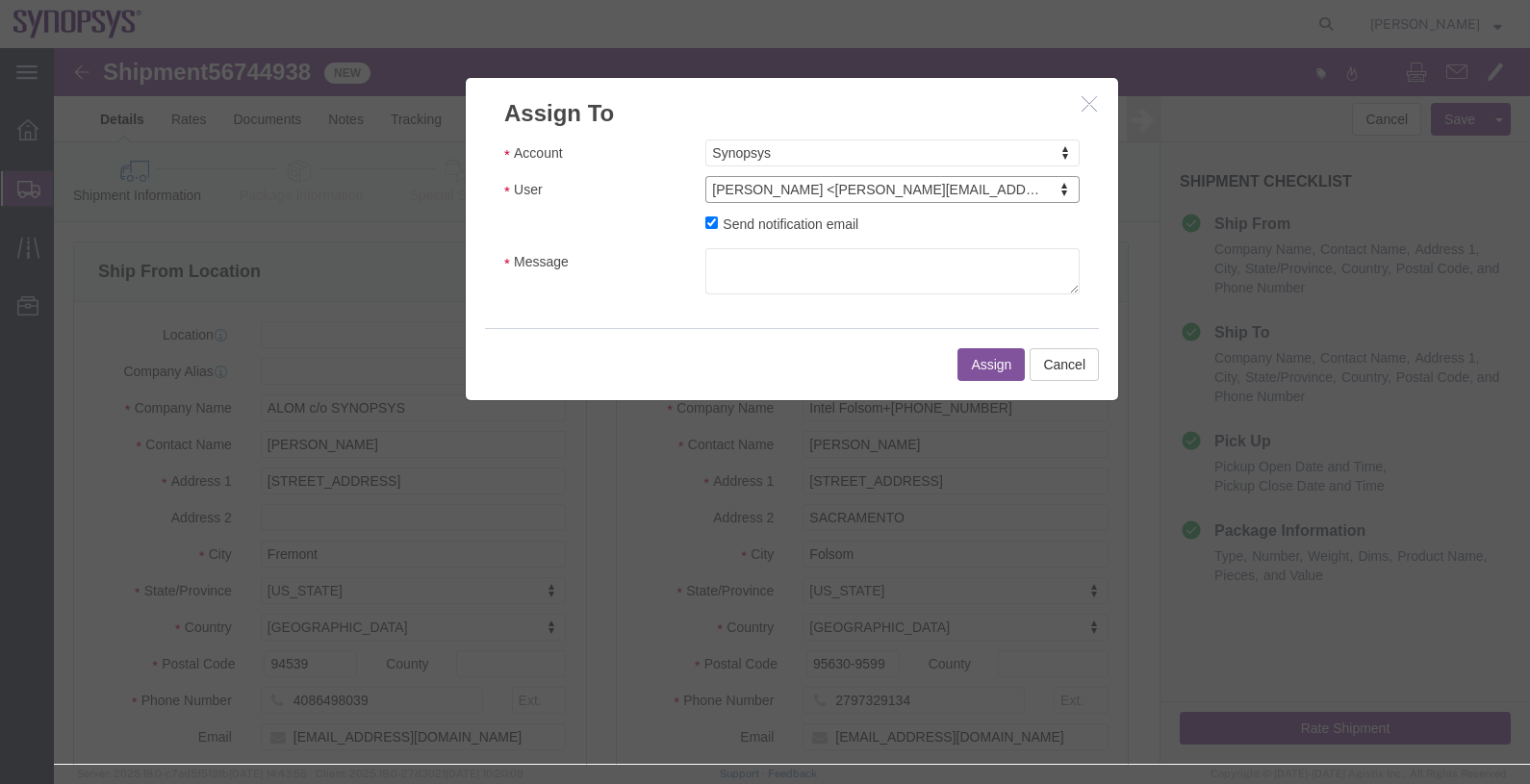
click label "Send notification email"
click input "Send notification email"
checkbox input "false"
click button "Assign"
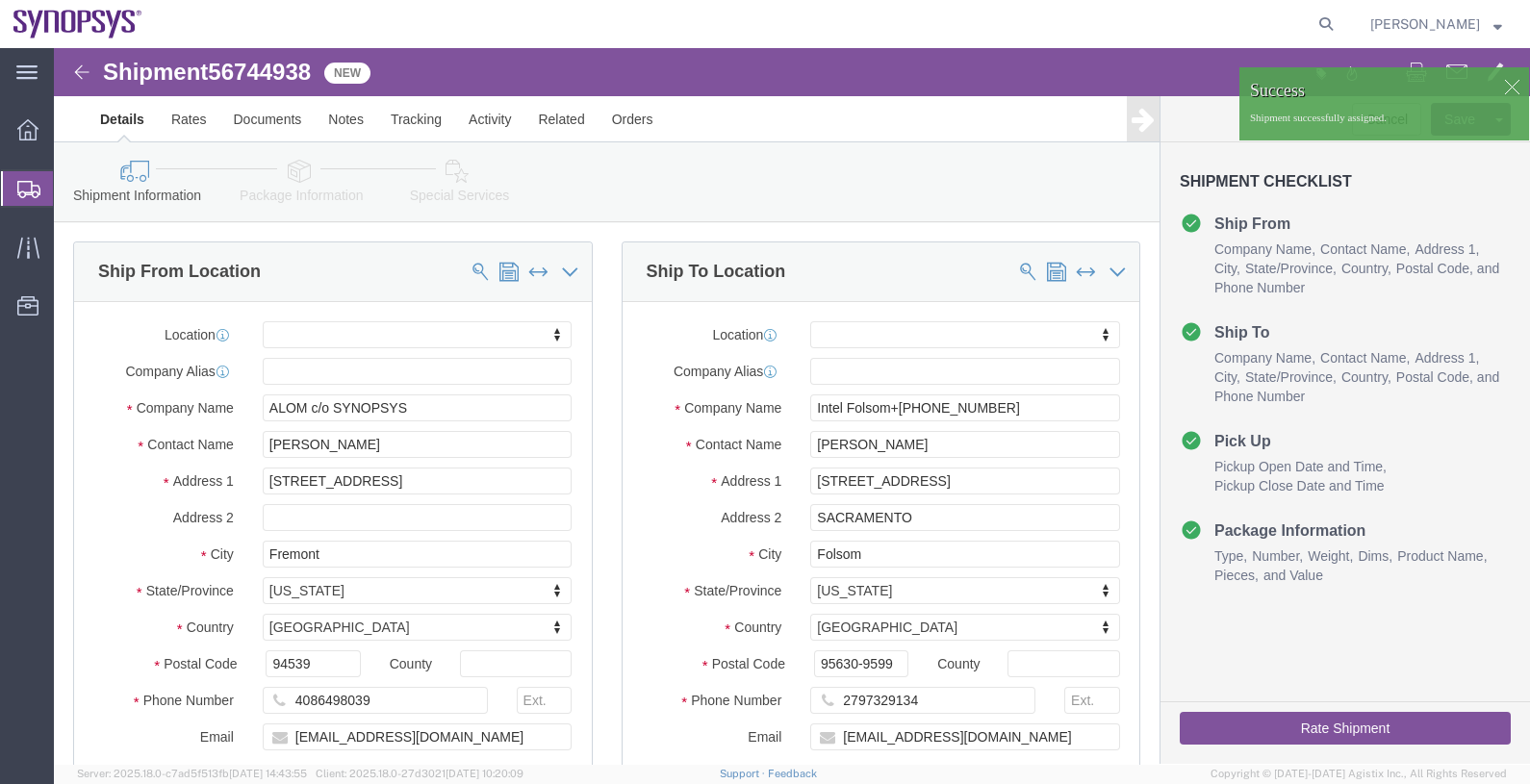
click at [68, 189] on span "Shipments" at bounding box center [61, 188] width 16 height 38
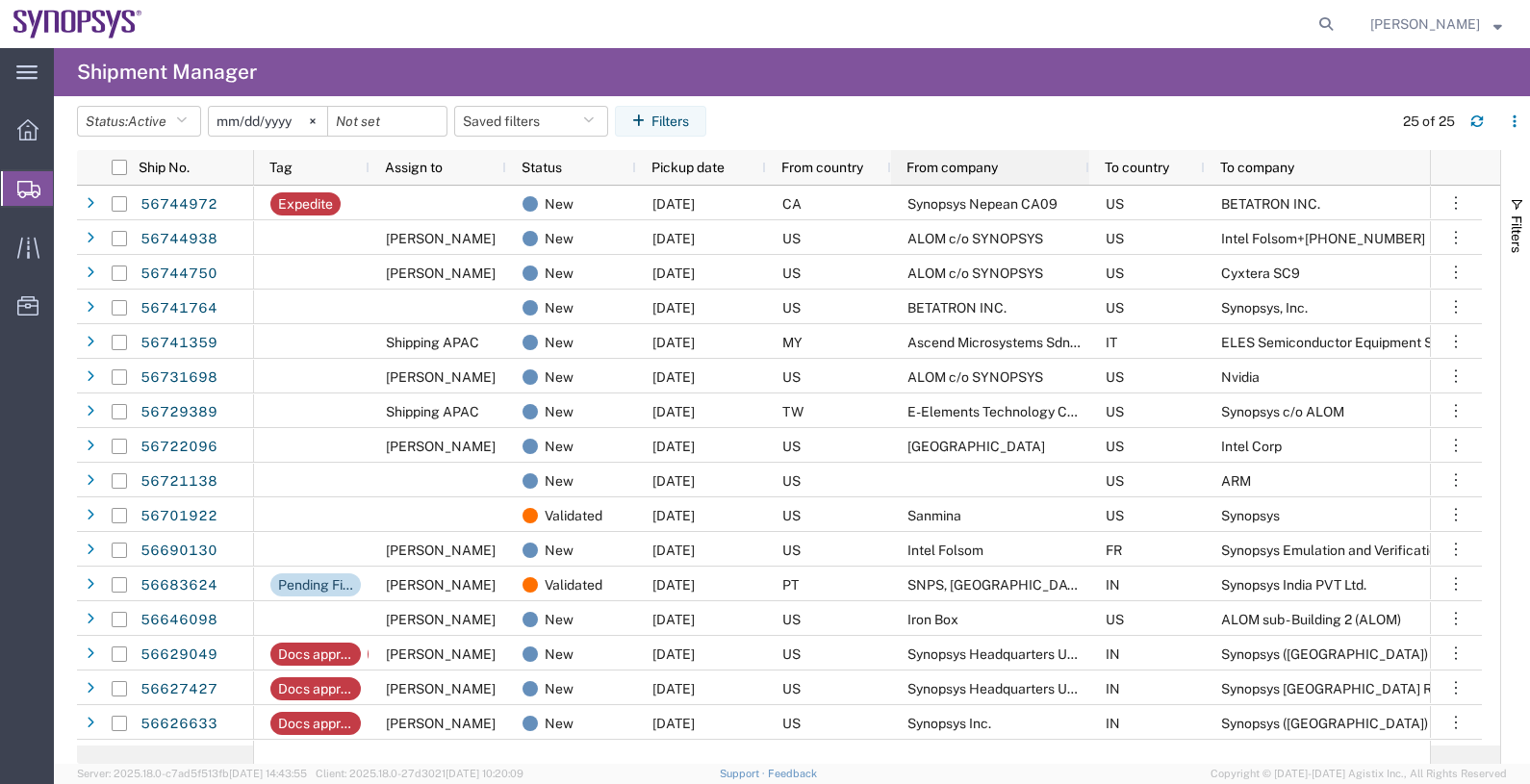
click at [913, 173] on span "From company" at bounding box center [952, 167] width 92 height 16
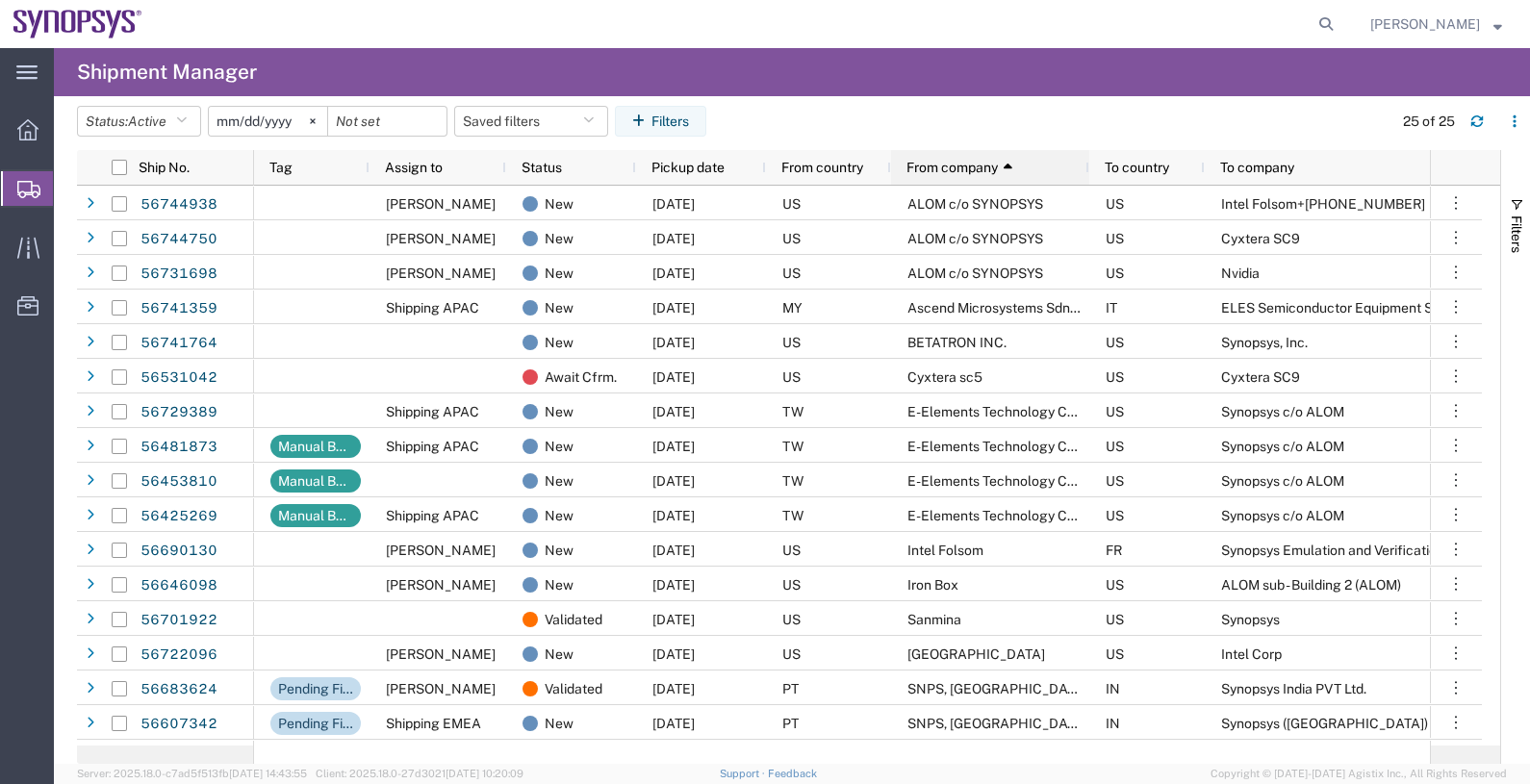
click at [937, 168] on span "From company" at bounding box center [952, 167] width 92 height 16
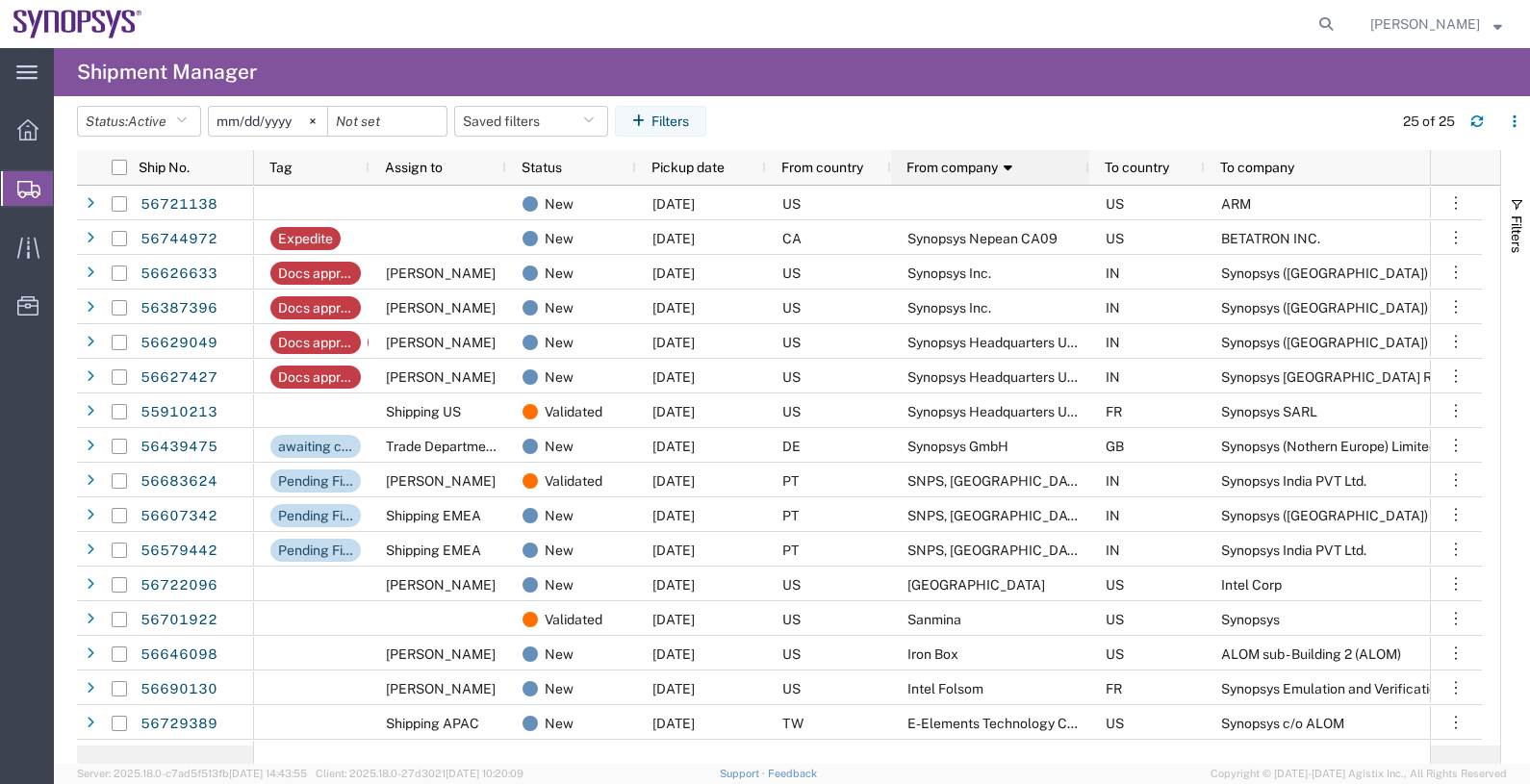
click at [938, 166] on span "From company" at bounding box center [952, 167] width 92 height 16
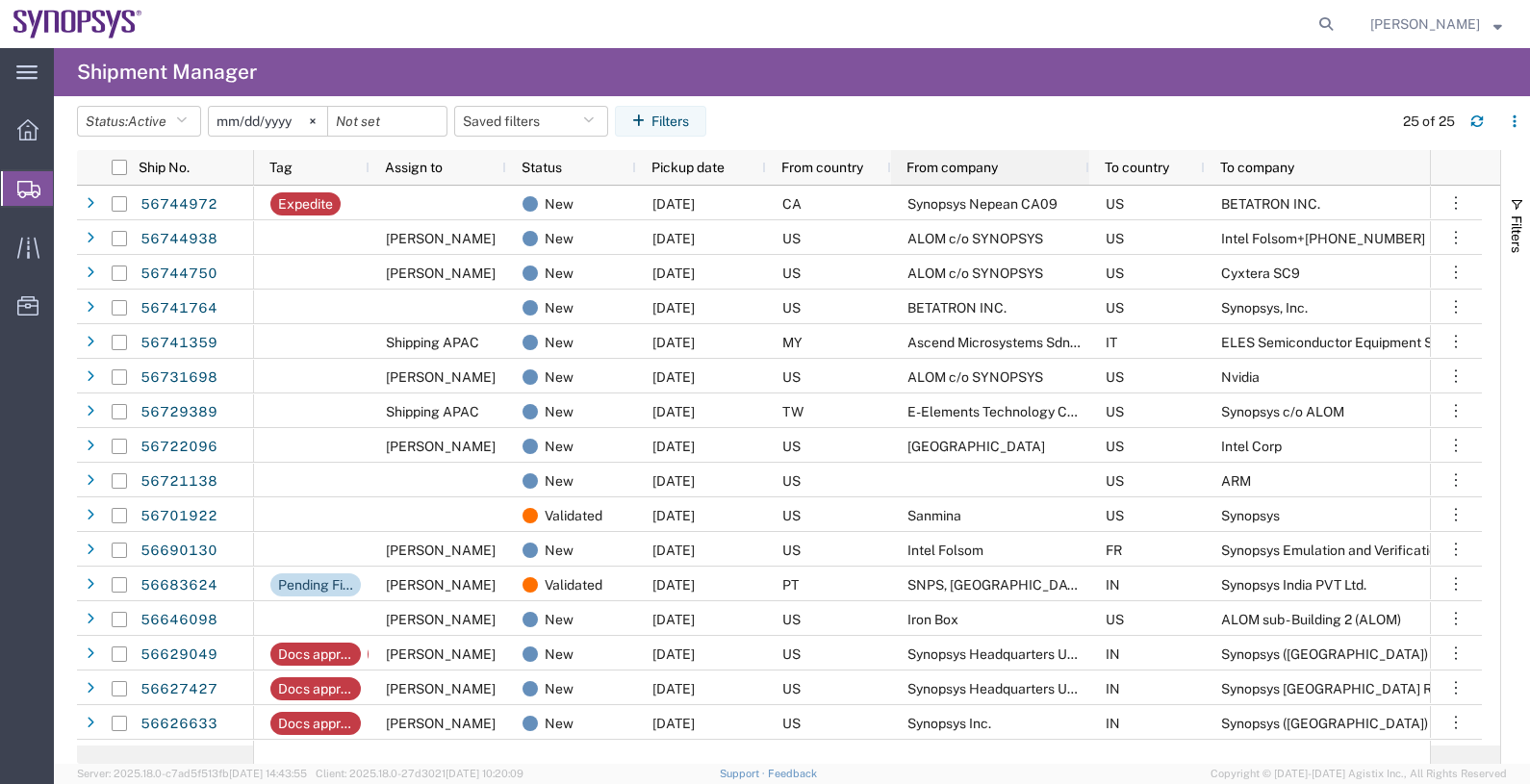
click at [930, 163] on span "From company" at bounding box center [952, 167] width 92 height 16
